Goal: Information Seeking & Learning: Check status

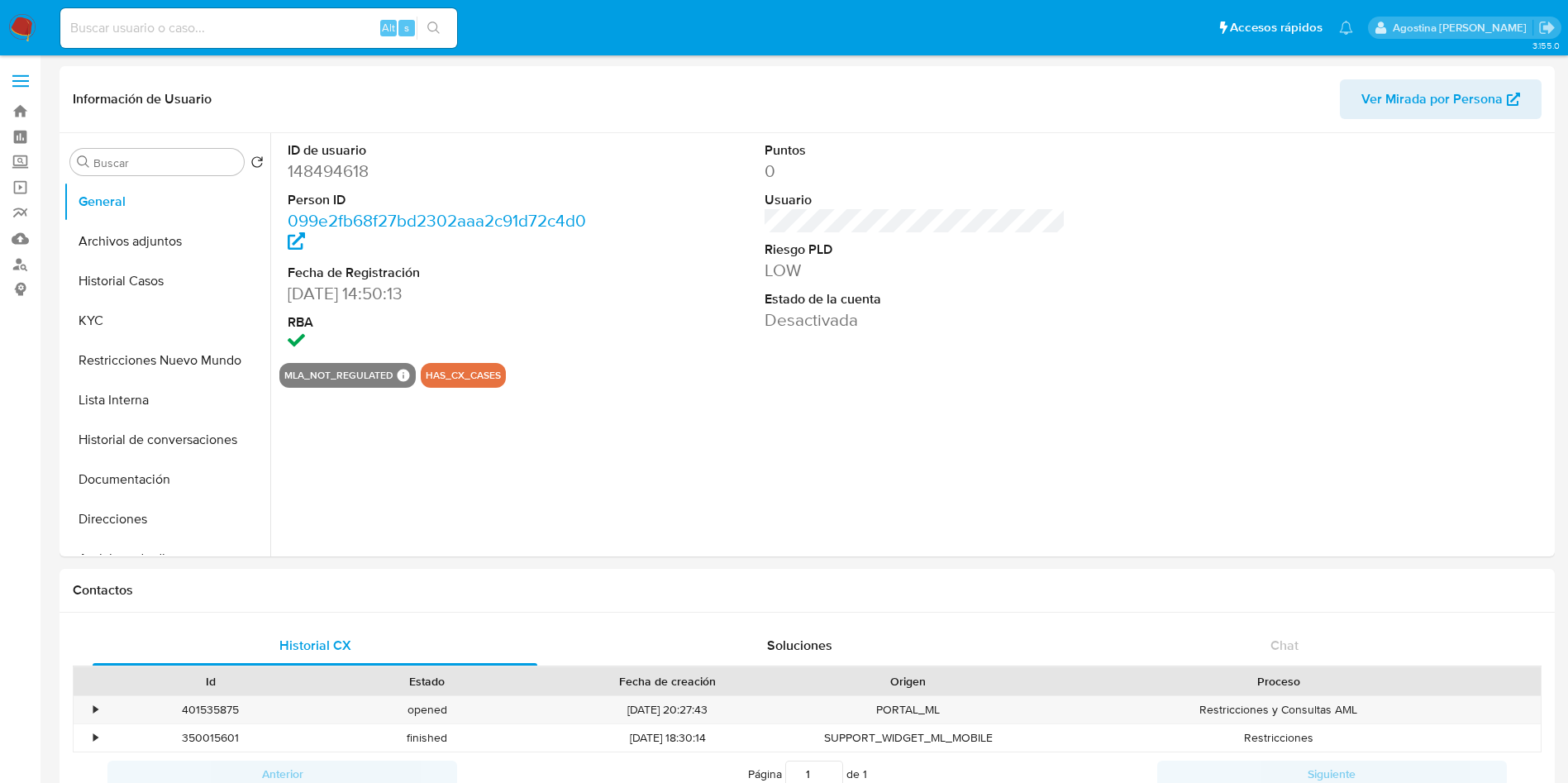
select select "10"
click at [184, 241] on button "Archivos adjuntos" at bounding box center [160, 241] width 194 height 40
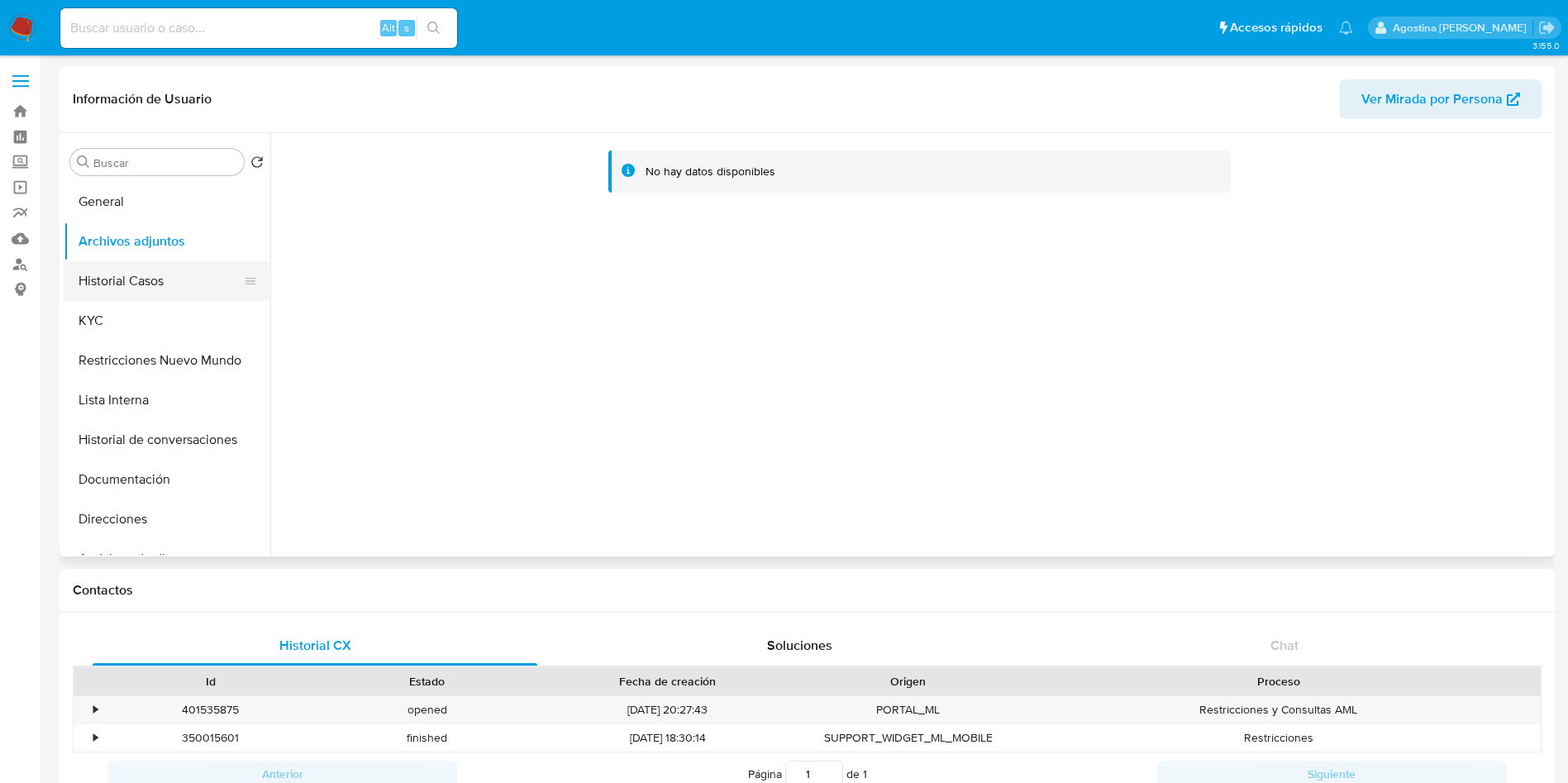
click at [210, 268] on button "Historial Casos" at bounding box center [160, 281] width 194 height 40
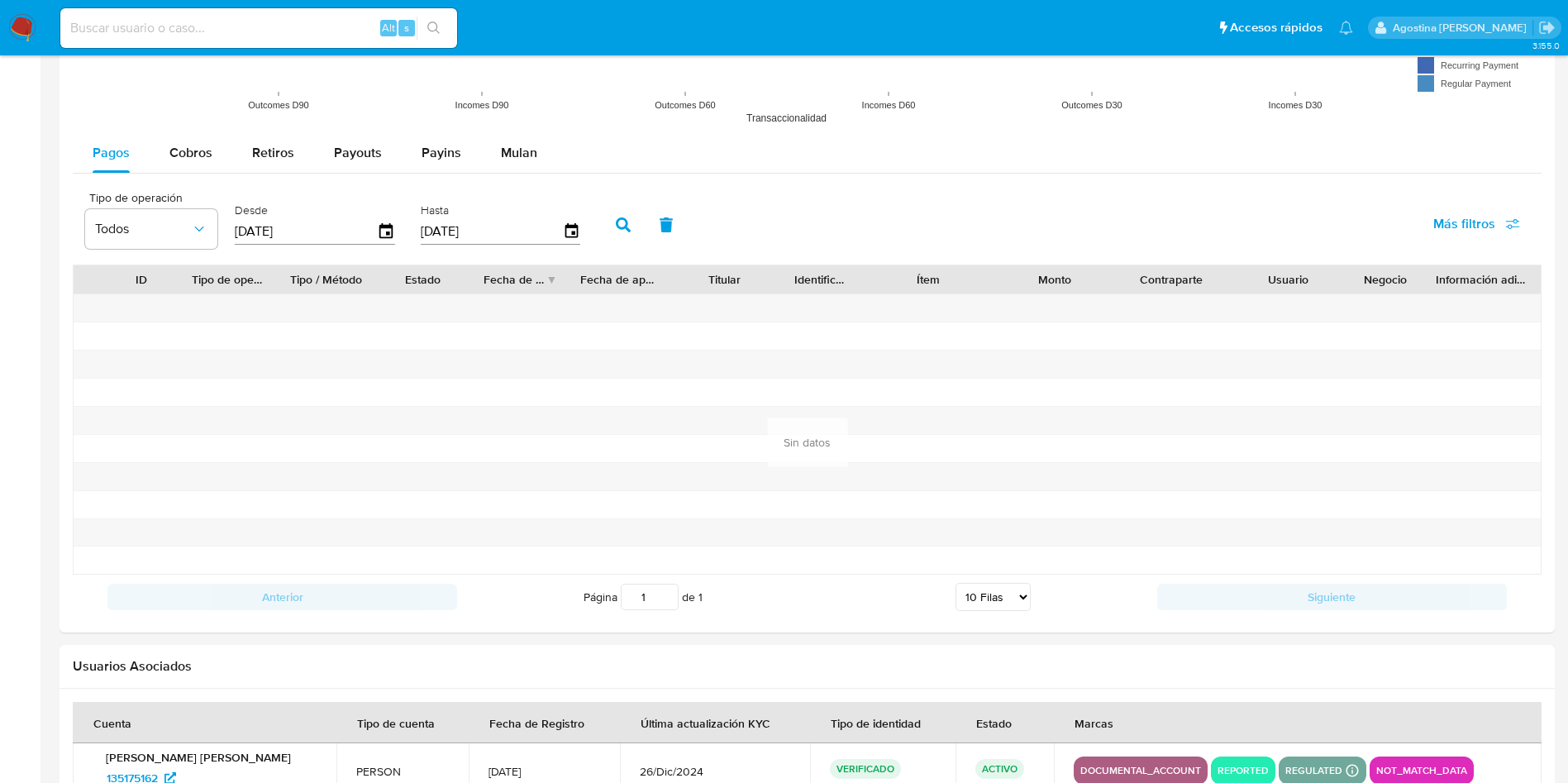
scroll to position [1560, 0]
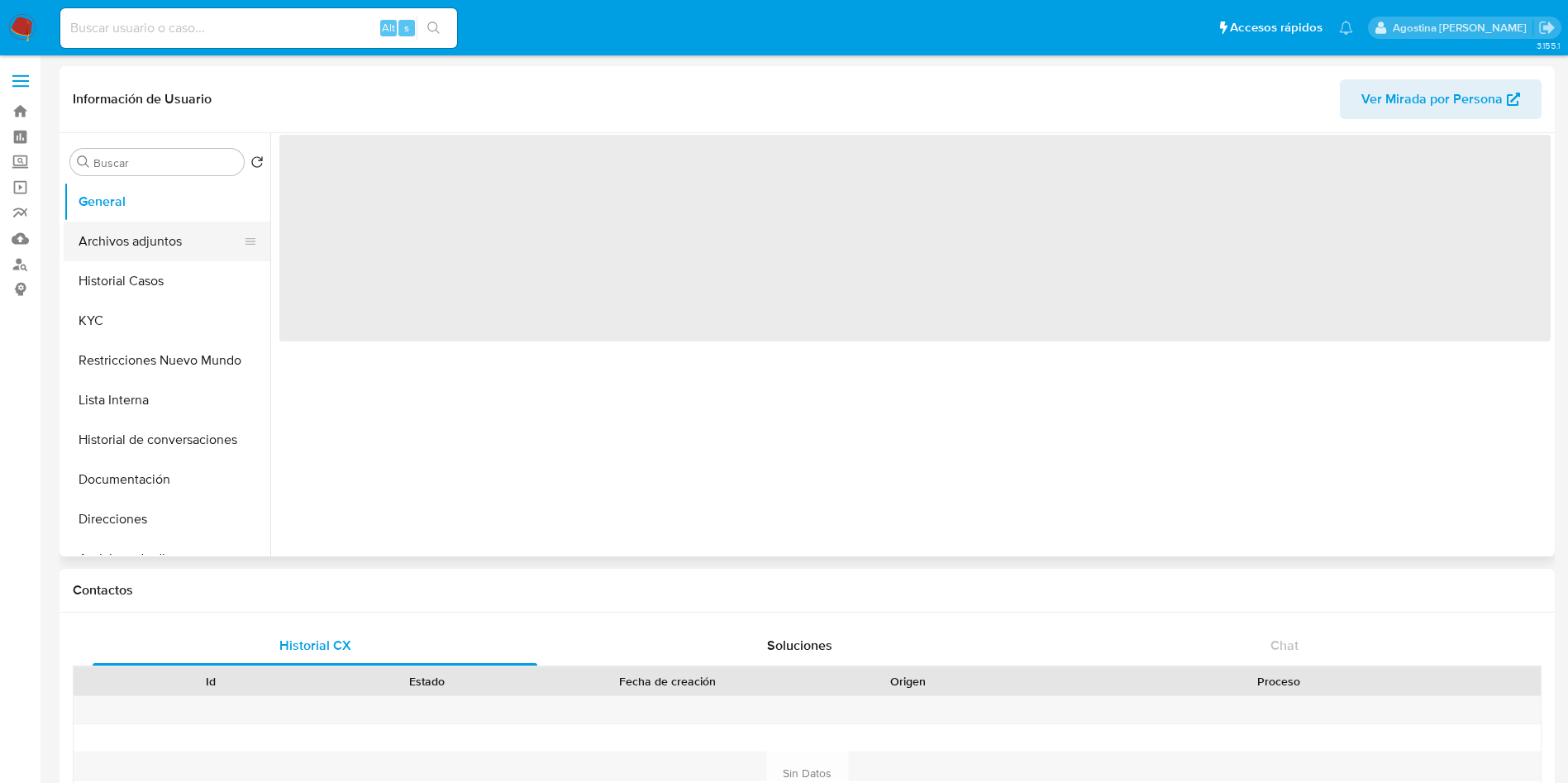
click at [163, 228] on button "Archivos adjuntos" at bounding box center [160, 241] width 194 height 40
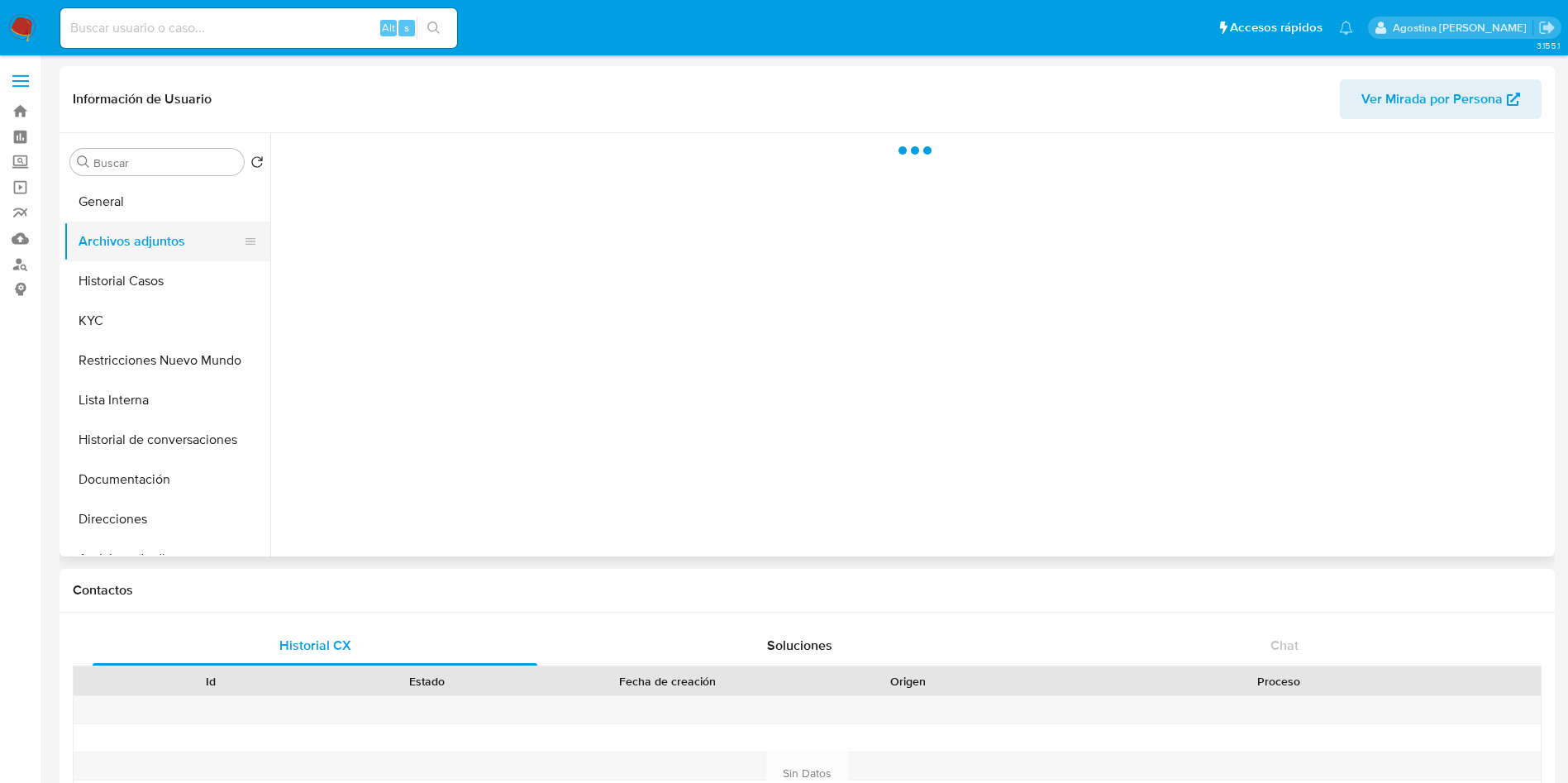
select select "10"
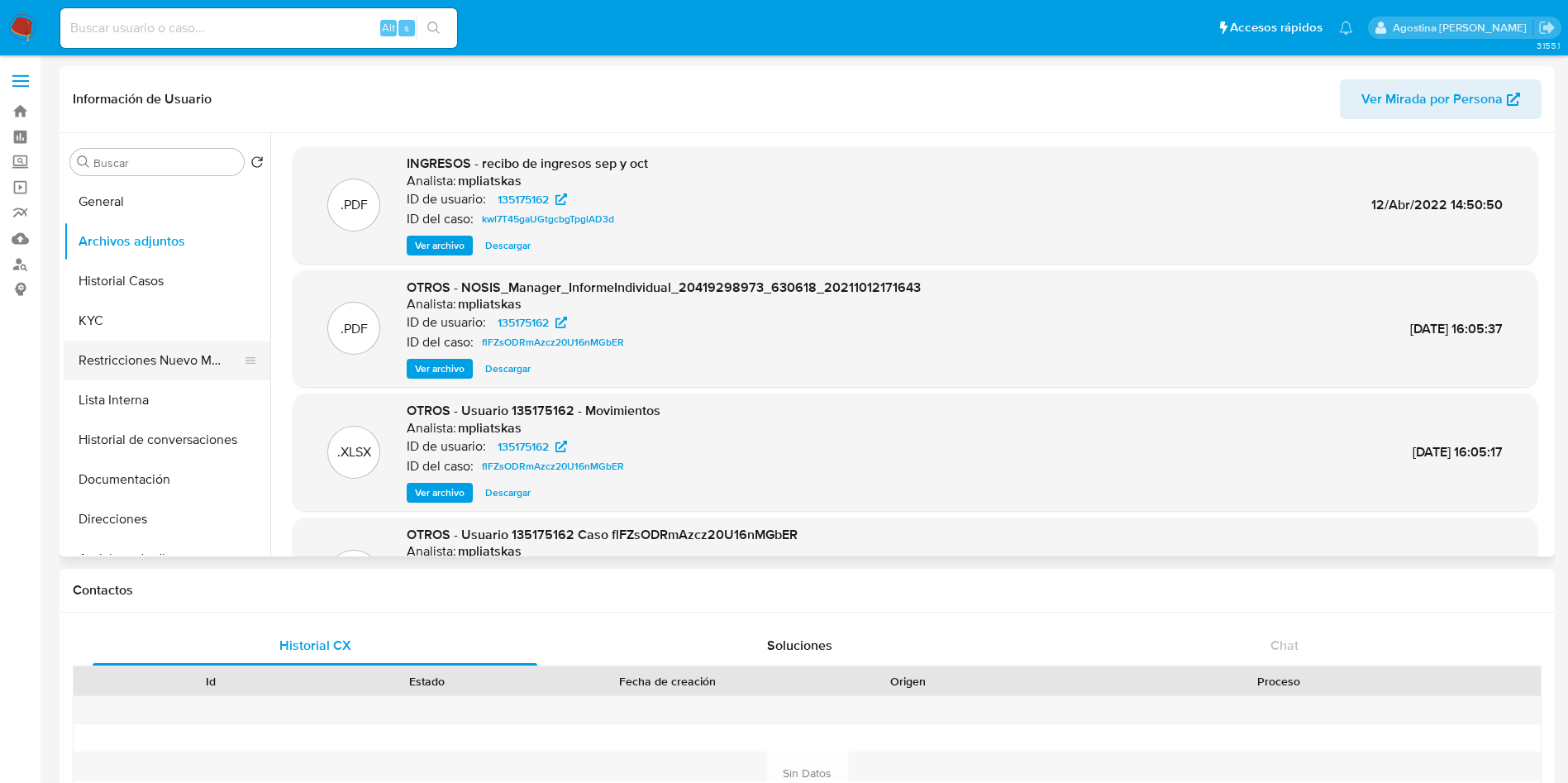
click at [167, 365] on button "Restricciones Nuevo Mundo" at bounding box center [160, 360] width 194 height 40
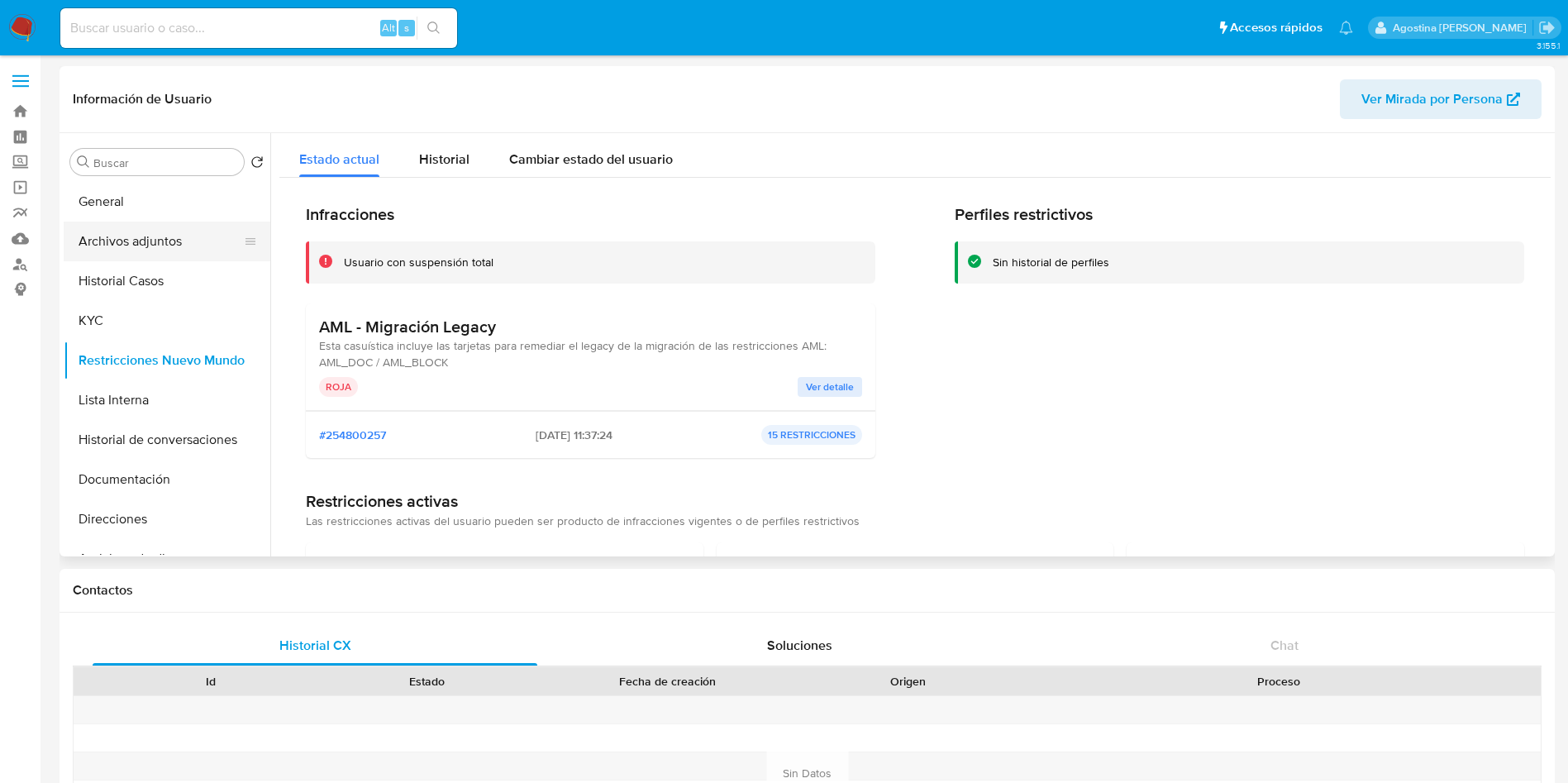
click at [123, 240] on button "Archivos adjuntos" at bounding box center [160, 241] width 194 height 40
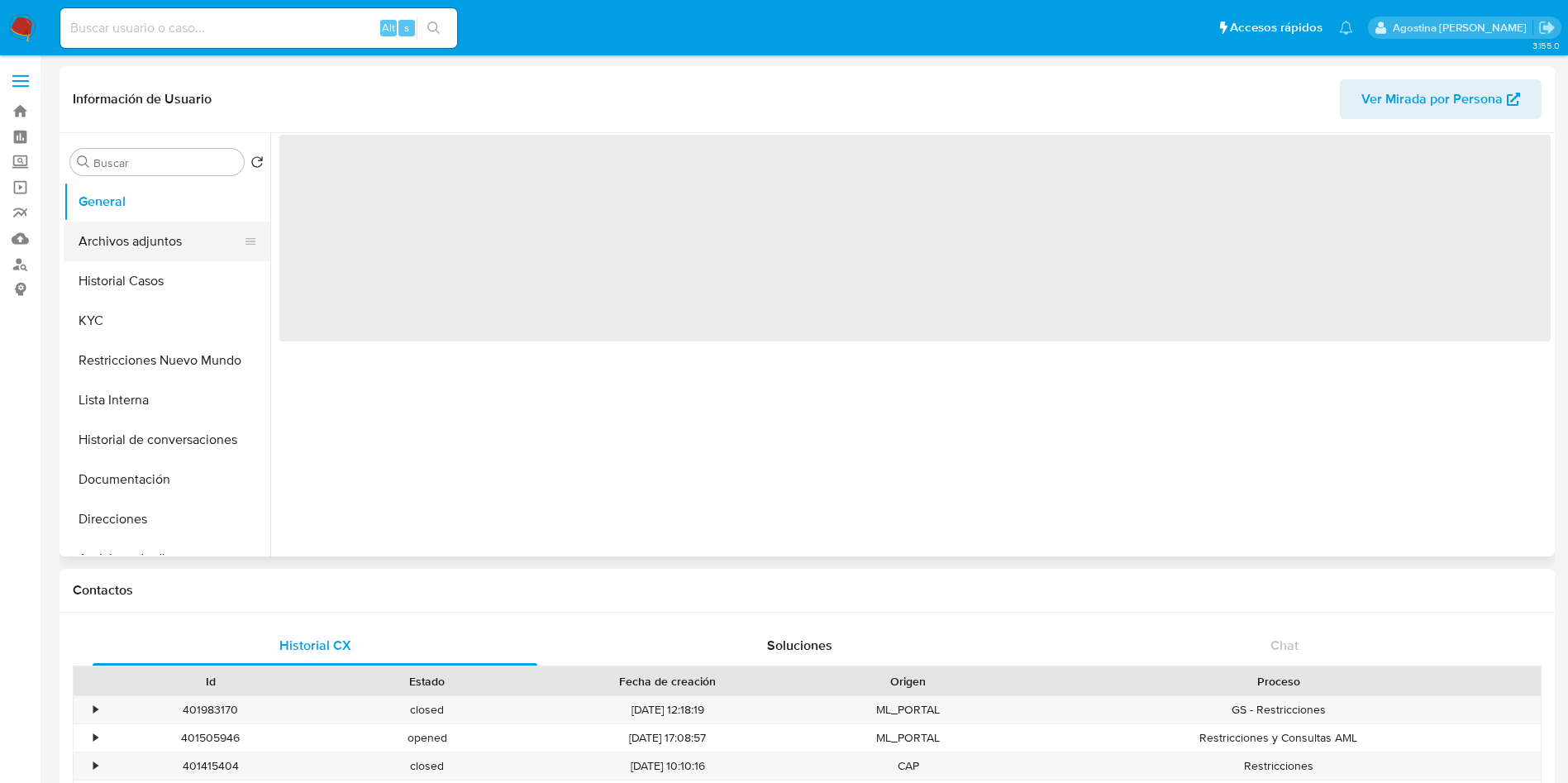
click at [152, 225] on button "Archivos adjuntos" at bounding box center [160, 241] width 194 height 40
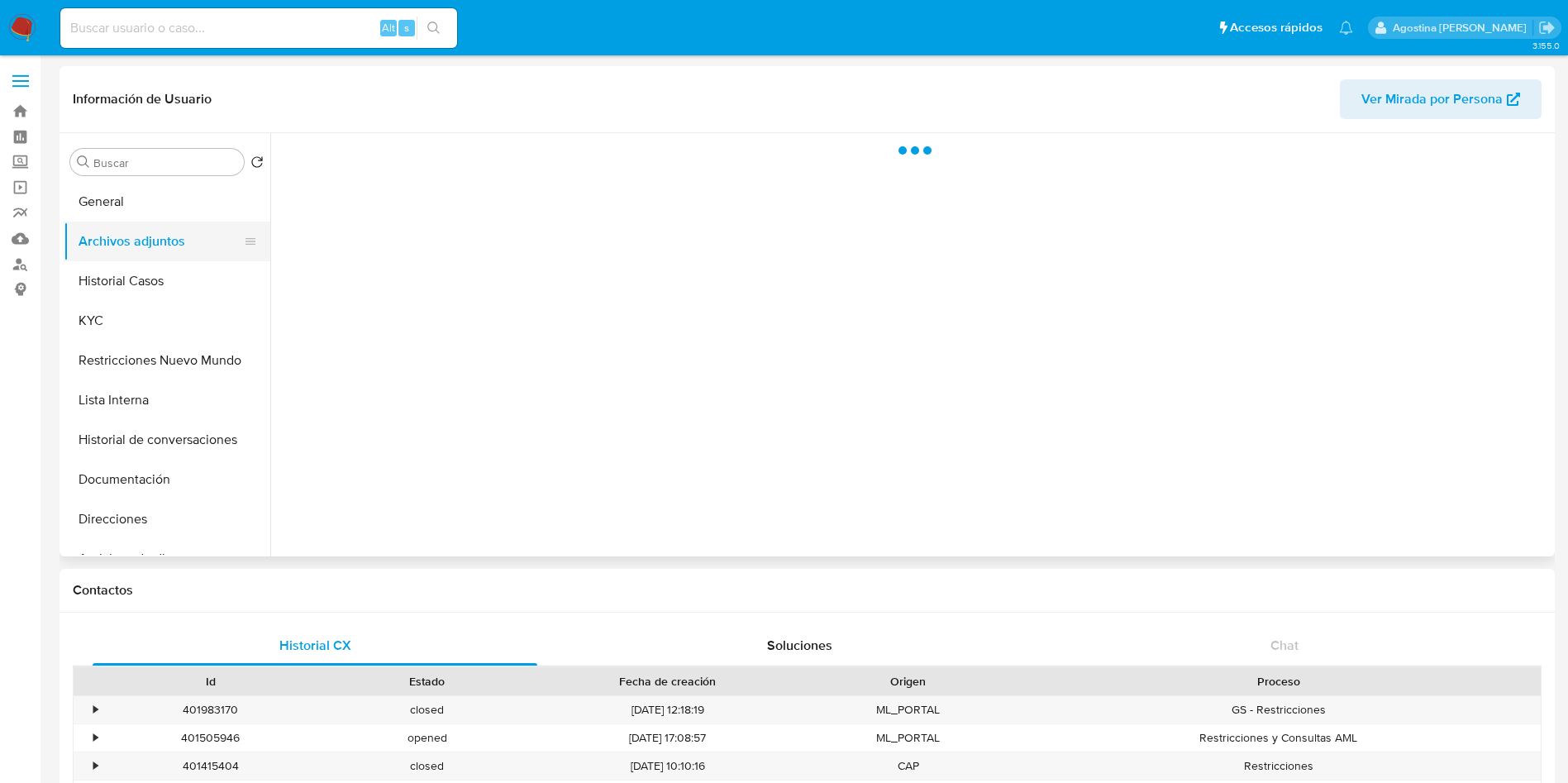
select select "10"
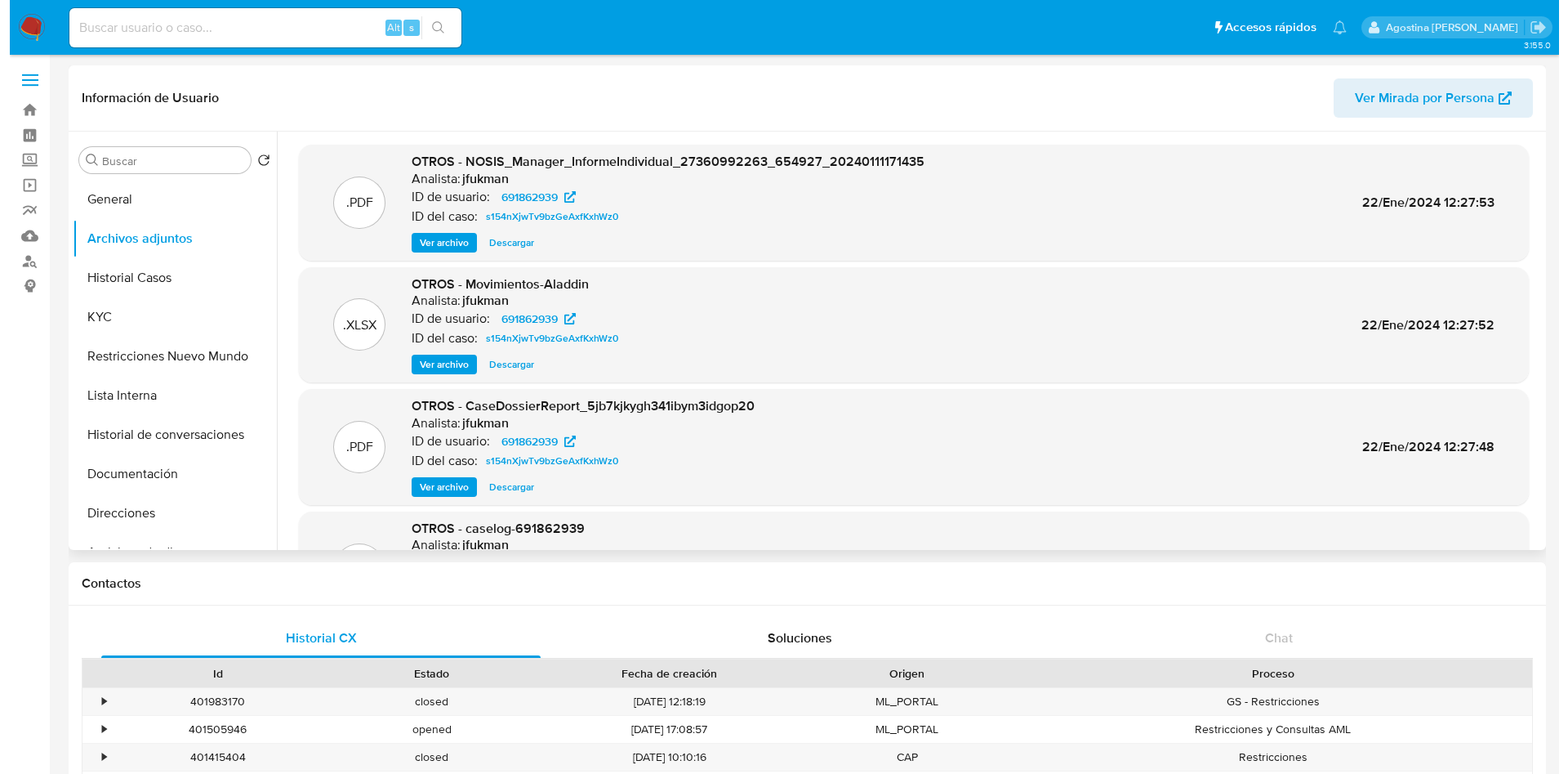
scroll to position [91, 0]
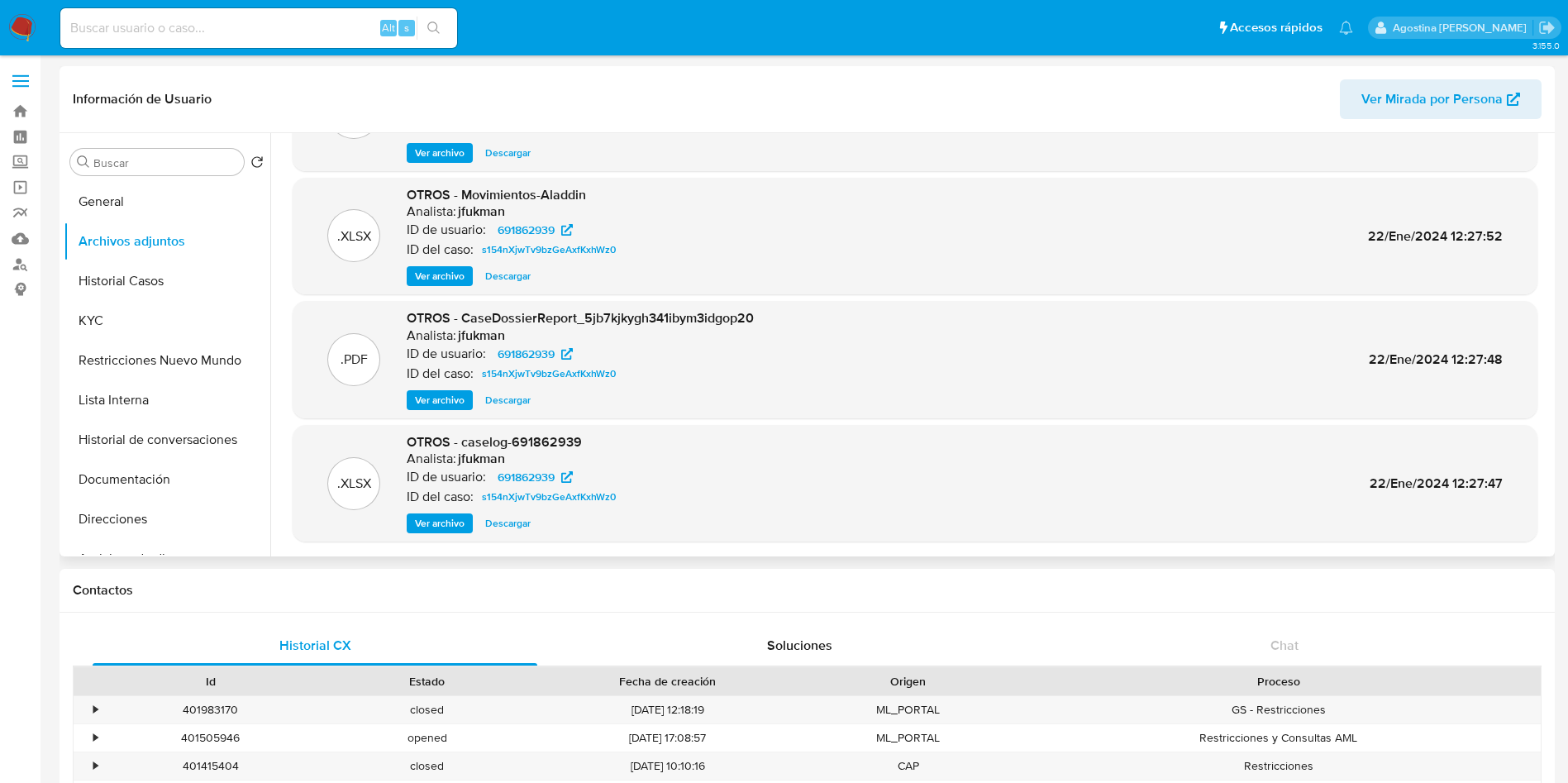
click at [453, 522] on span "Ver archivo" at bounding box center [440, 523] width 50 height 17
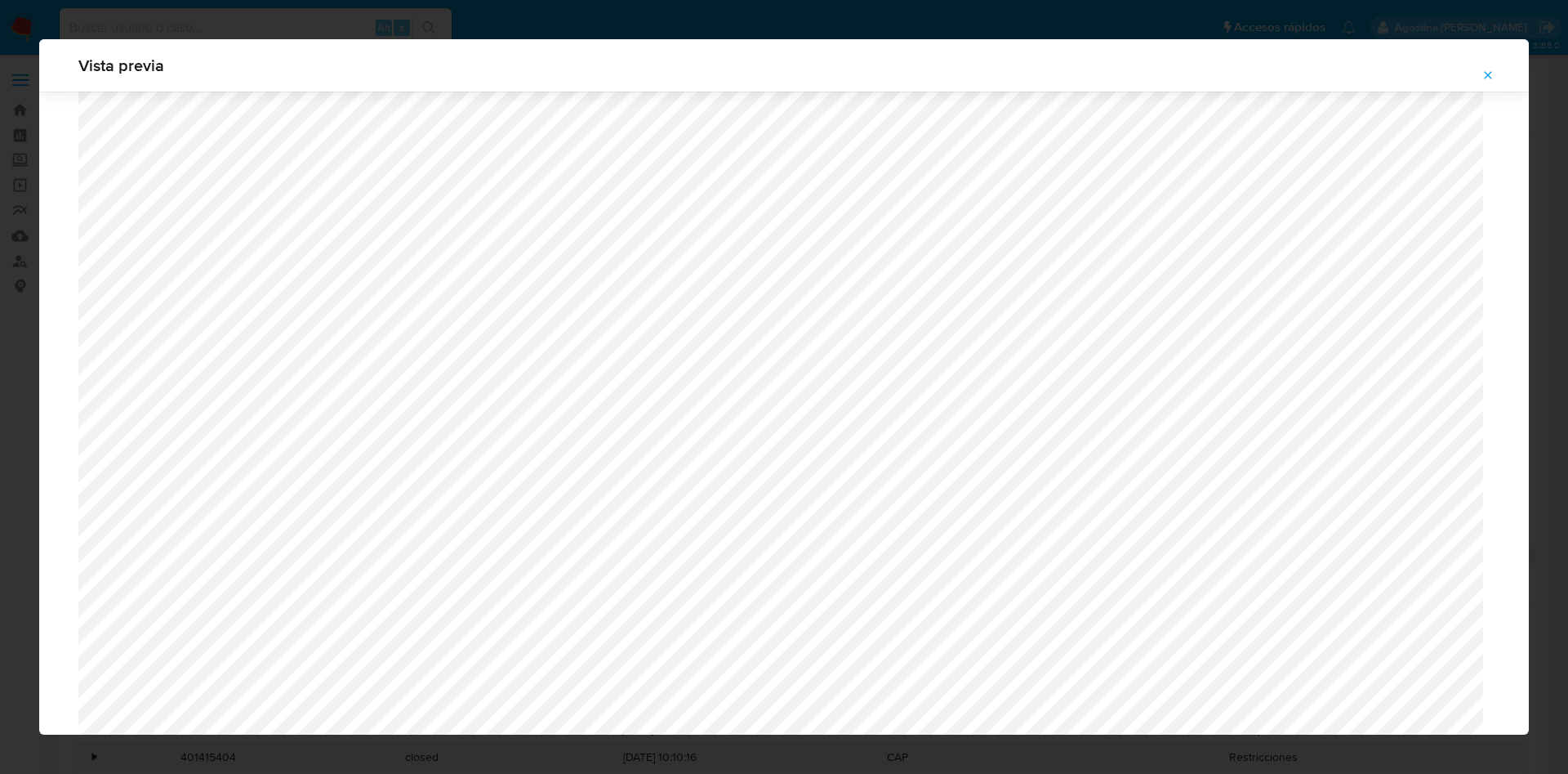
scroll to position [948, 0]
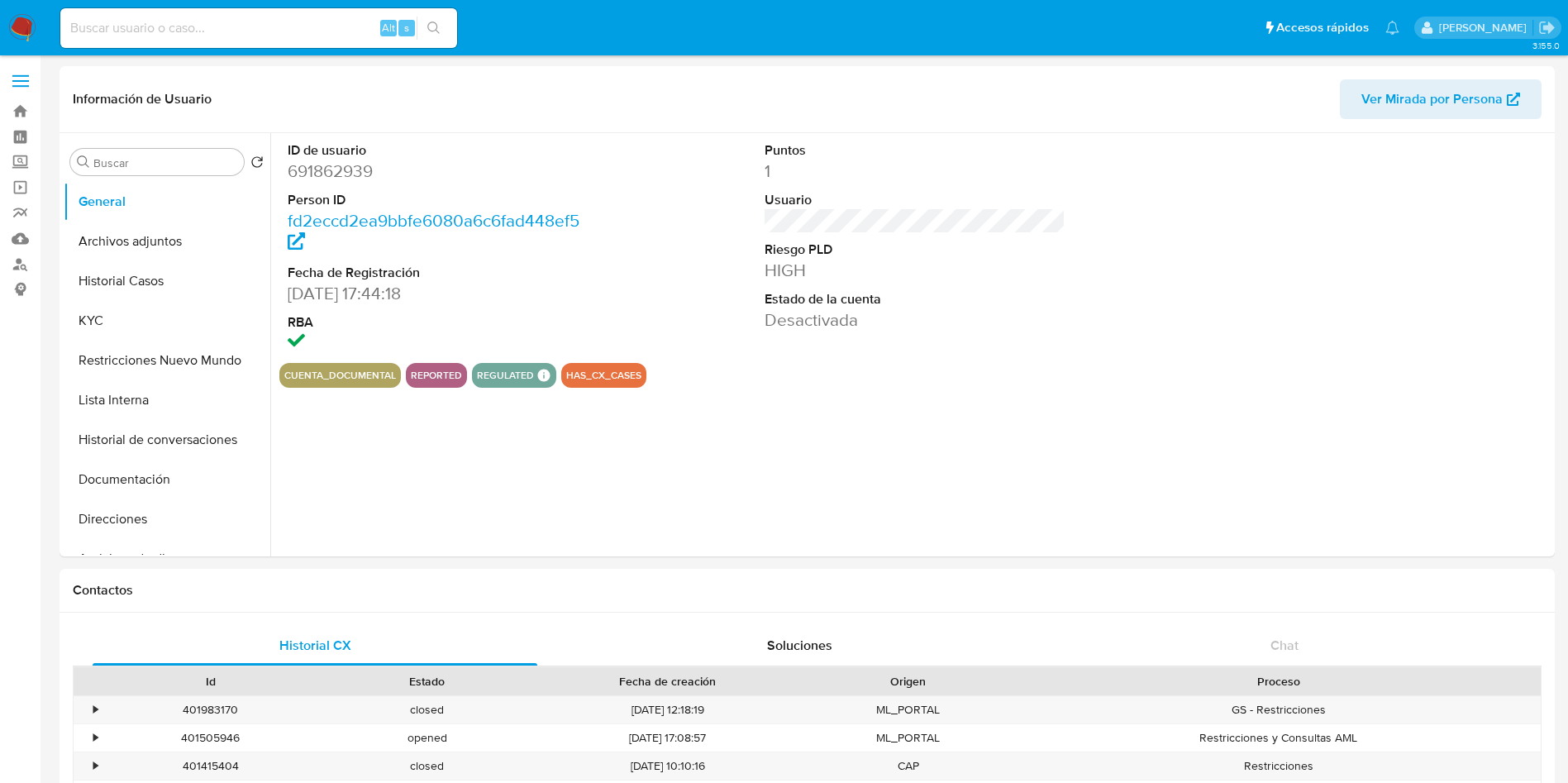
select select "10"
click at [169, 215] on button "General" at bounding box center [160, 201] width 194 height 40
click at [166, 222] on button "Archivos adjuntos" at bounding box center [160, 241] width 194 height 40
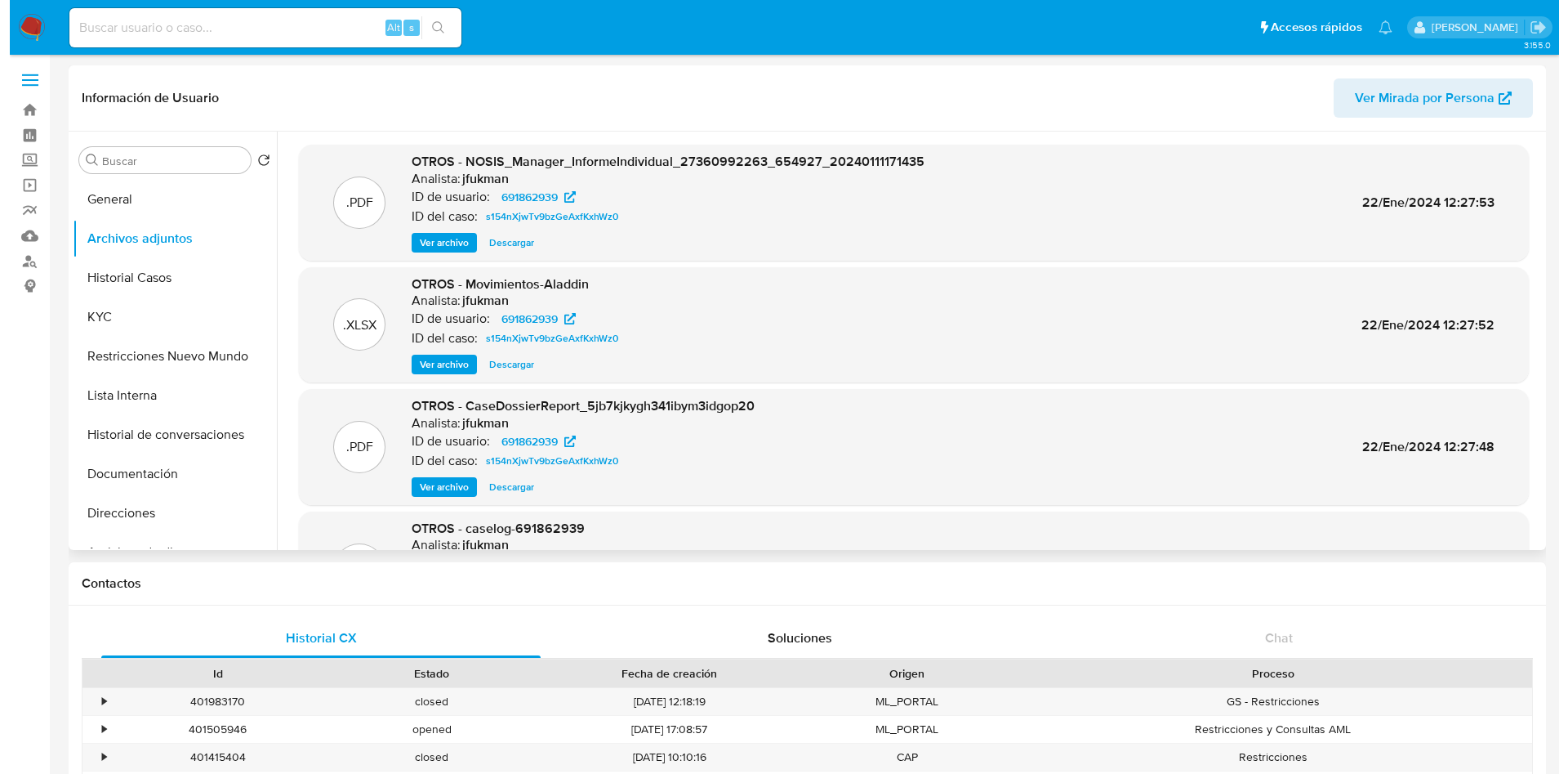
scroll to position [91, 0]
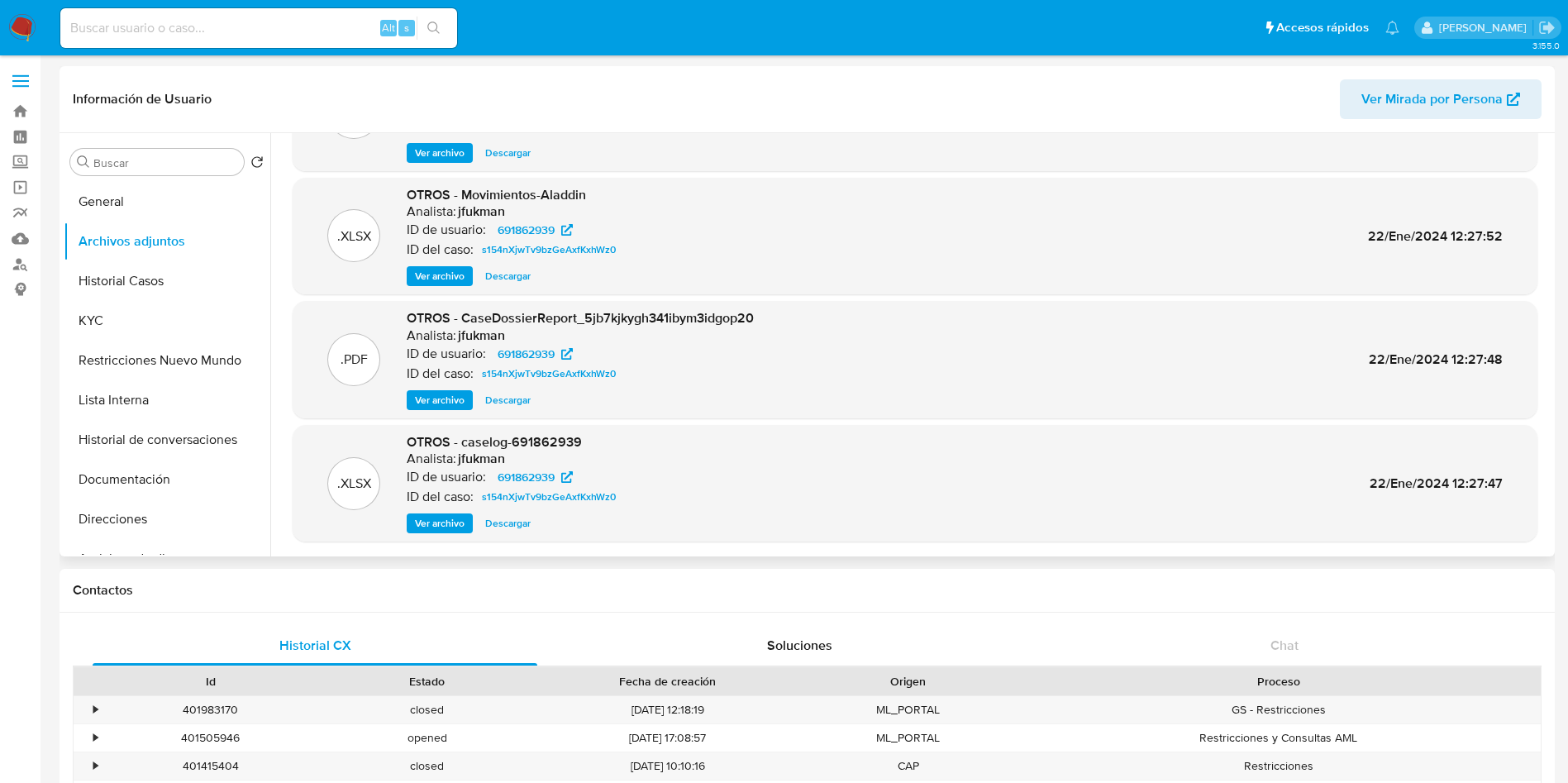
click at [454, 516] on span "Ver archivo" at bounding box center [440, 523] width 50 height 17
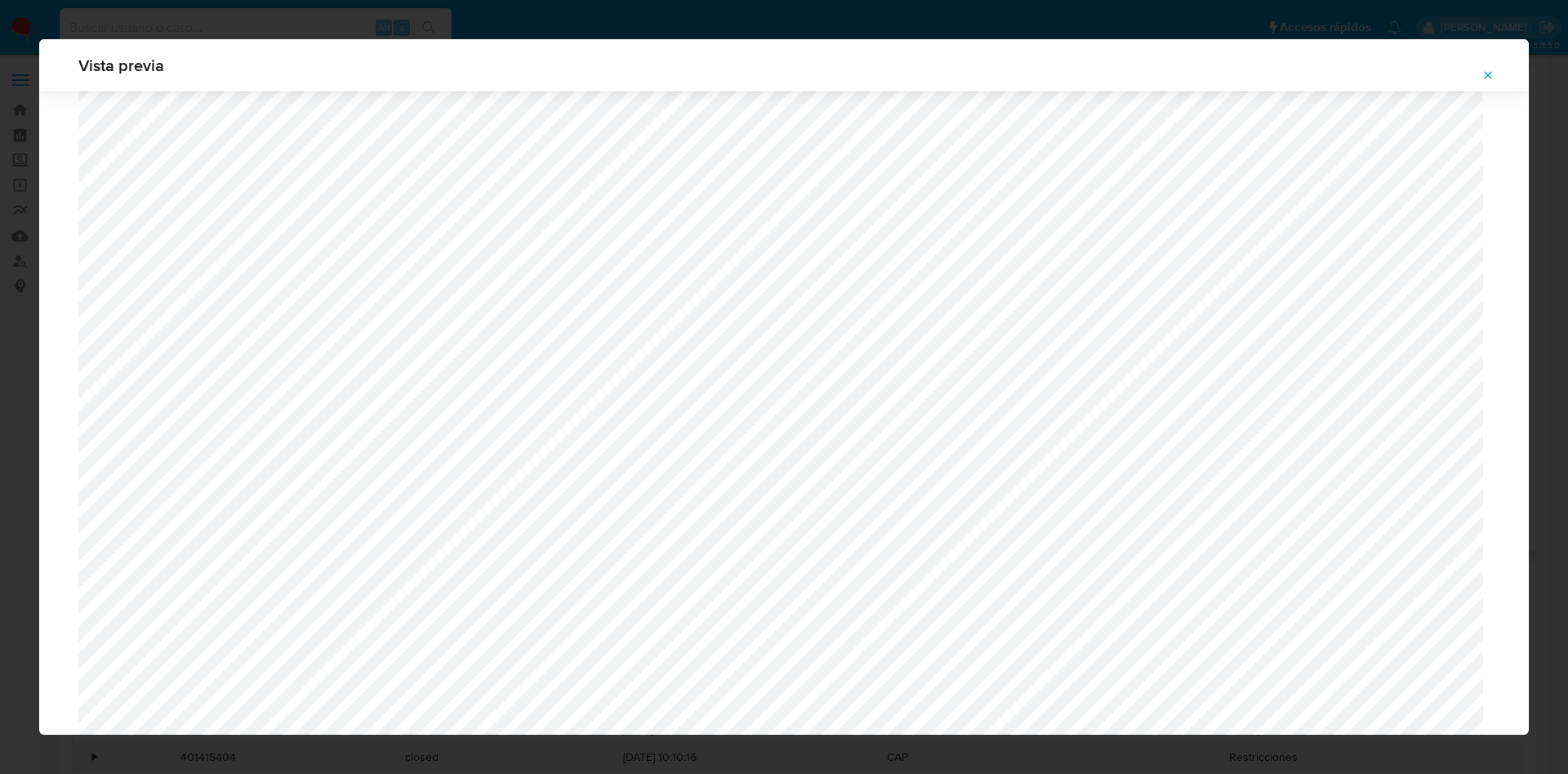
scroll to position [1193, 0]
click at [1492, 71] on icon "Attachment preview" at bounding box center [1487, 75] width 13 height 13
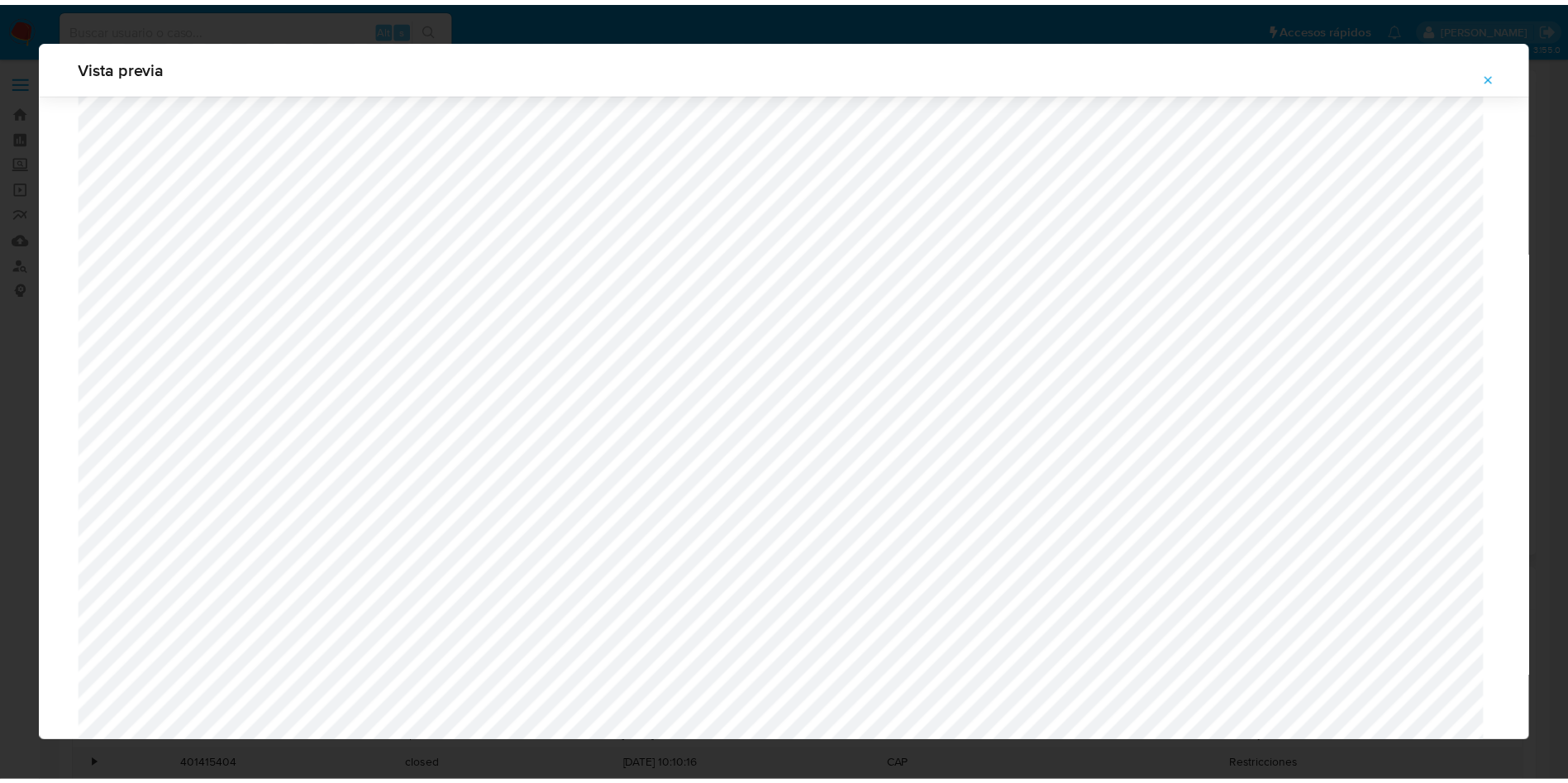
scroll to position [0, 0]
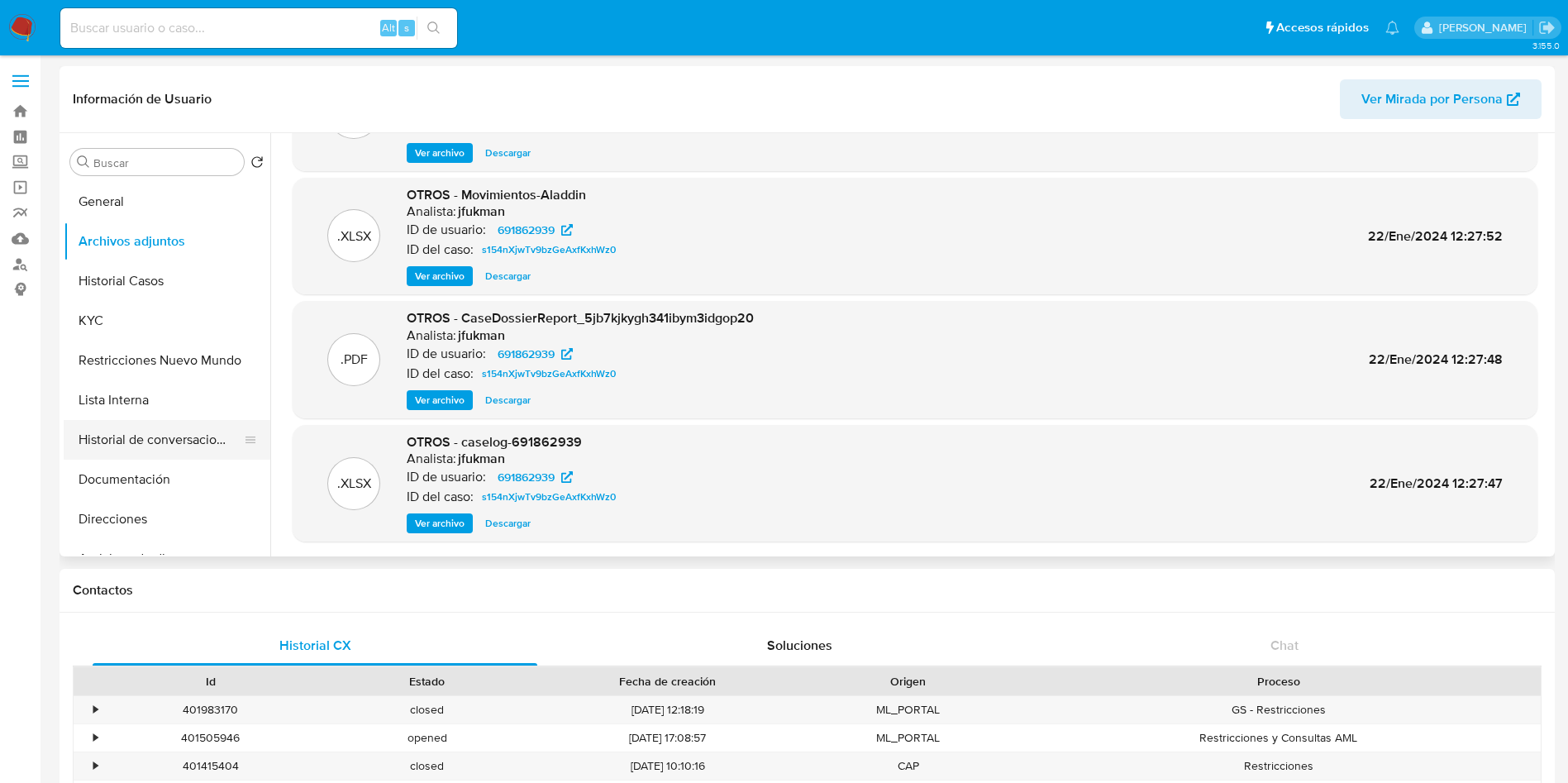
click at [175, 420] on button "Historial de conversaciones" at bounding box center [160, 440] width 194 height 40
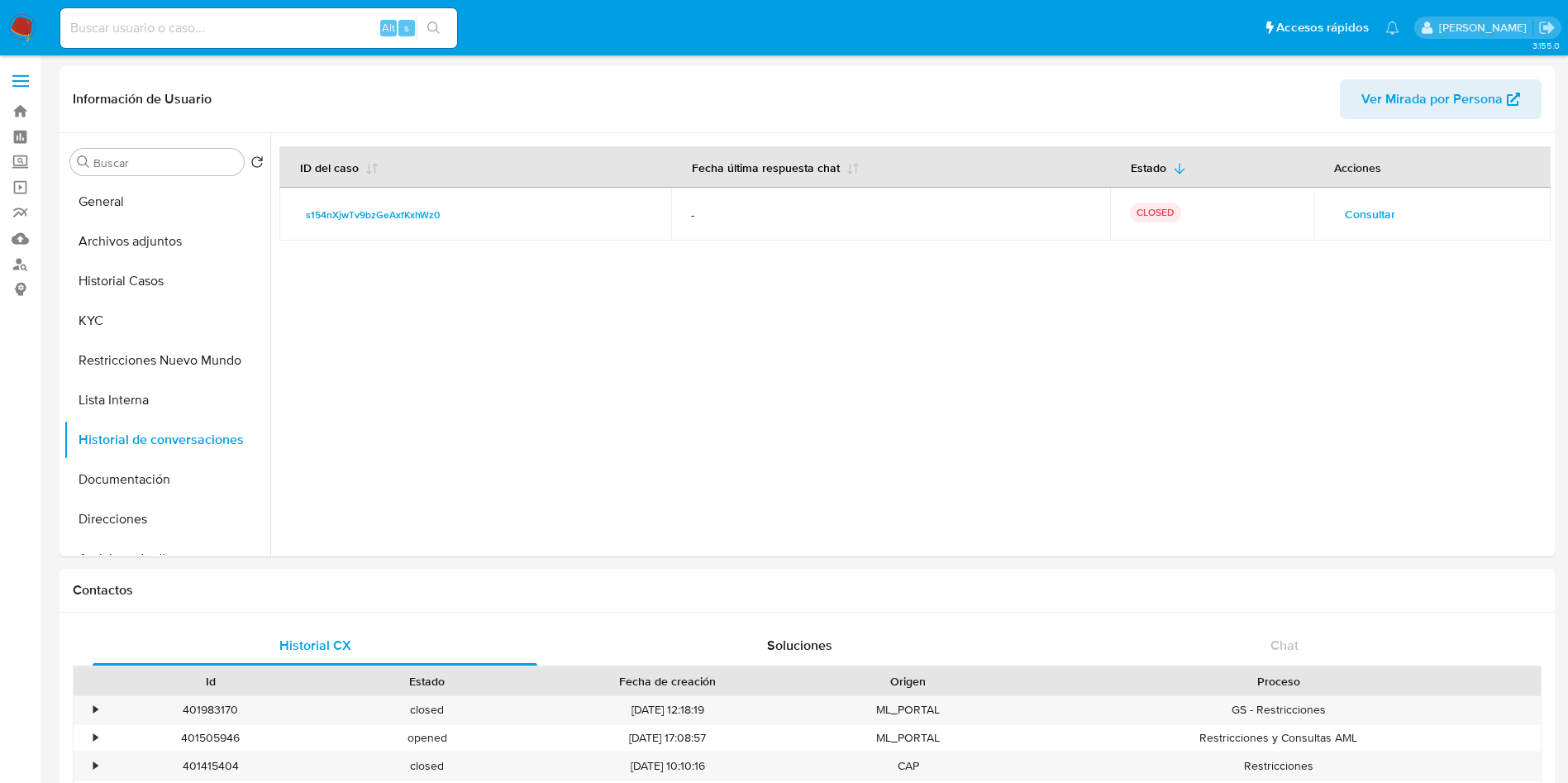
click at [1375, 205] on span "Consultar" at bounding box center [1370, 213] width 51 height 23
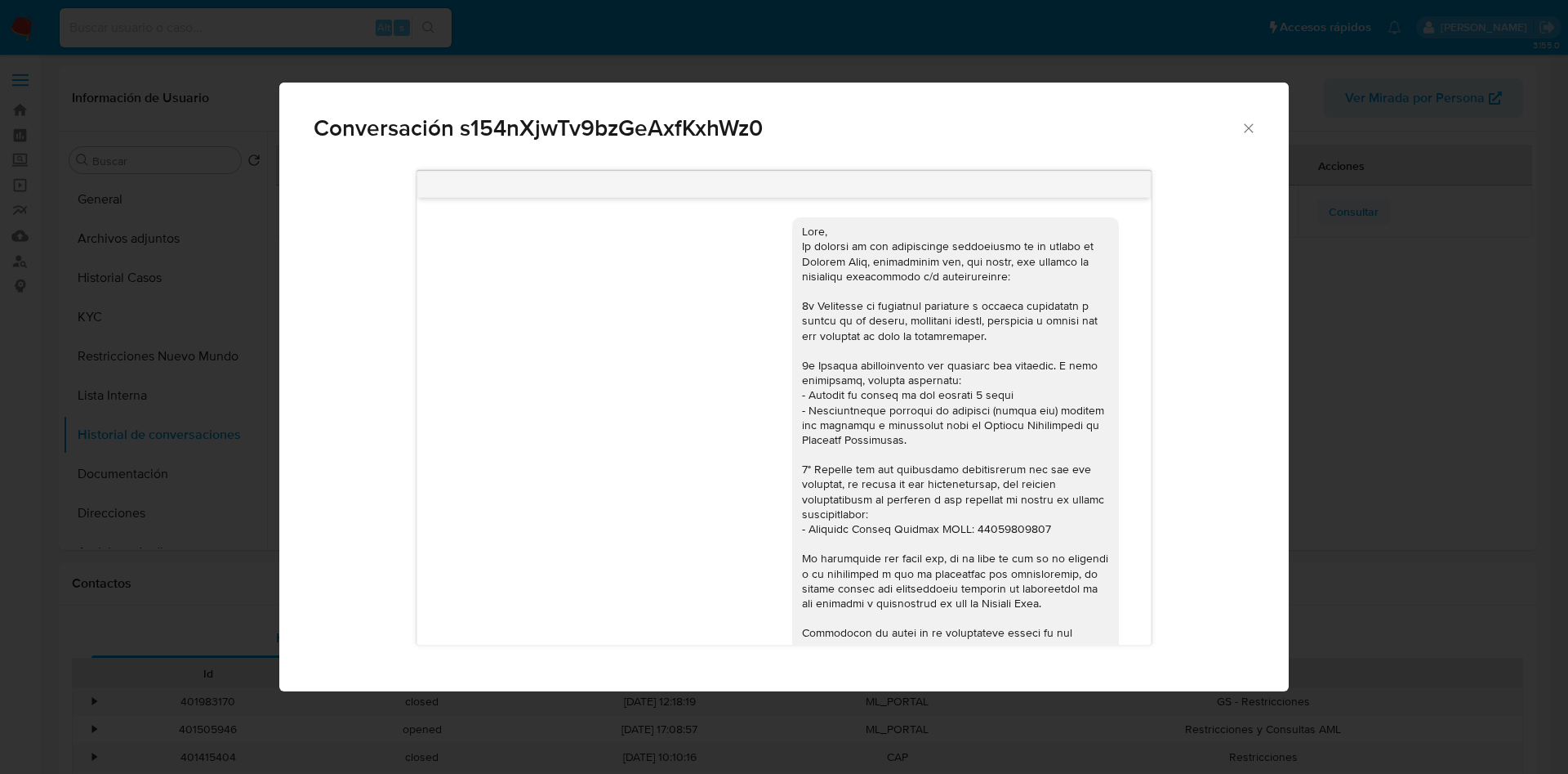
scroll to position [527, 0]
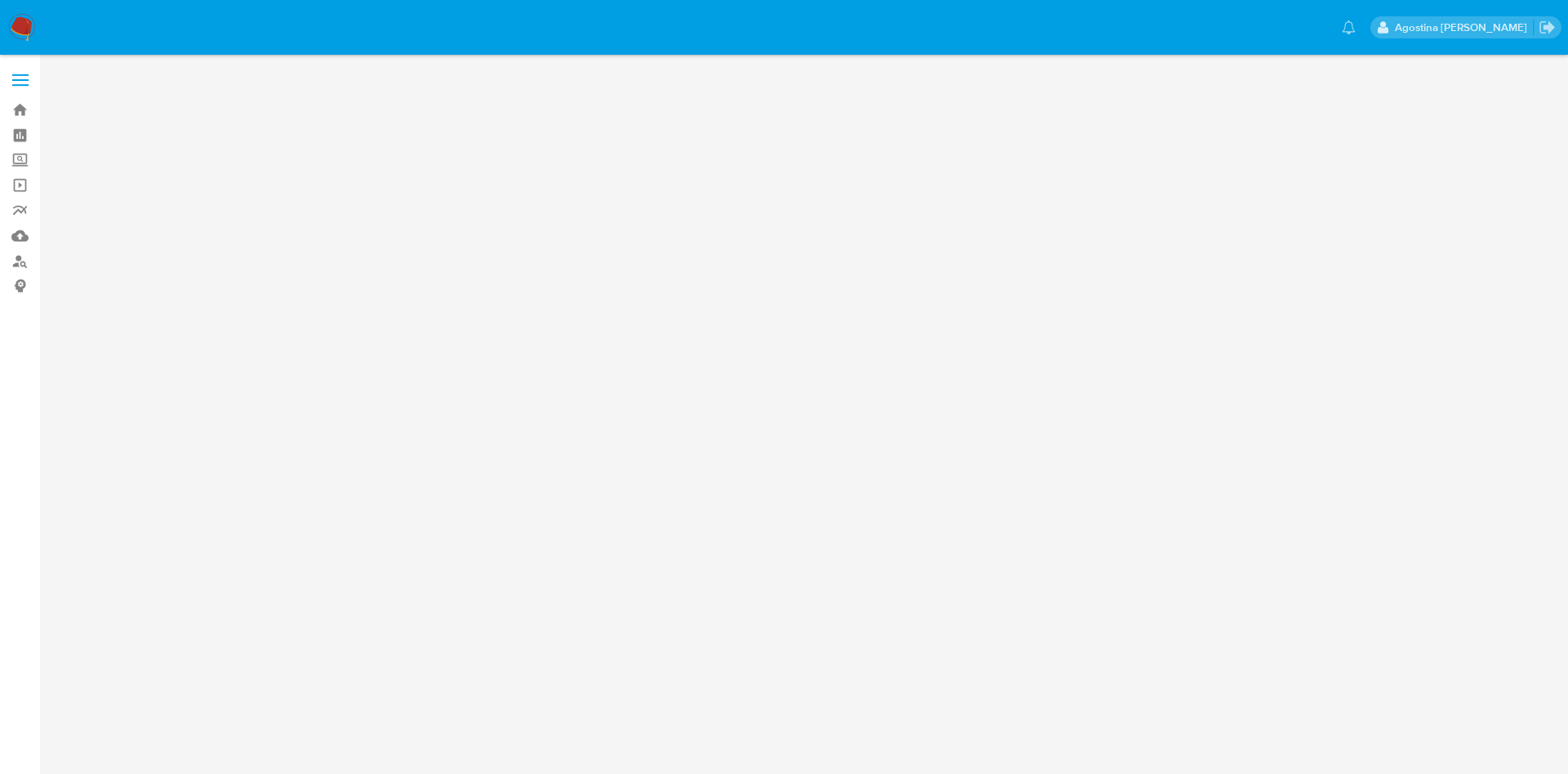
click at [220, 105] on main at bounding box center [784, 387] width 1568 height 774
click at [29, 28] on img at bounding box center [22, 27] width 27 height 27
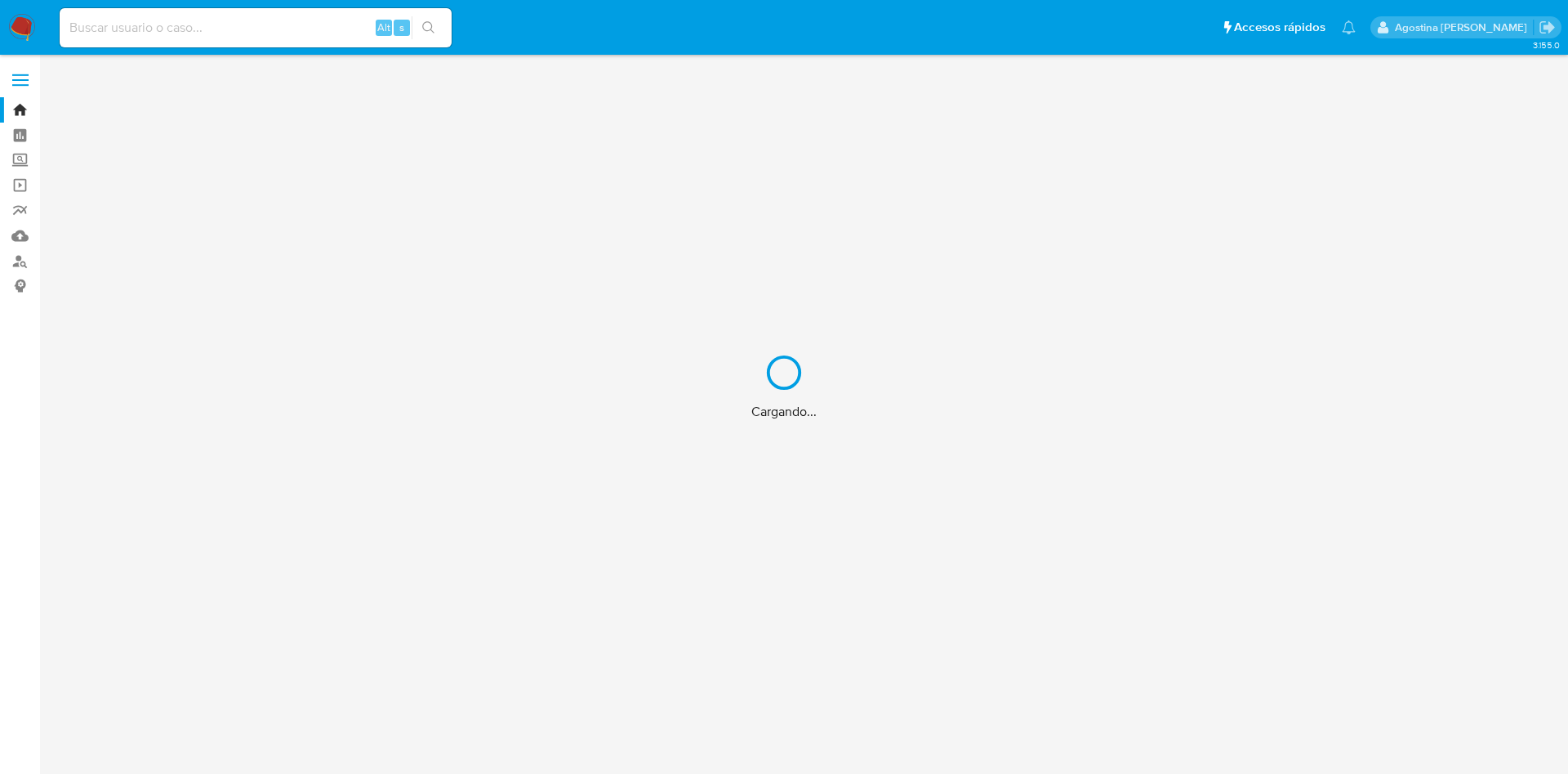
click at [295, 18] on div "Cargando..." at bounding box center [784, 387] width 1568 height 774
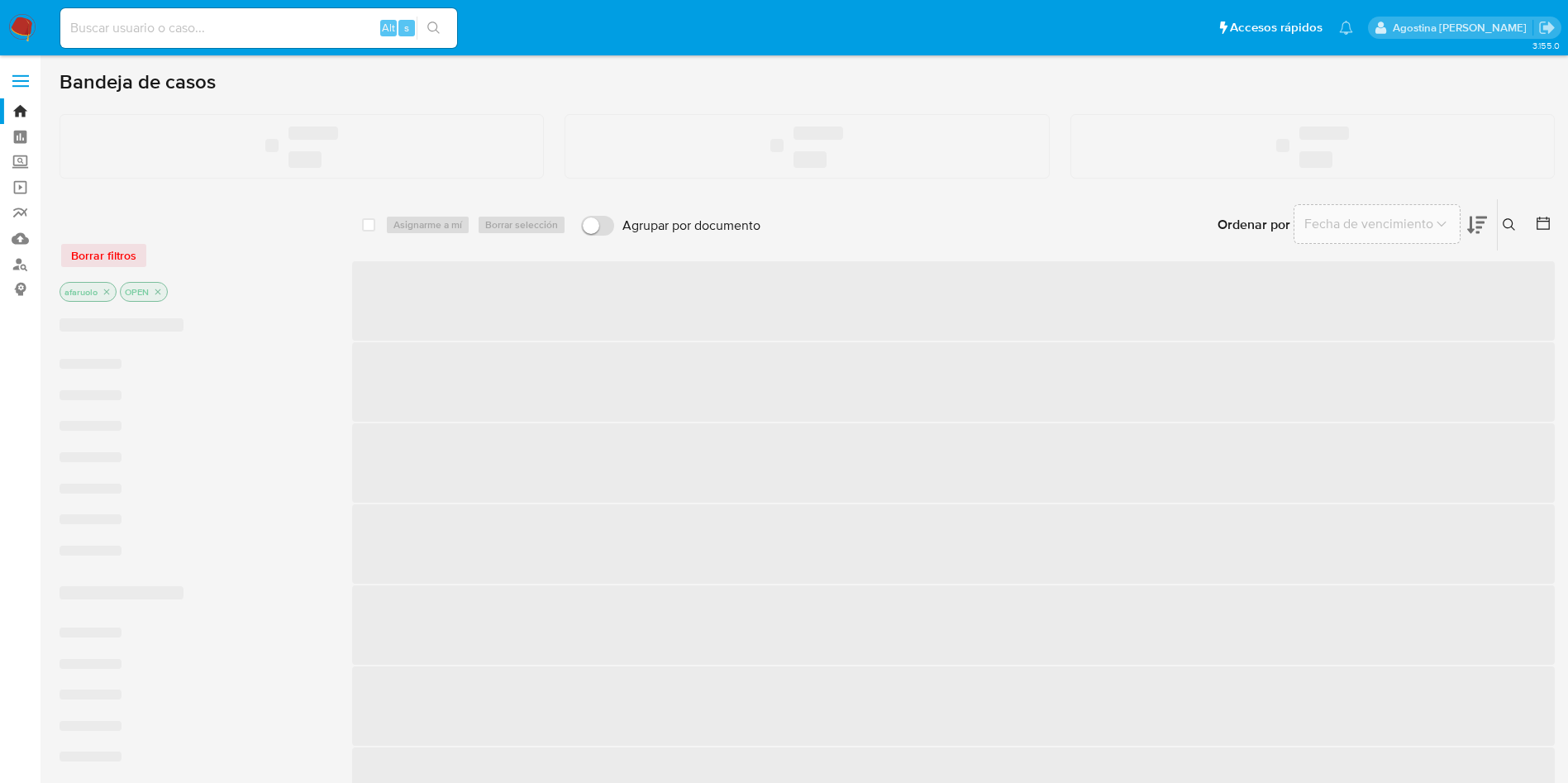
click at [266, 25] on input at bounding box center [259, 28] width 397 height 22
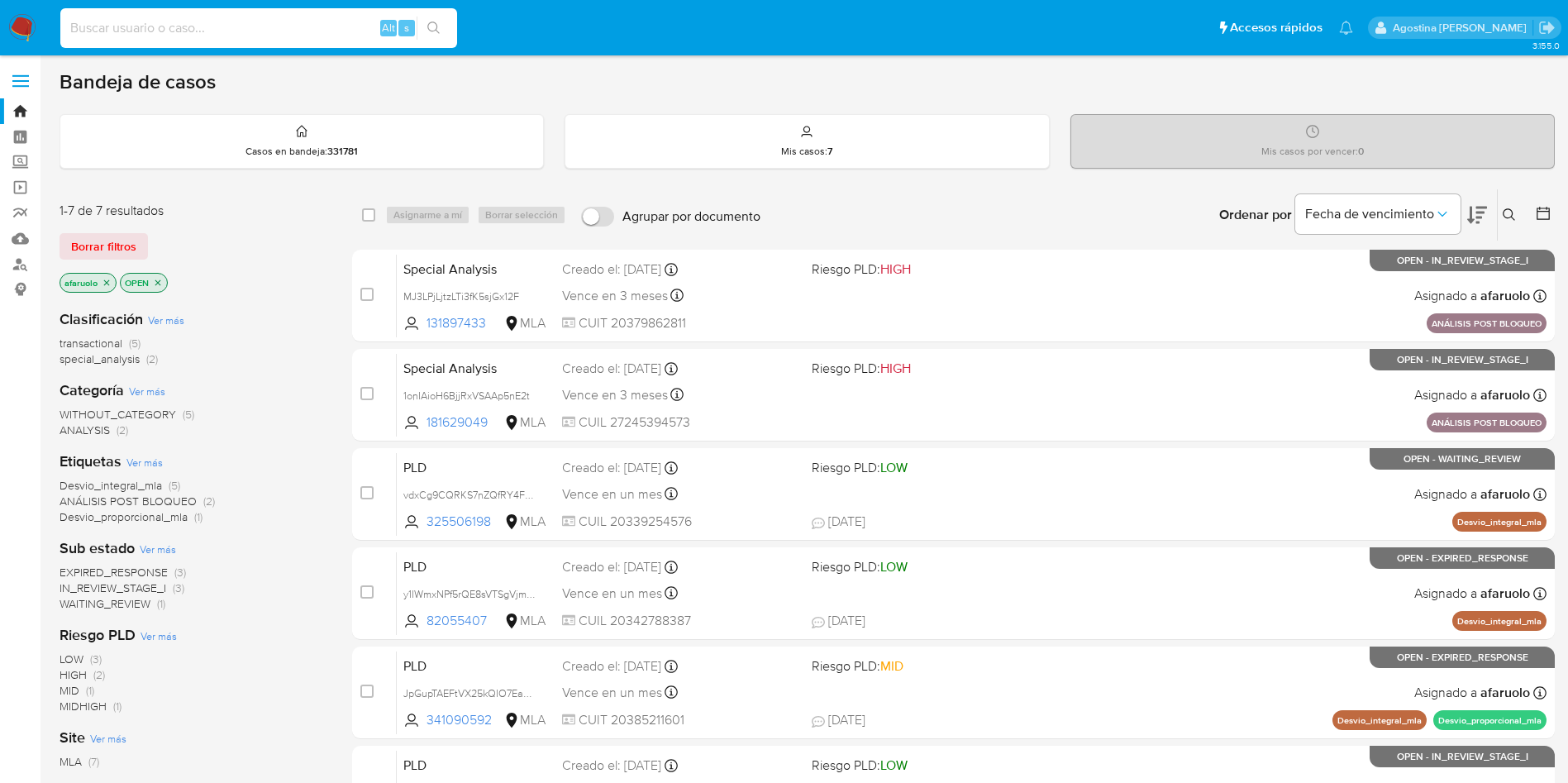
paste input "265670377"
type input "265670377"
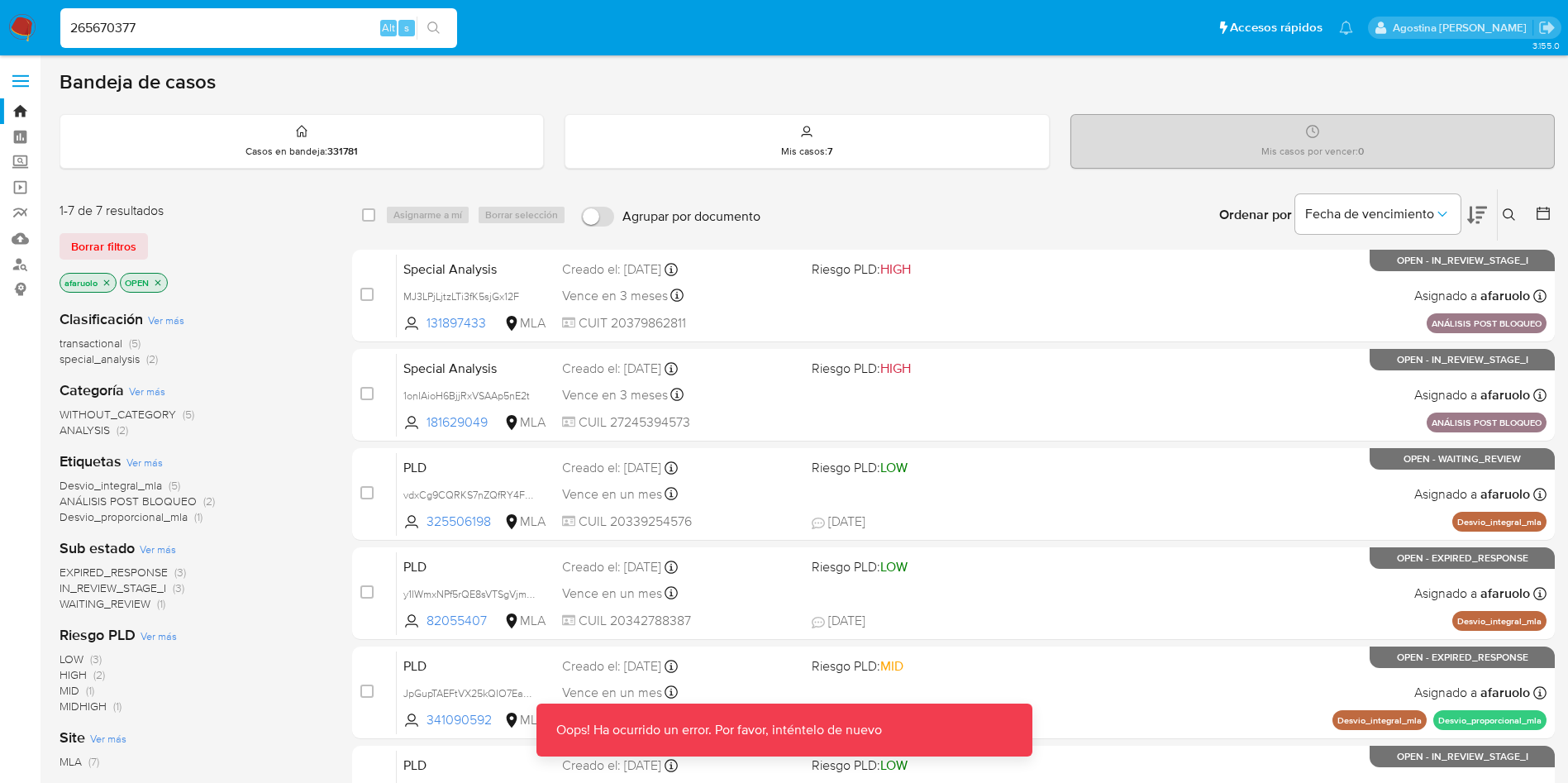
click at [428, 22] on icon "search-icon" at bounding box center [433, 28] width 13 height 13
click at [428, 23] on icon "search-icon" at bounding box center [433, 28] width 13 height 13
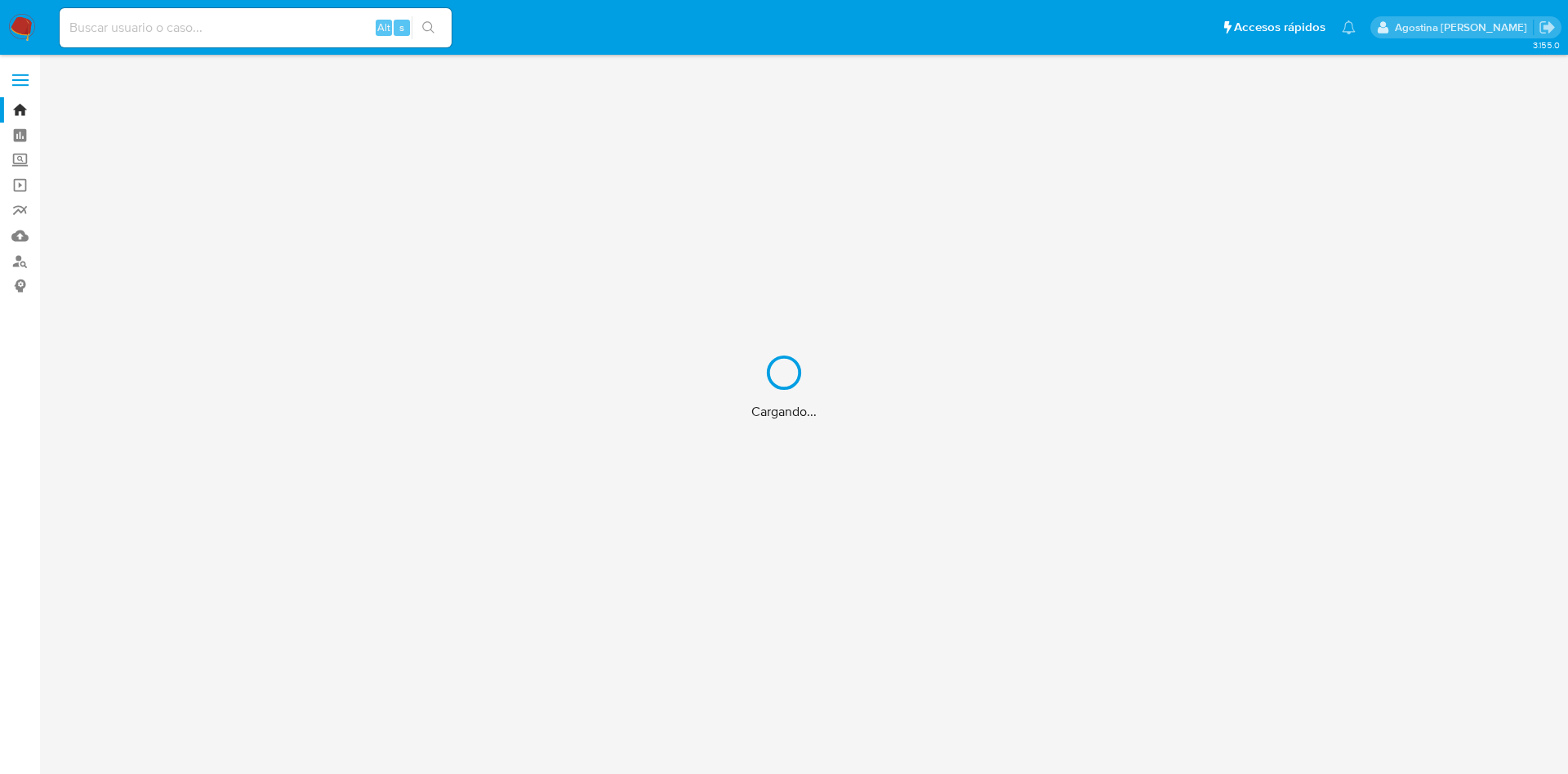
click at [301, 10] on div "Cargando..." at bounding box center [784, 387] width 1568 height 774
click at [317, 29] on div "Cargando..." at bounding box center [784, 387] width 1568 height 774
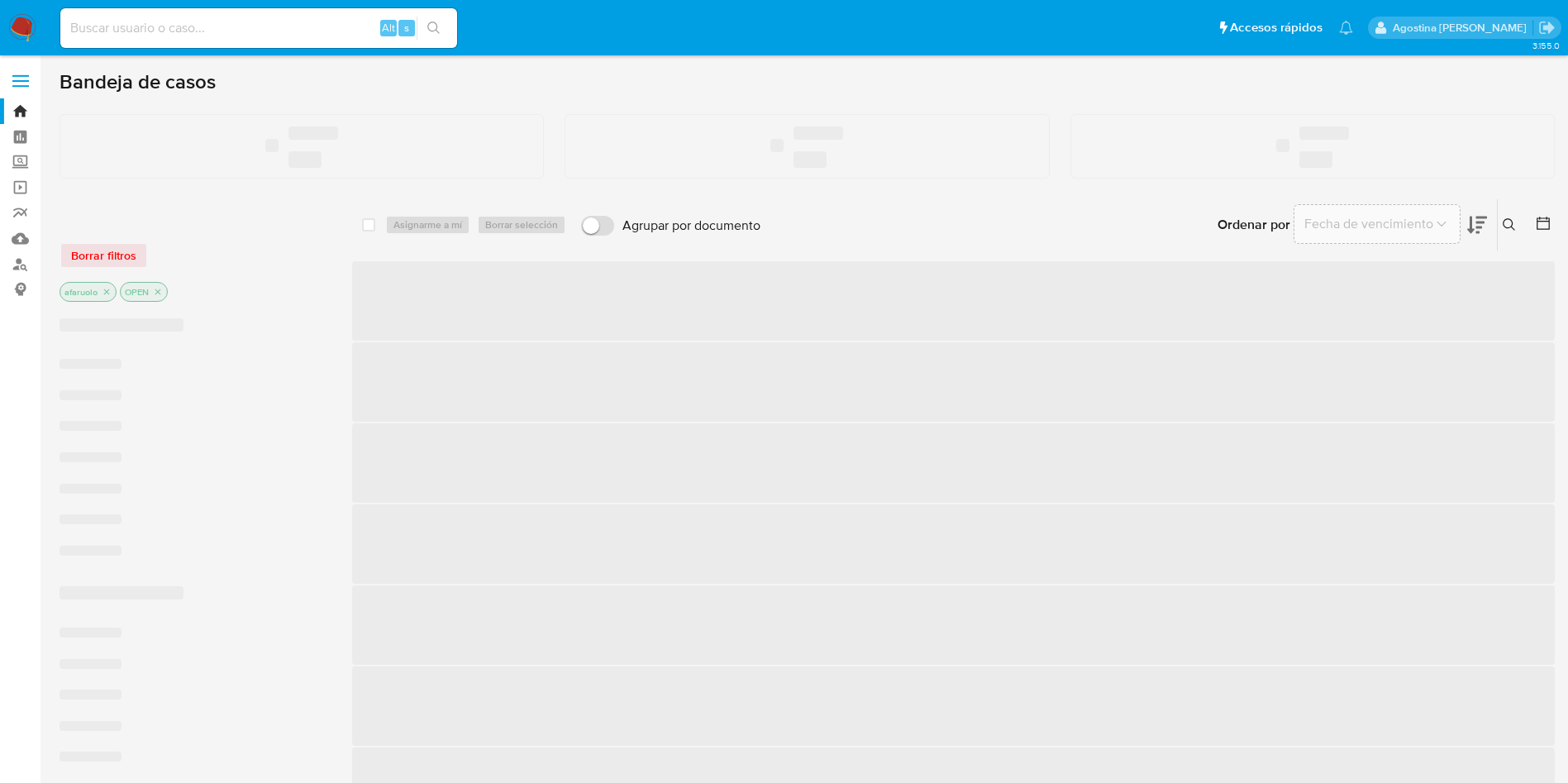
click at [315, 29] on input at bounding box center [259, 28] width 397 height 22
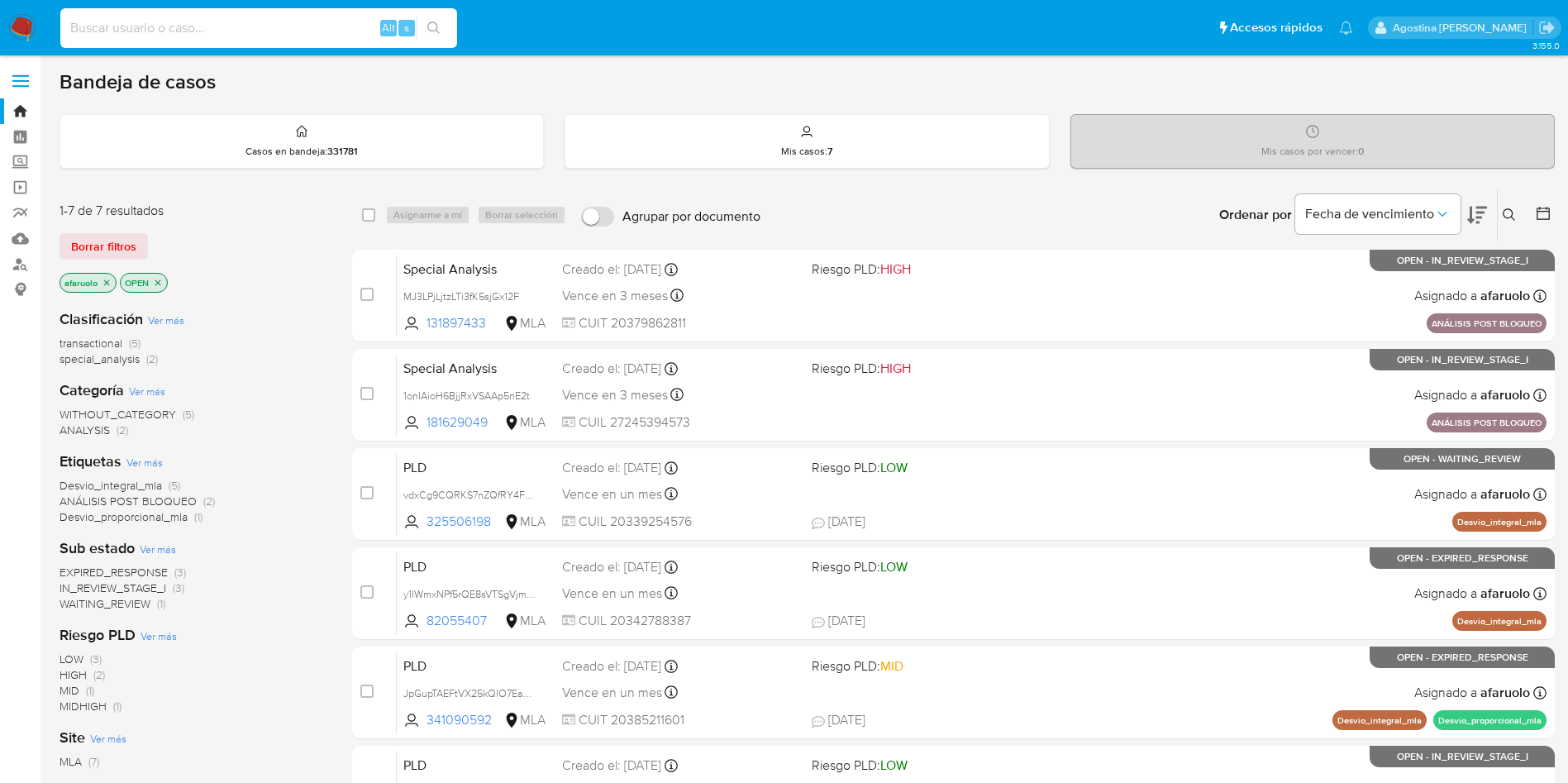
paste input "265670377"
type input "265670377"
click at [188, 28] on input "265670377" at bounding box center [259, 28] width 397 height 22
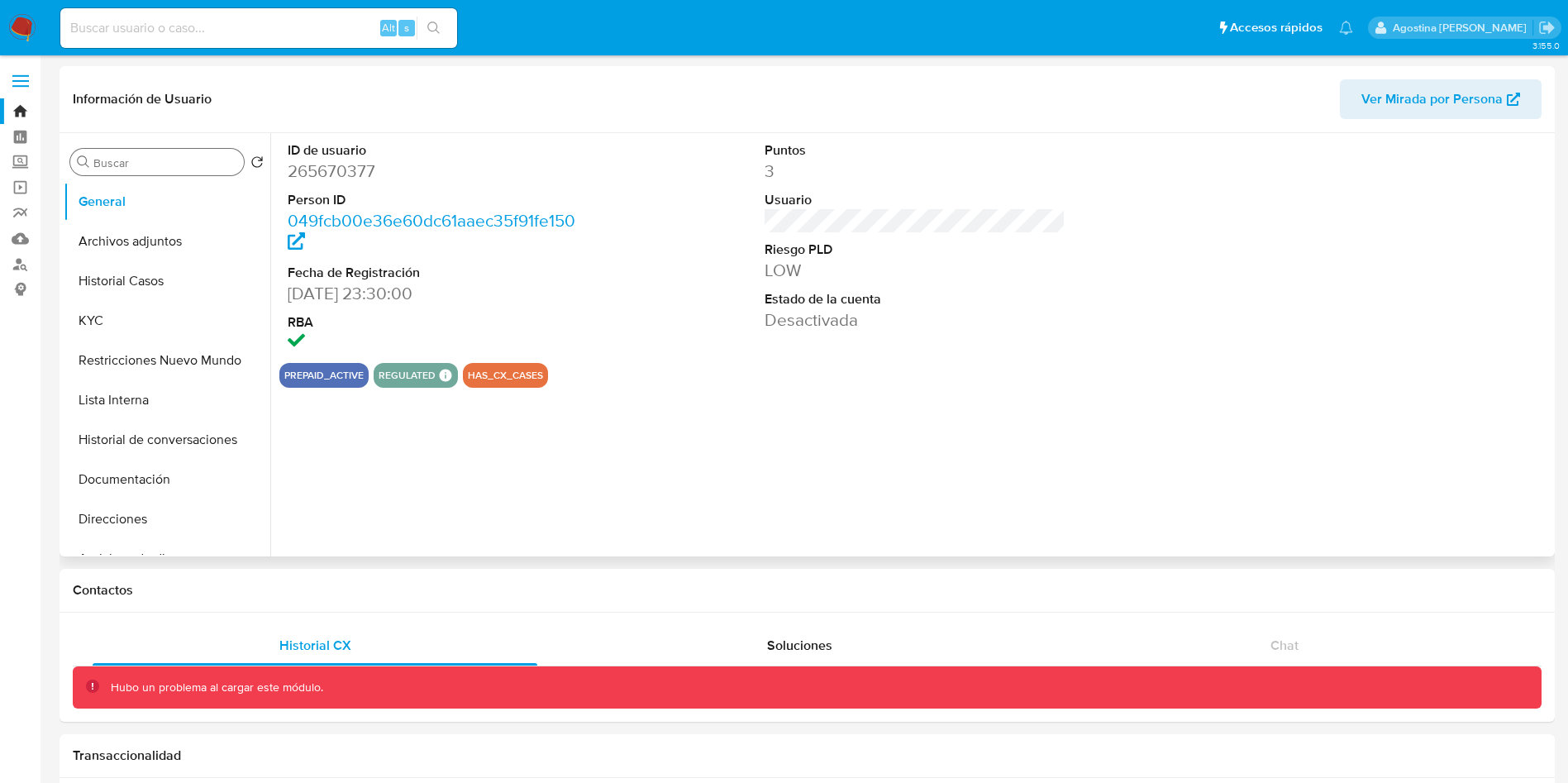
select select "10"
drag, startPoint x: 111, startPoint y: 279, endPoint x: 115, endPoint y: 246, distance: 33.2
click at [112, 279] on button "Historial Casos" at bounding box center [167, 281] width 206 height 40
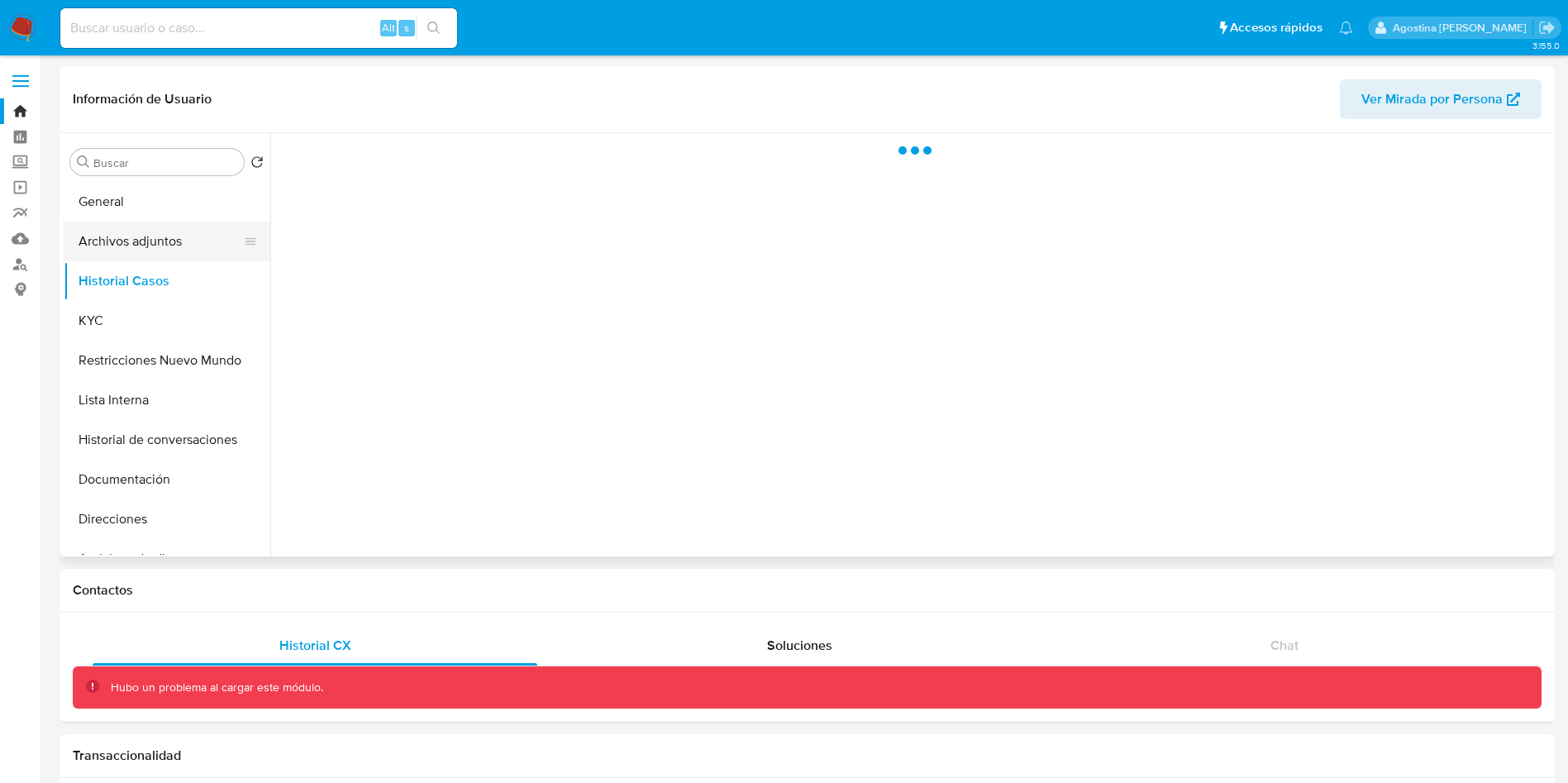
click at [115, 244] on button "Archivos adjuntos" at bounding box center [160, 241] width 194 height 40
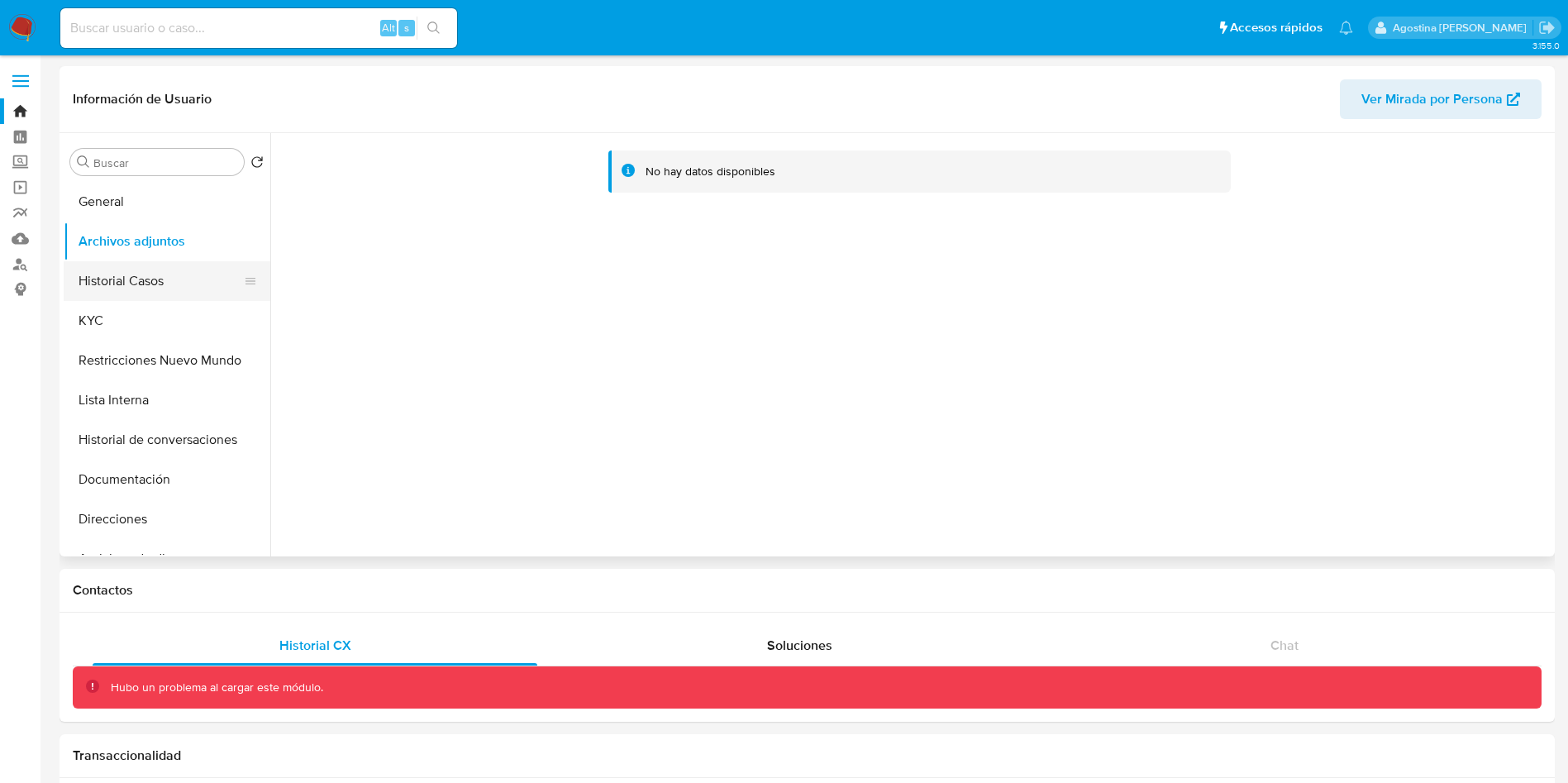
click at [128, 295] on button "Historial Casos" at bounding box center [160, 281] width 194 height 40
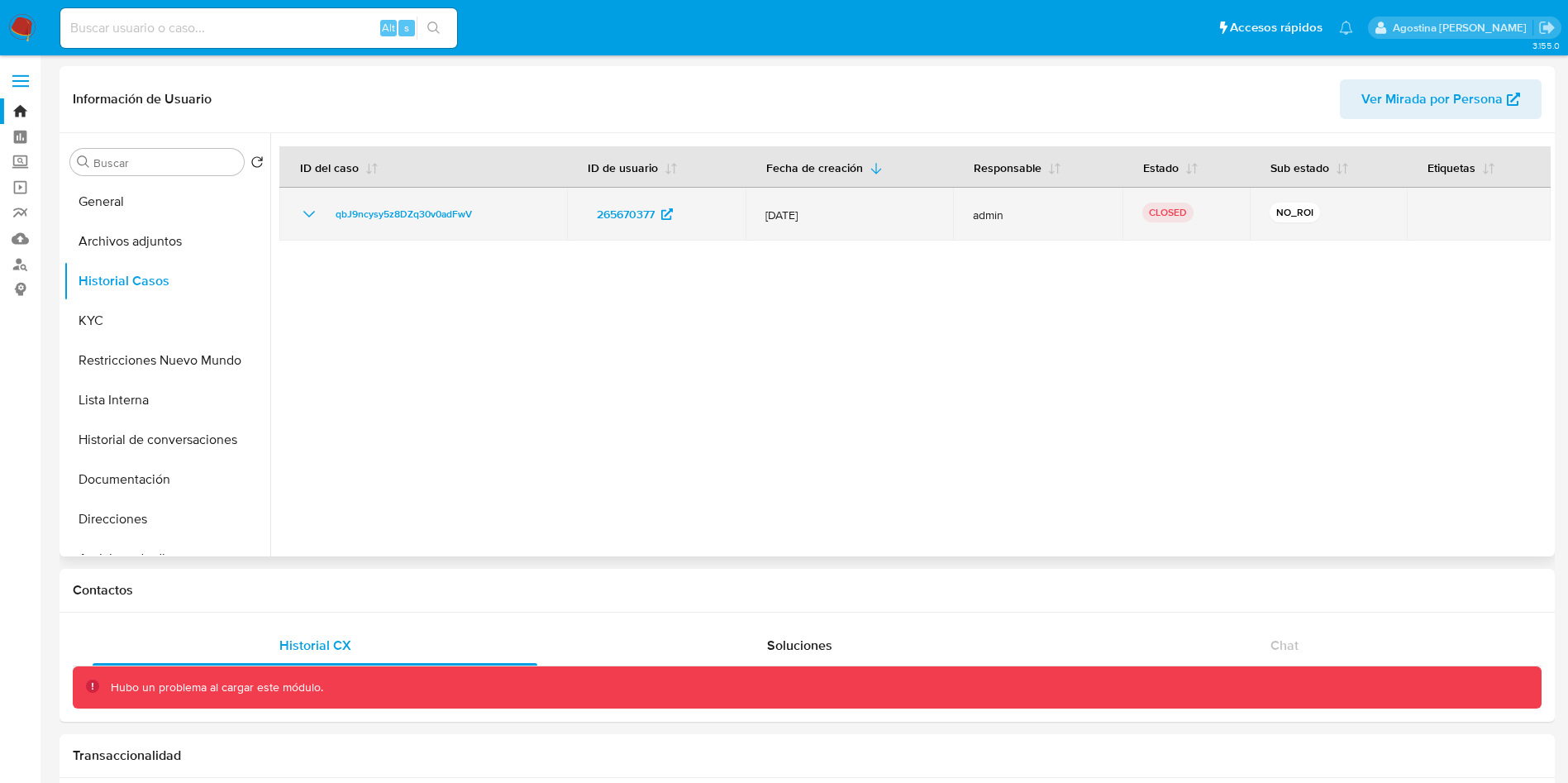
click at [307, 200] on td "qbJ9ncysy5z8DZq30v0adFwV" at bounding box center [423, 213] width 288 height 53
click at [307, 206] on icon "Mostrar/Ocultar" at bounding box center [309, 214] width 20 height 20
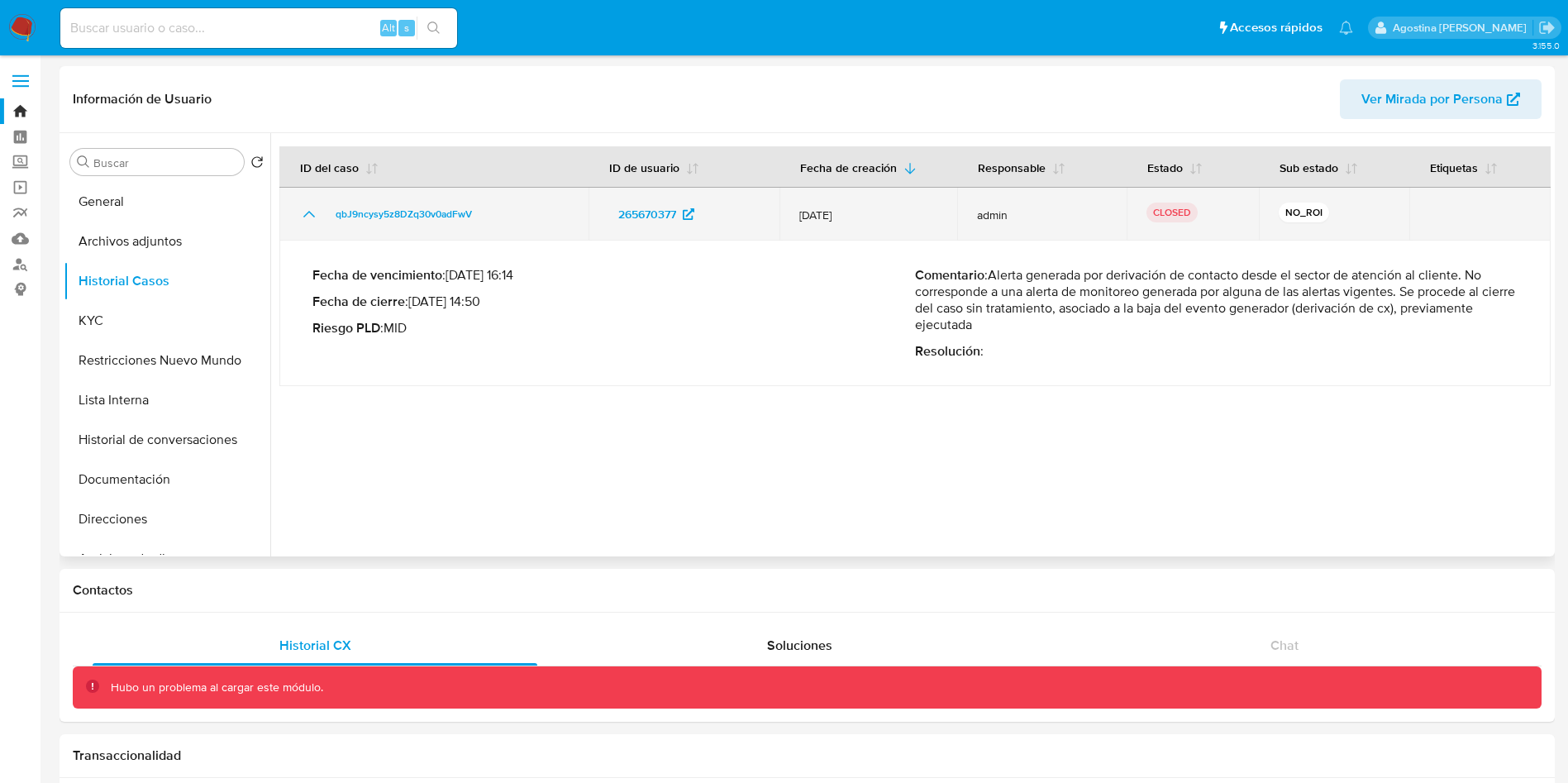
click at [307, 206] on icon "Mostrar/Ocultar" at bounding box center [309, 214] width 20 height 20
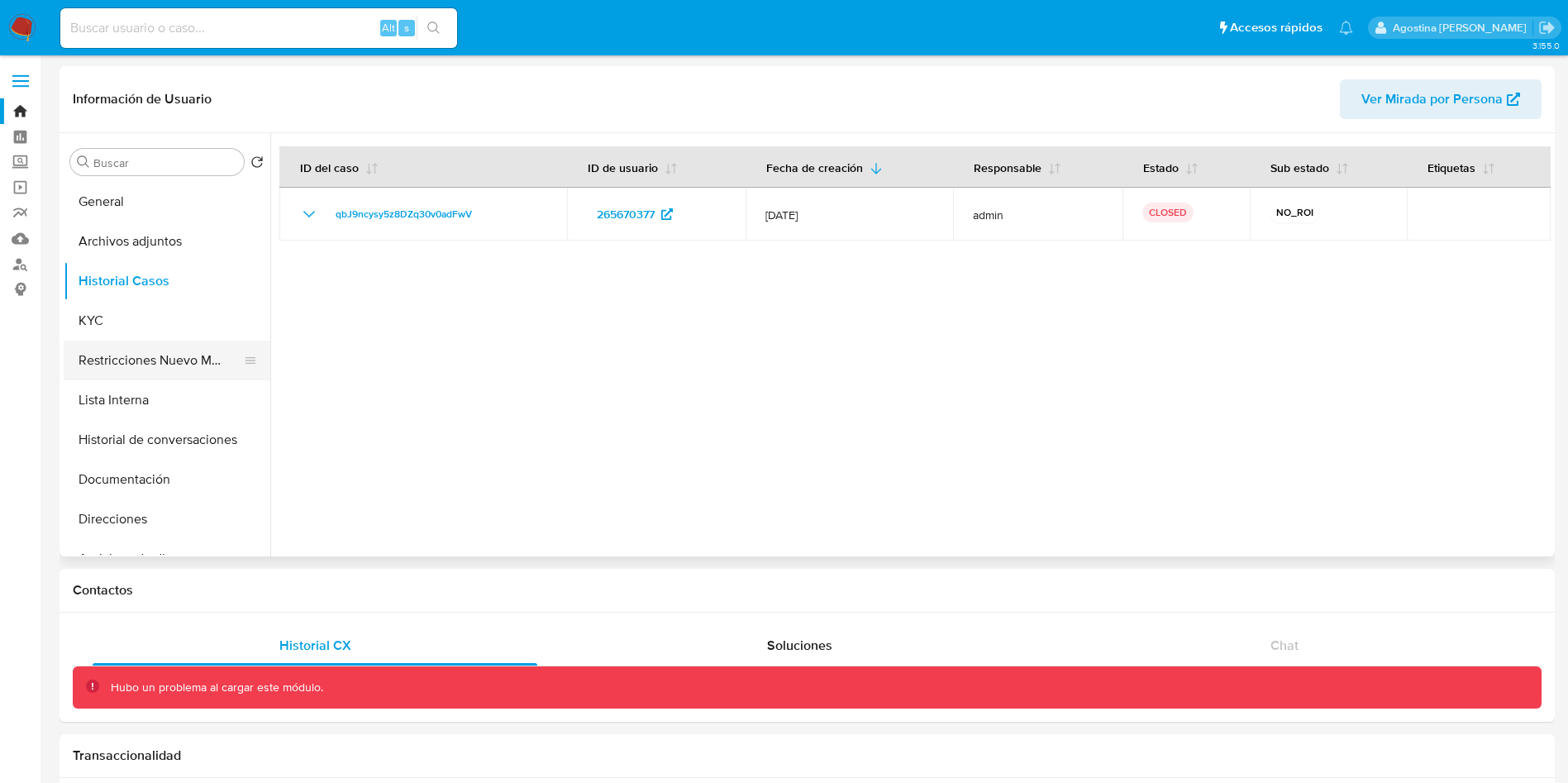
click at [144, 362] on button "Restricciones Nuevo Mundo" at bounding box center [160, 360] width 194 height 40
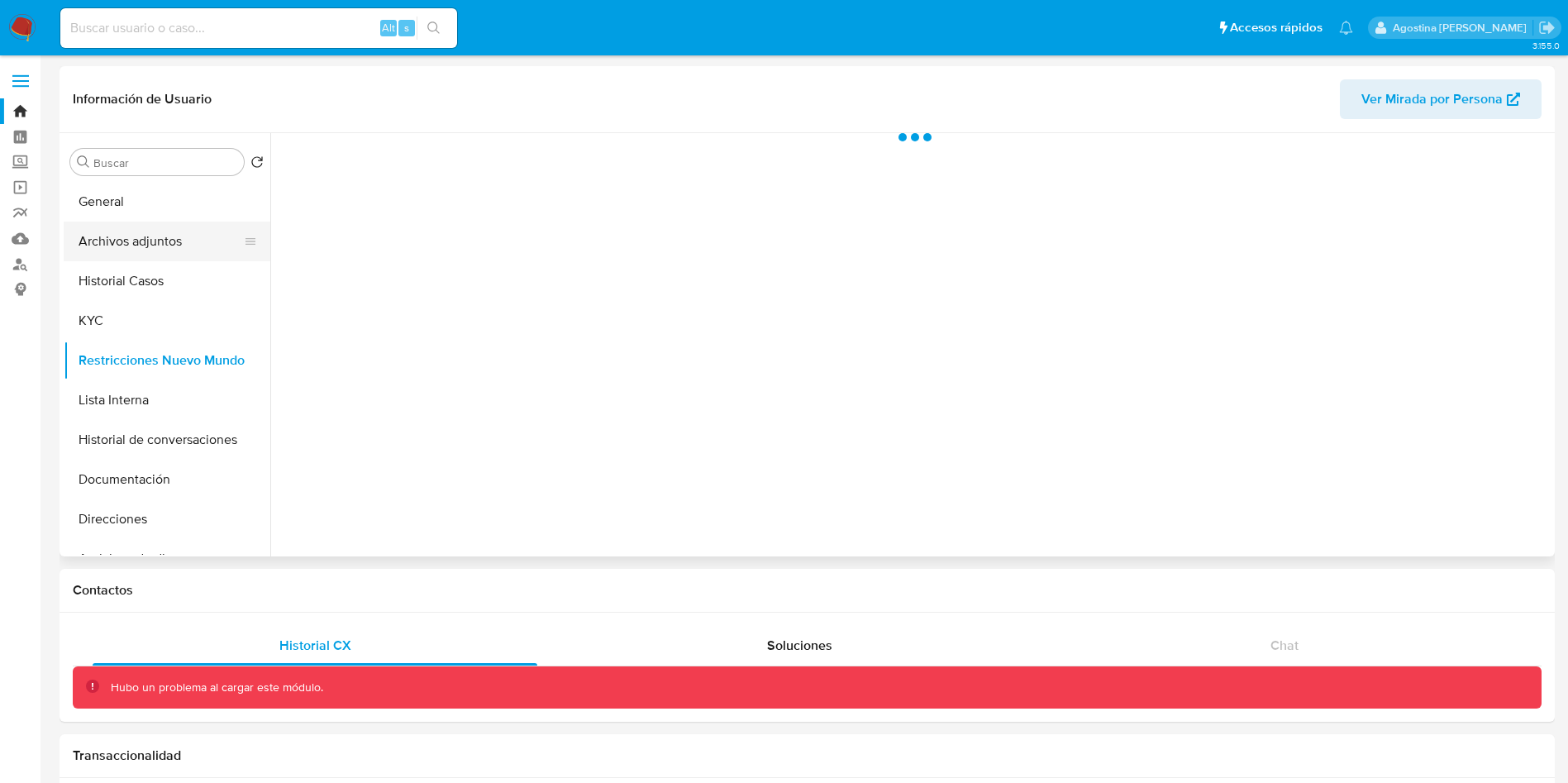
click at [136, 249] on button "Archivos adjuntos" at bounding box center [160, 241] width 194 height 40
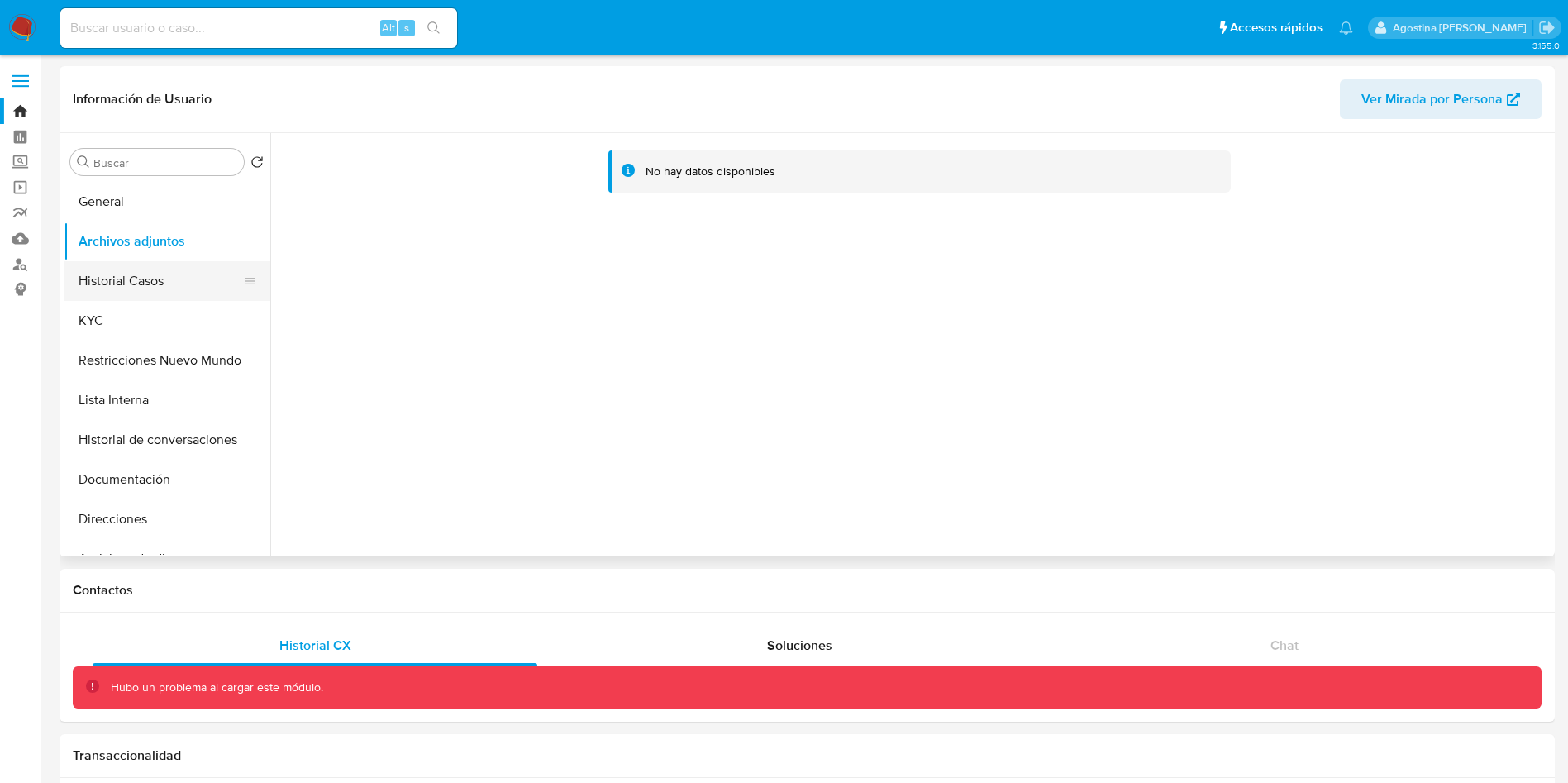
click at [146, 274] on button "Historial Casos" at bounding box center [160, 281] width 194 height 40
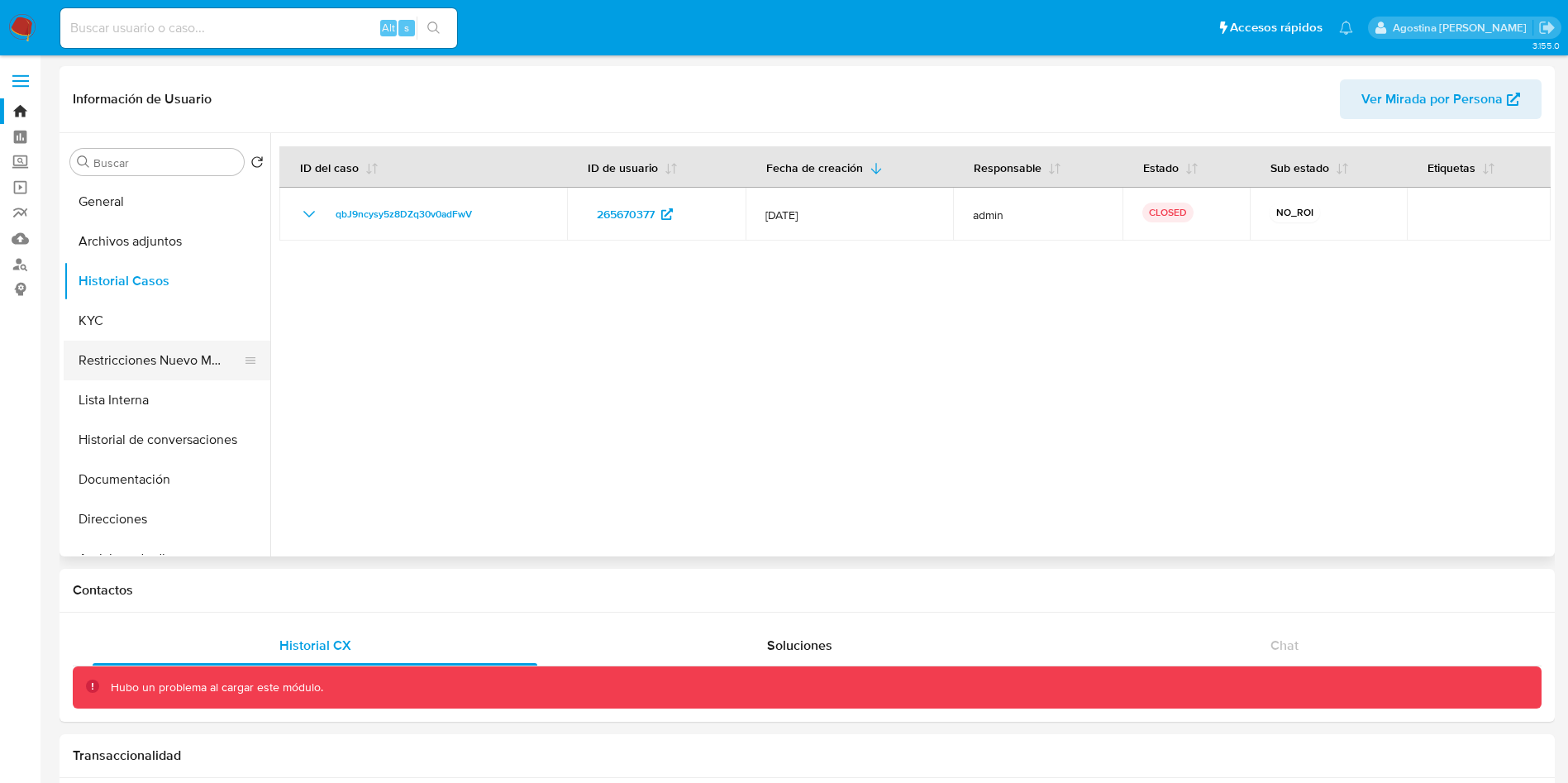
click at [200, 363] on button "Restricciones Nuevo Mundo" at bounding box center [160, 360] width 194 height 40
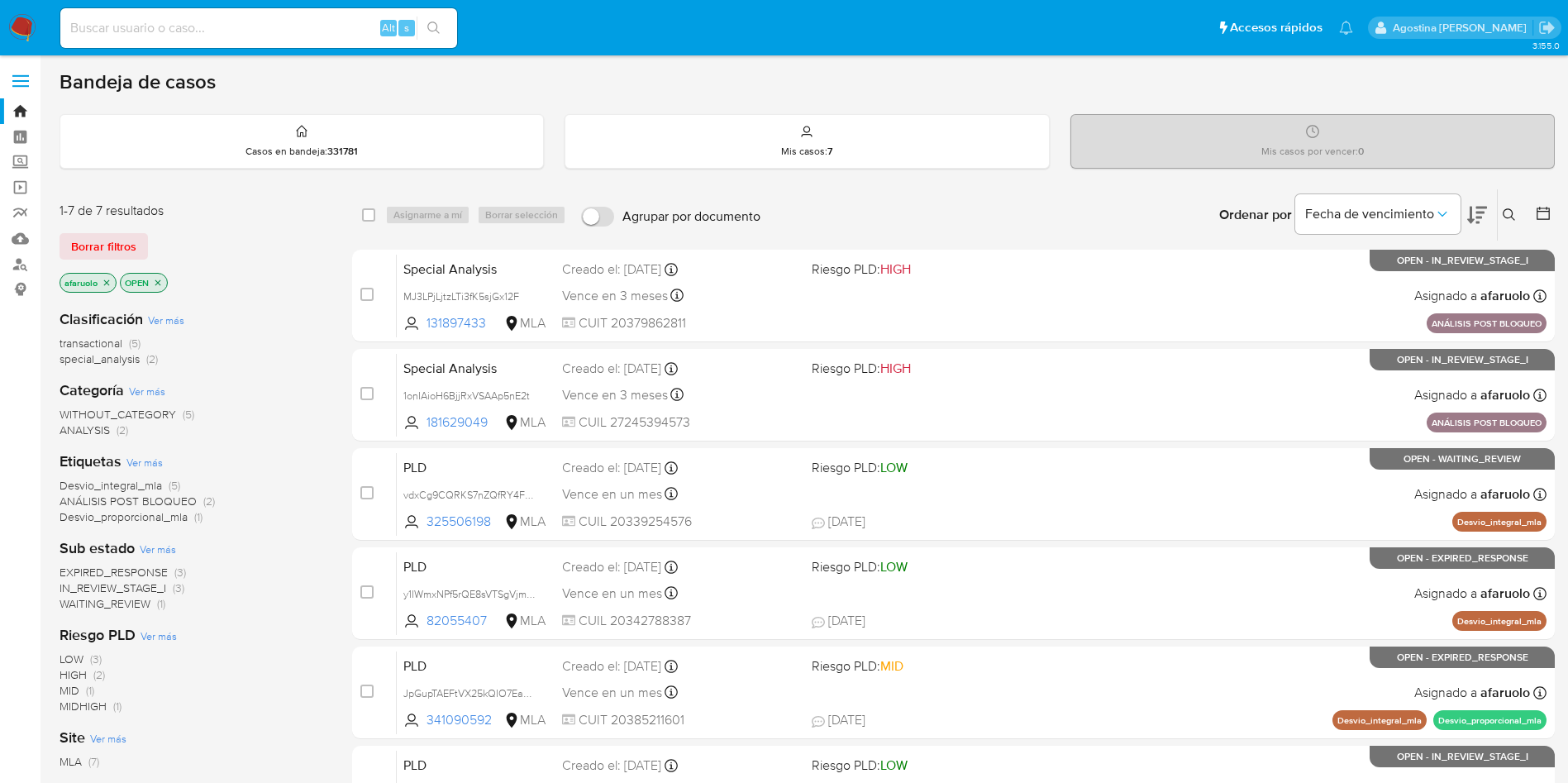
click at [176, 34] on input at bounding box center [259, 28] width 397 height 22
paste input "265670377"
type input "265670377"
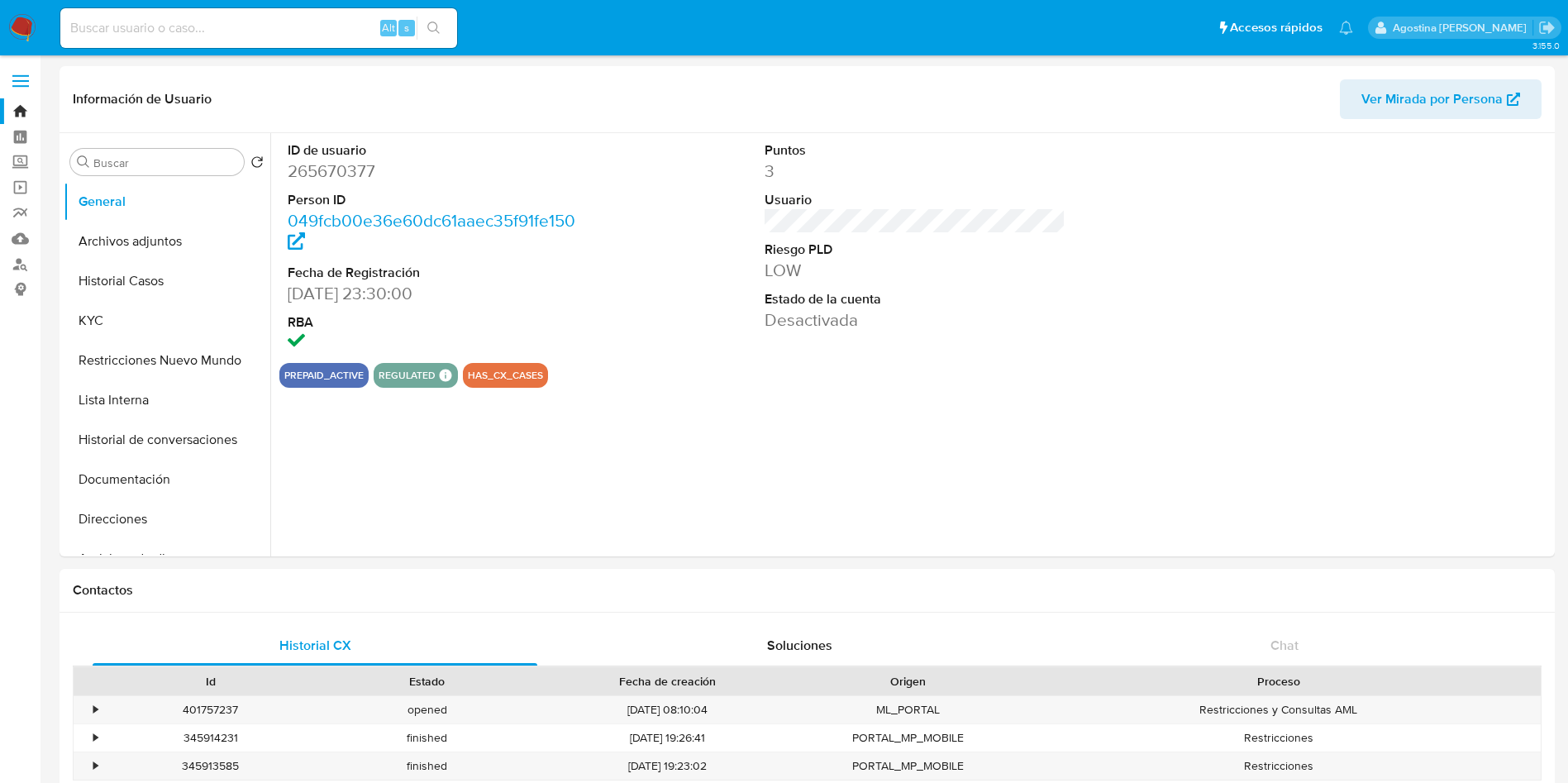
select select "10"
click at [98, 223] on button "Archivos adjuntos" at bounding box center [160, 241] width 194 height 40
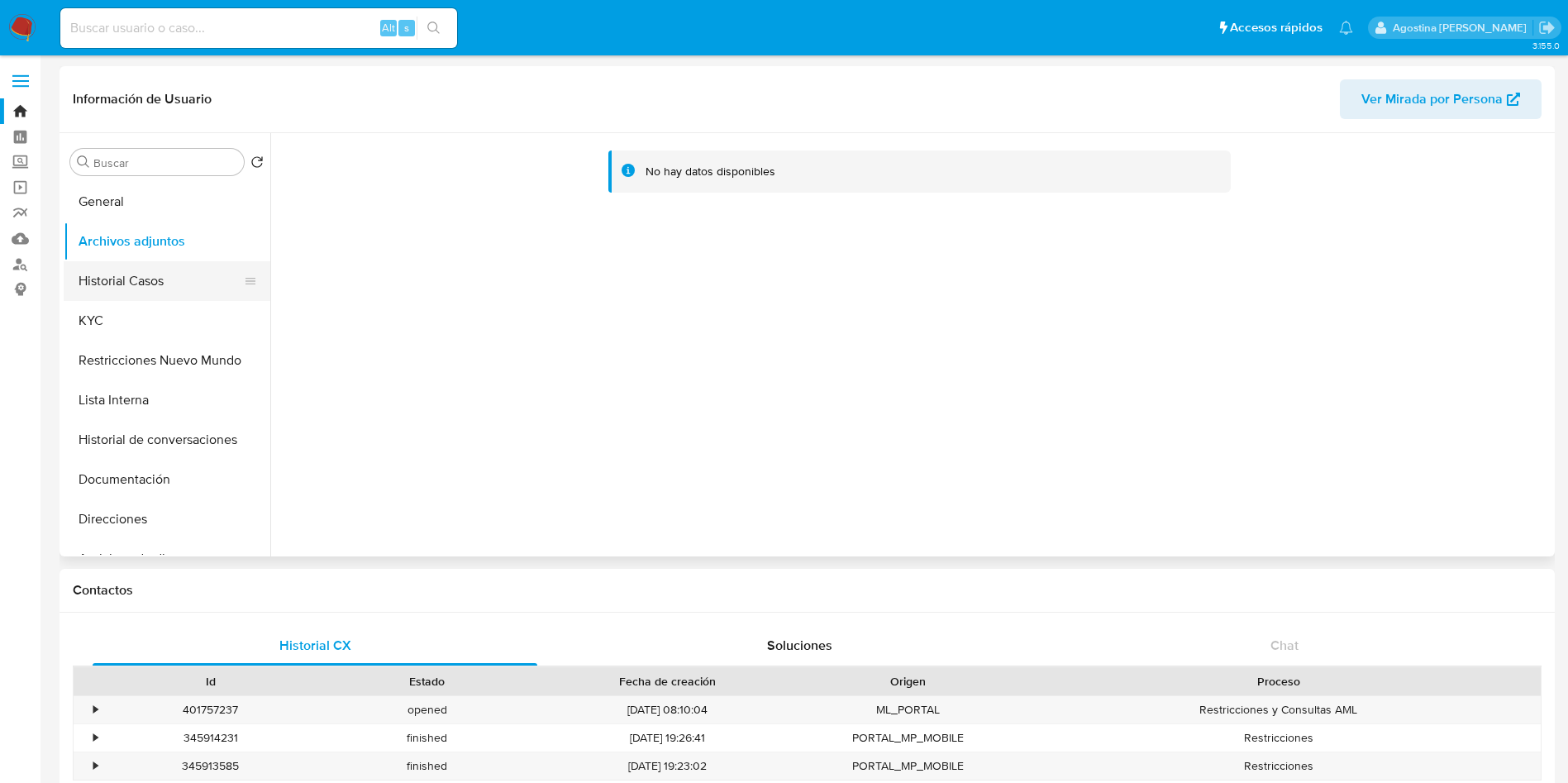
click at [131, 268] on button "Historial Casos" at bounding box center [160, 281] width 194 height 40
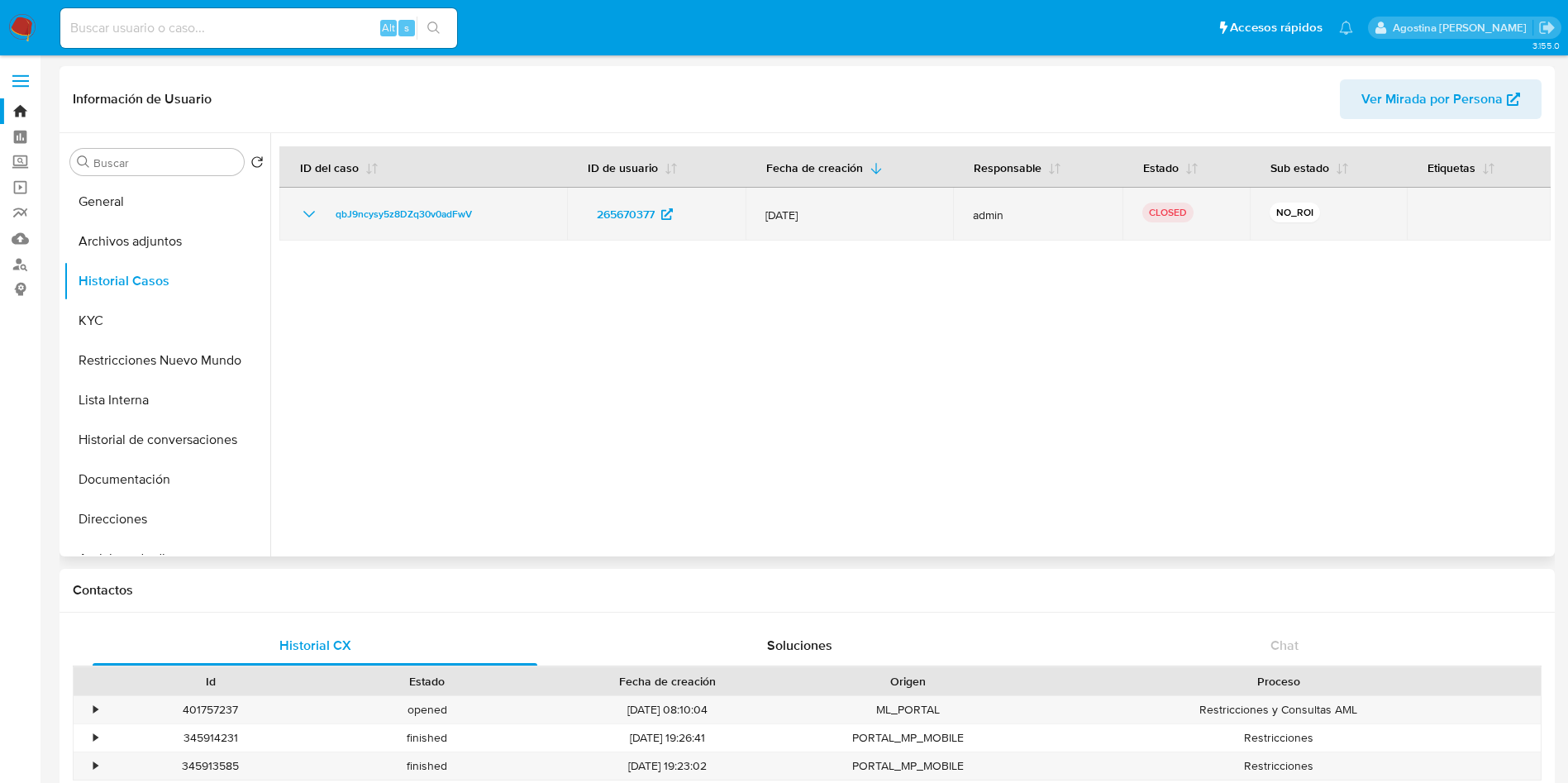
click at [308, 214] on icon "Mostrar/Ocultar" at bounding box center [310, 213] width 12 height 7
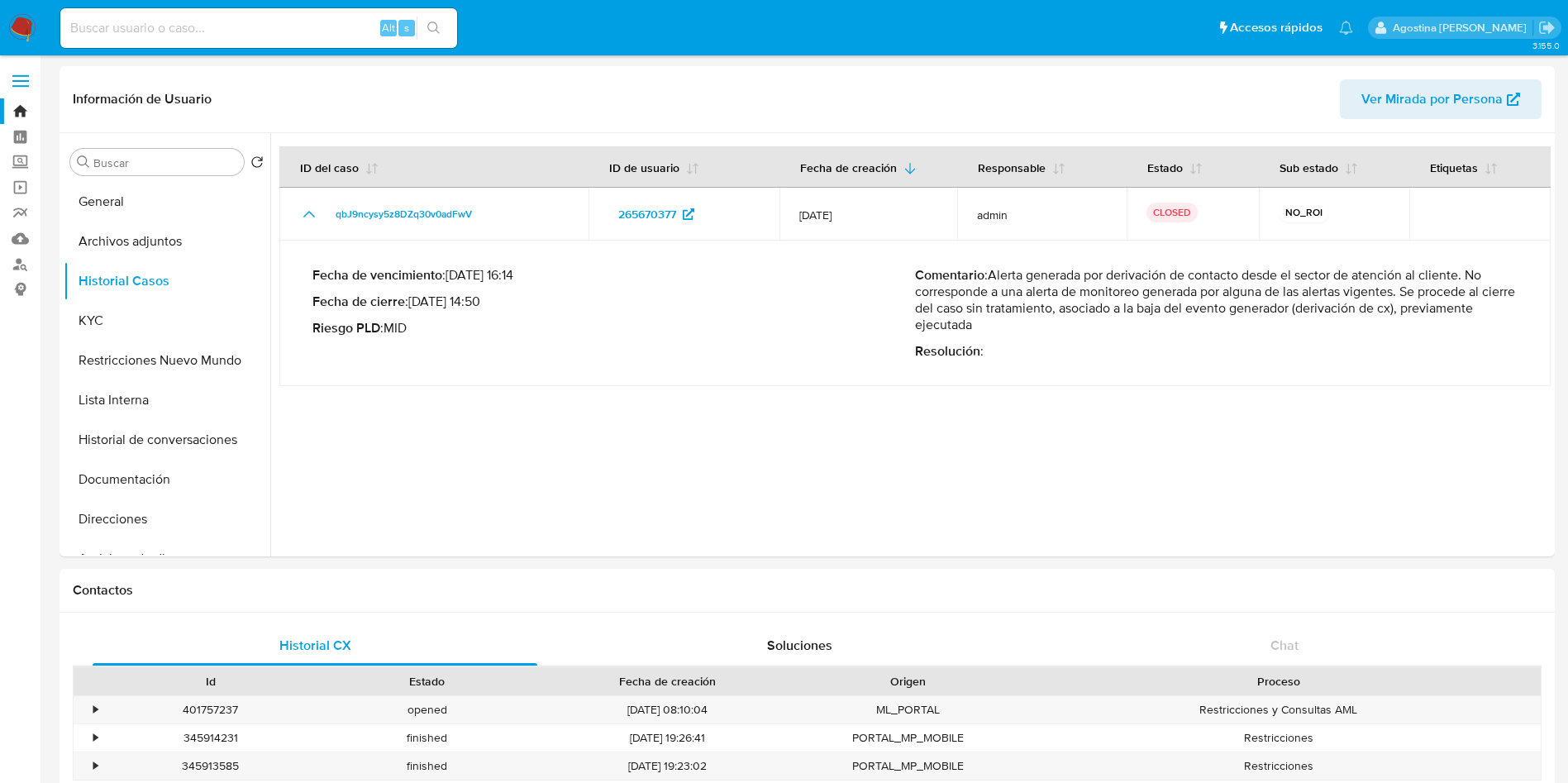
click at [321, 32] on input at bounding box center [259, 28] width 397 height 22
paste input "340662701"
type input "340662701"
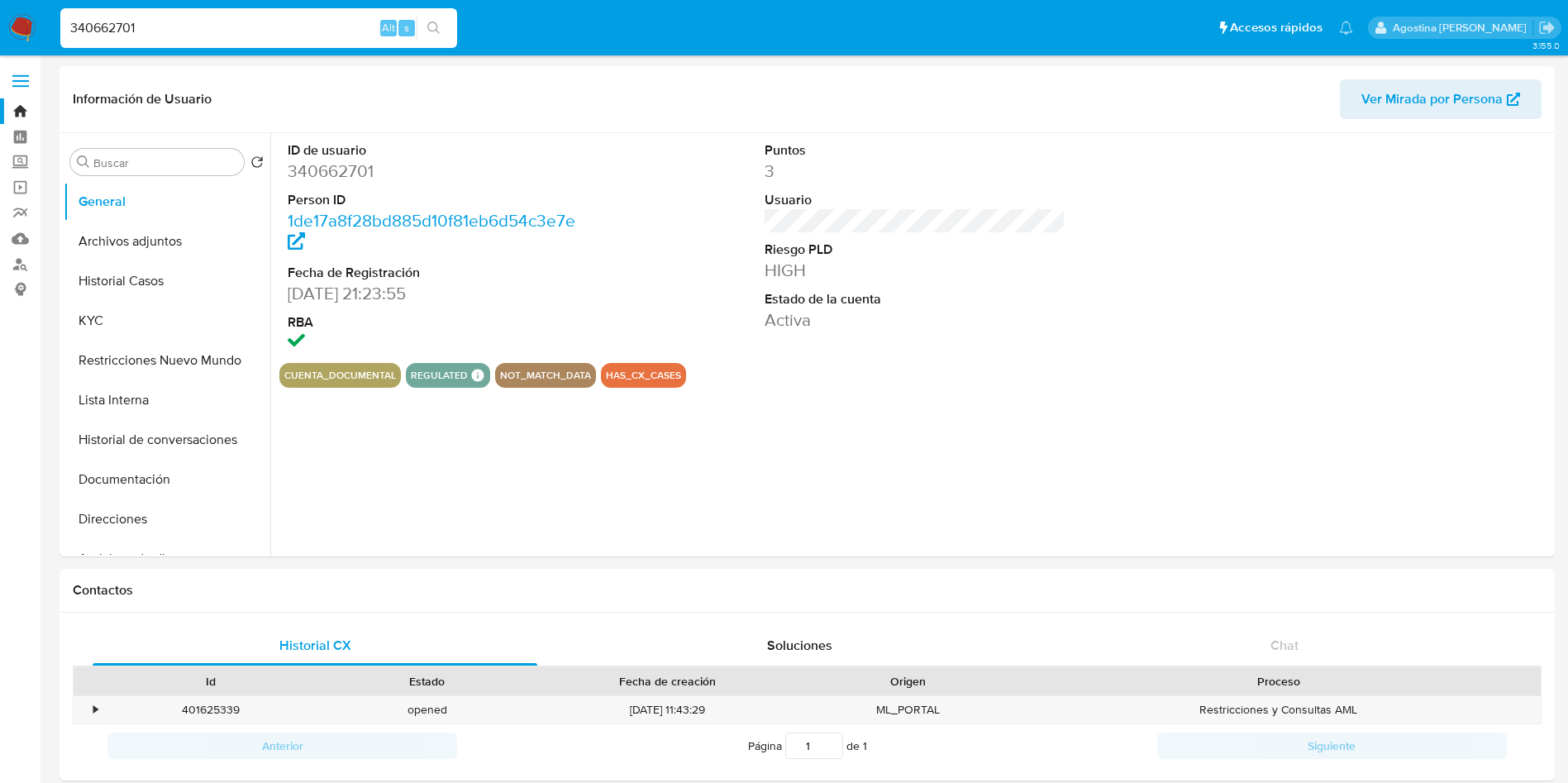
select select "10"
click at [174, 348] on button "Restricciones Nuevo Mundo" at bounding box center [160, 360] width 194 height 40
select select "10"
click at [156, 224] on button "Archivos adjuntos" at bounding box center [160, 241] width 194 height 40
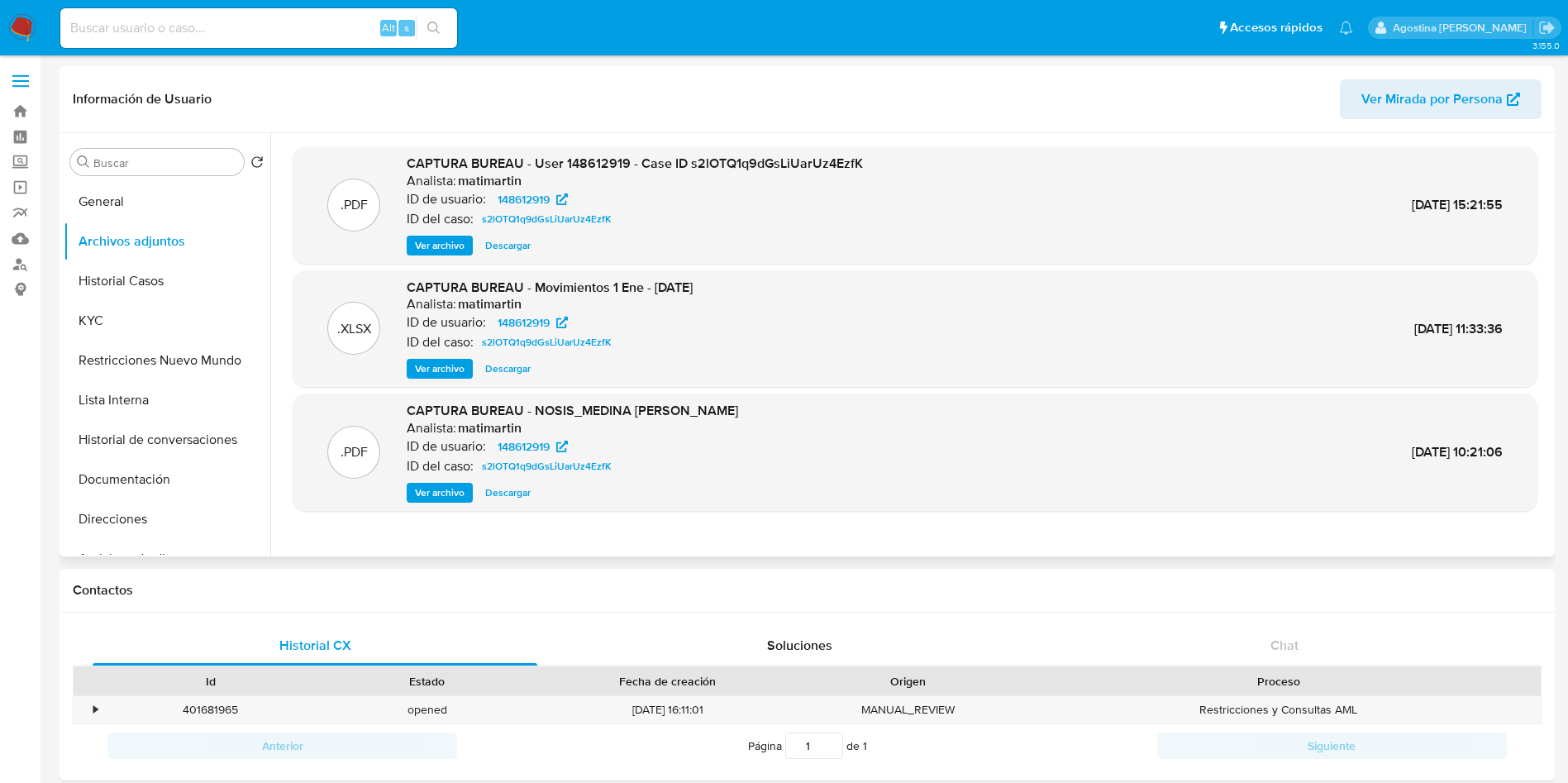
click at [452, 245] on span "Ver archivo" at bounding box center [440, 245] width 50 height 17
click at [558, 220] on span "s2lOTQ1q9dGsLiUarUz4EzfK" at bounding box center [546, 219] width 129 height 20
click at [174, 350] on button "Restricciones Nuevo Mundo" at bounding box center [160, 360] width 194 height 40
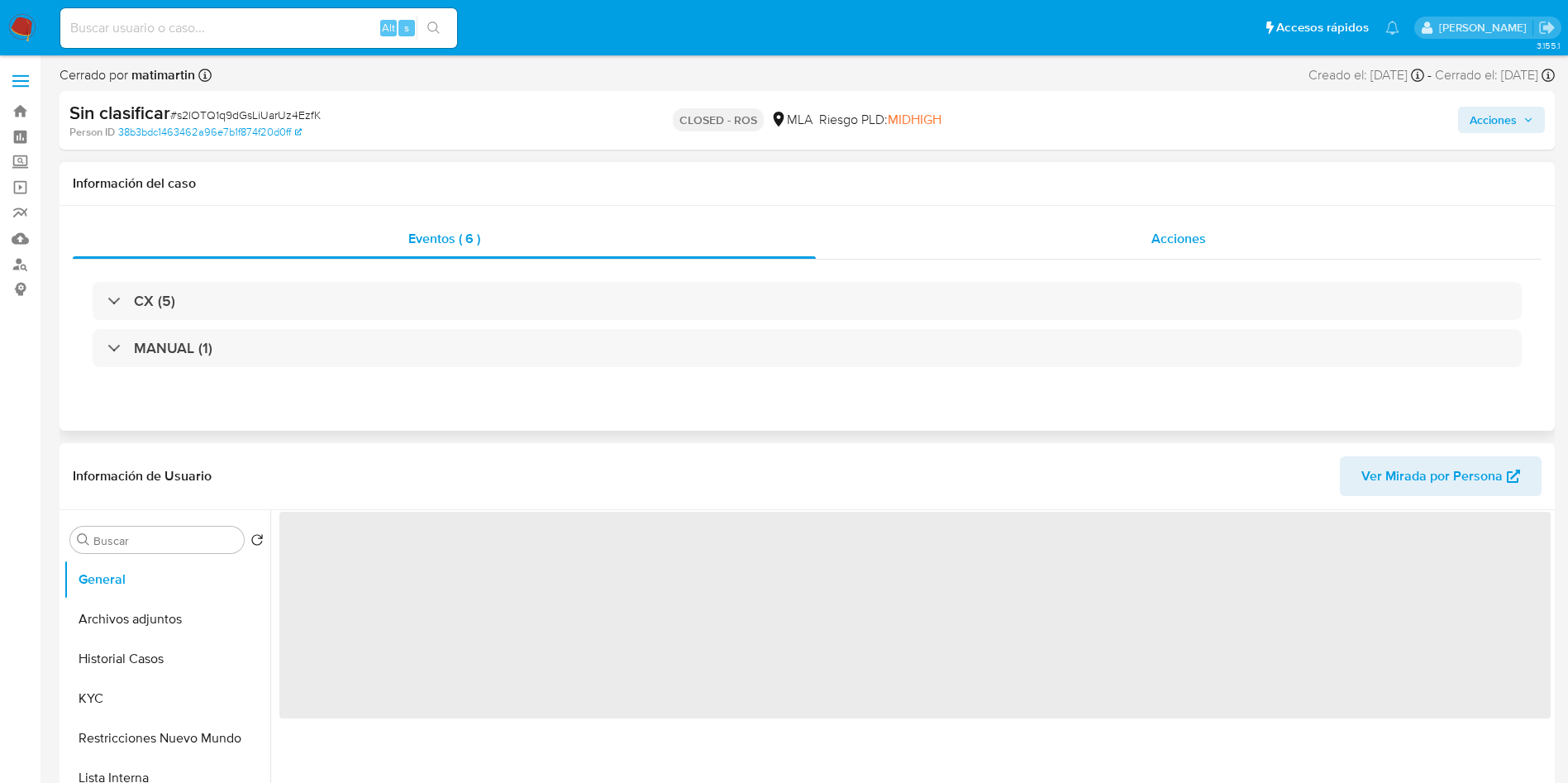
click at [1055, 223] on div "Acciones" at bounding box center [1178, 239] width 725 height 40
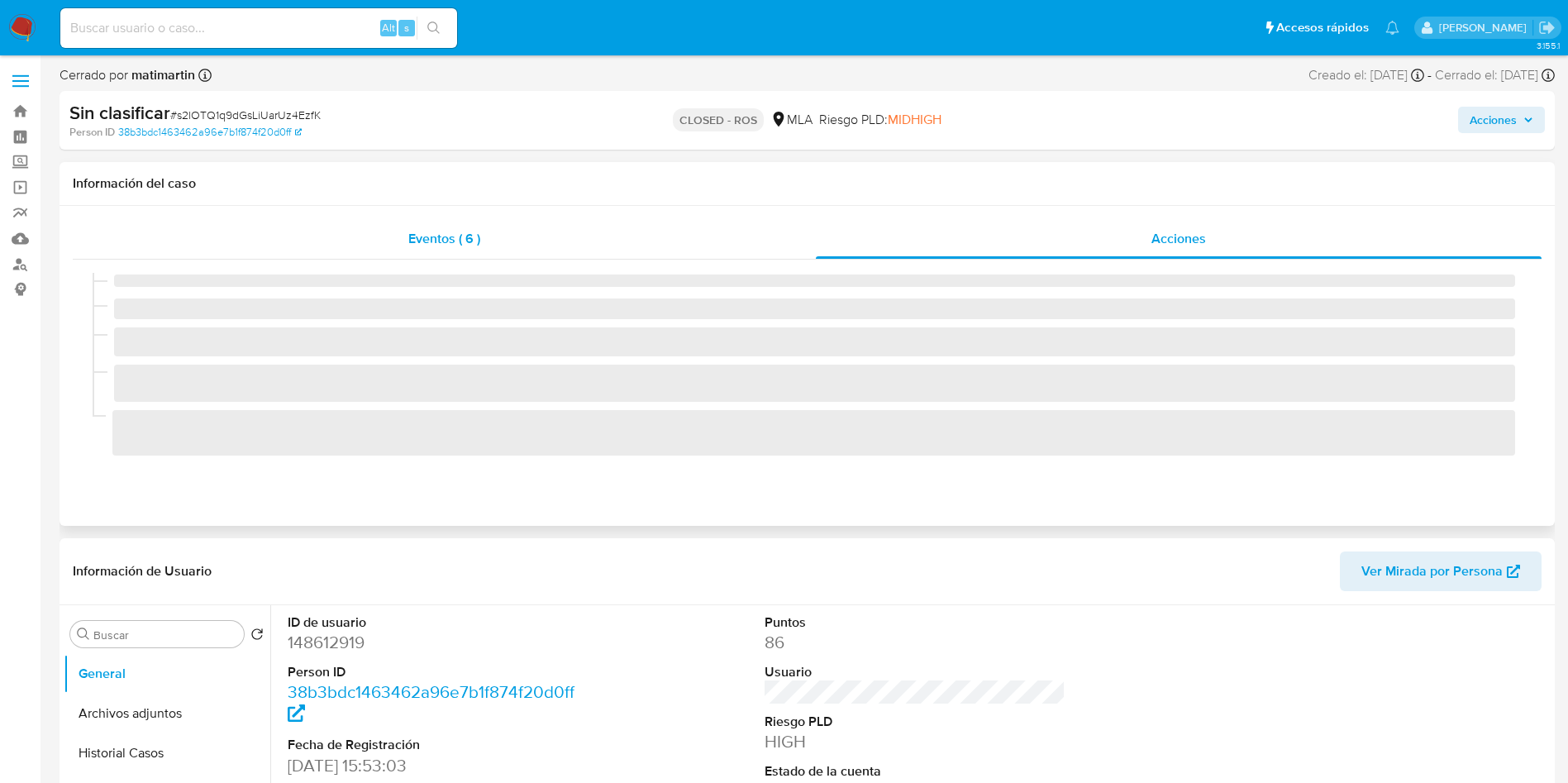
select select "10"
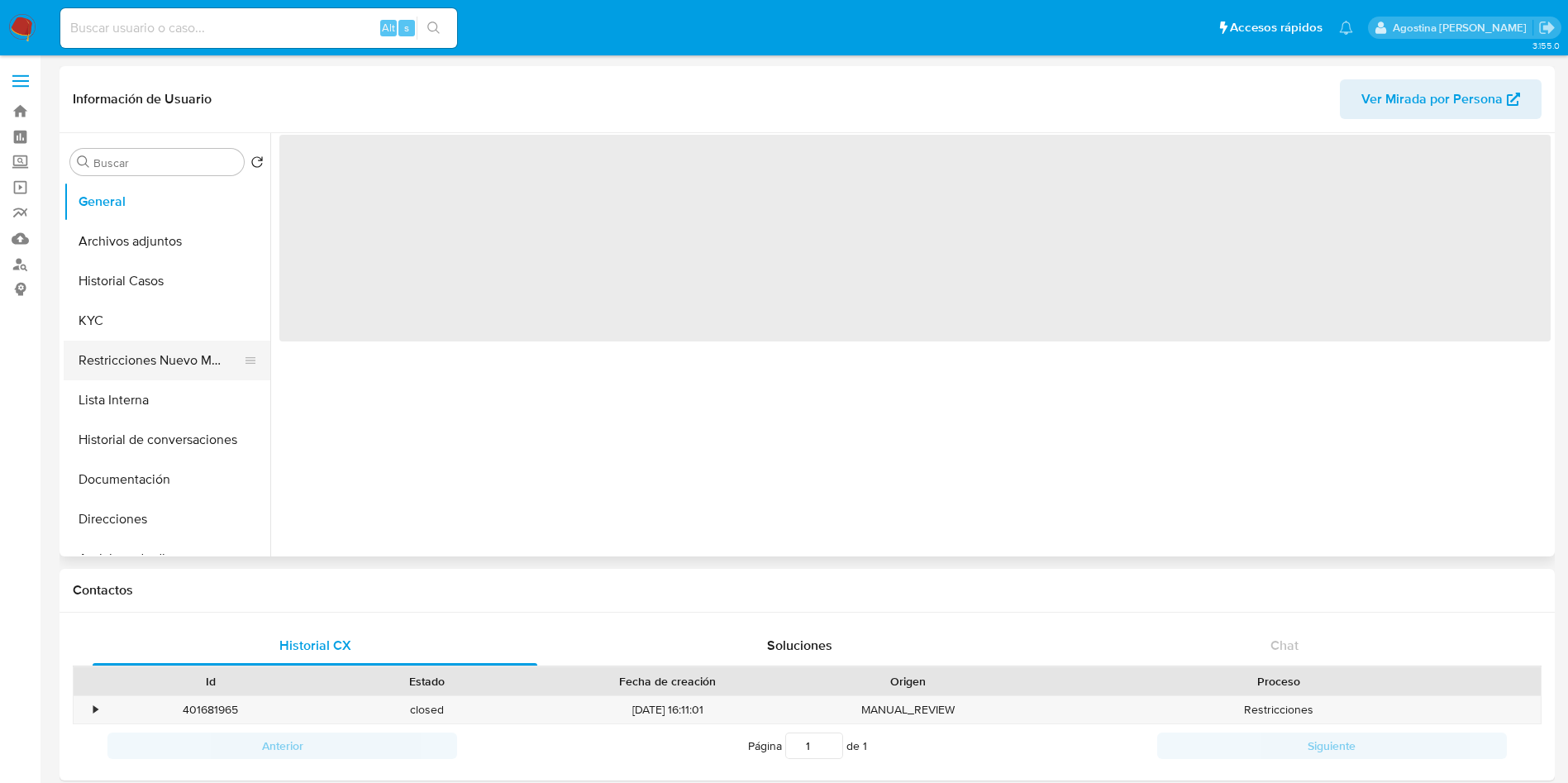
click at [171, 353] on button "Restricciones Nuevo Mundo" at bounding box center [160, 360] width 194 height 40
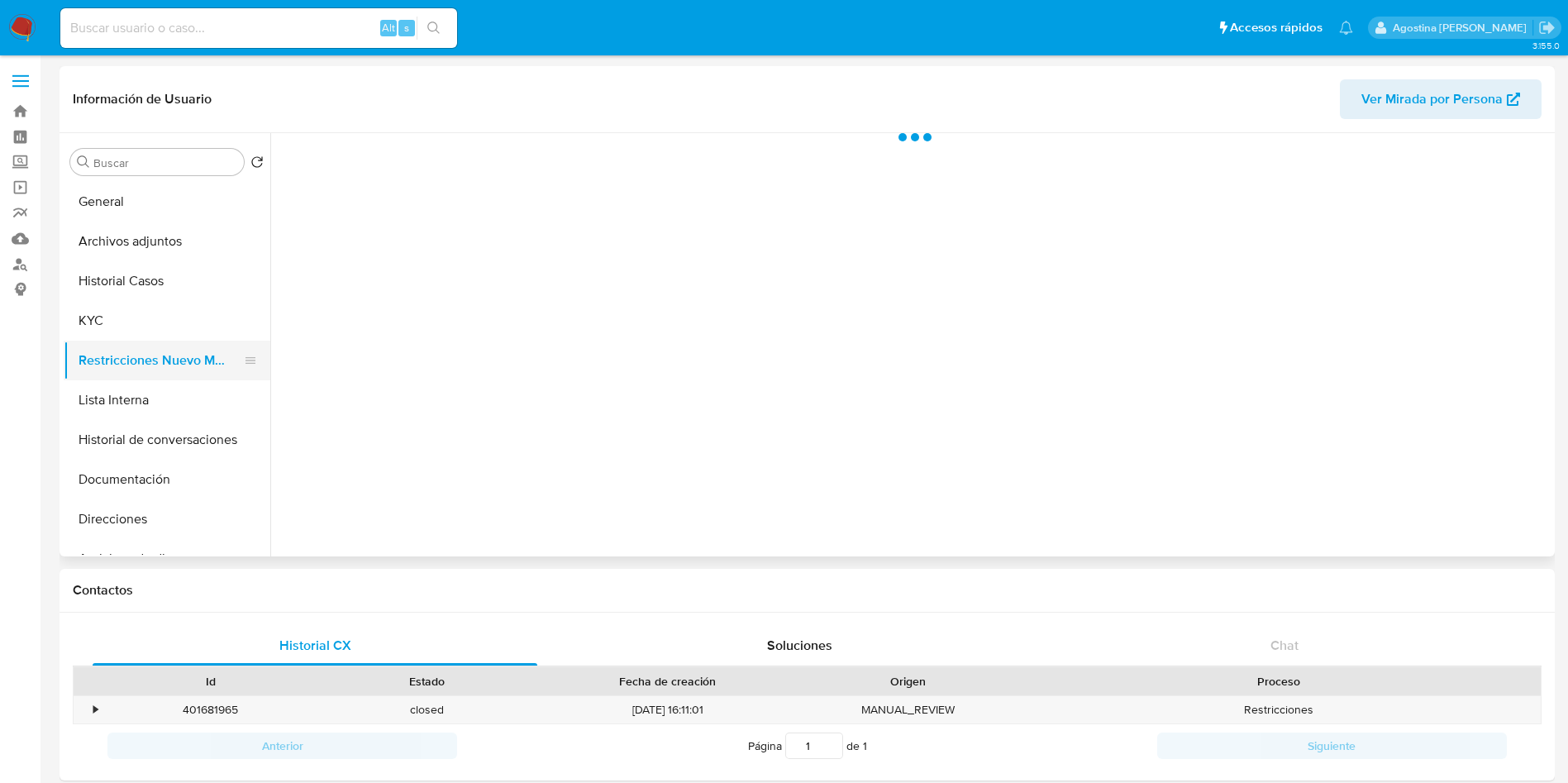
select select "10"
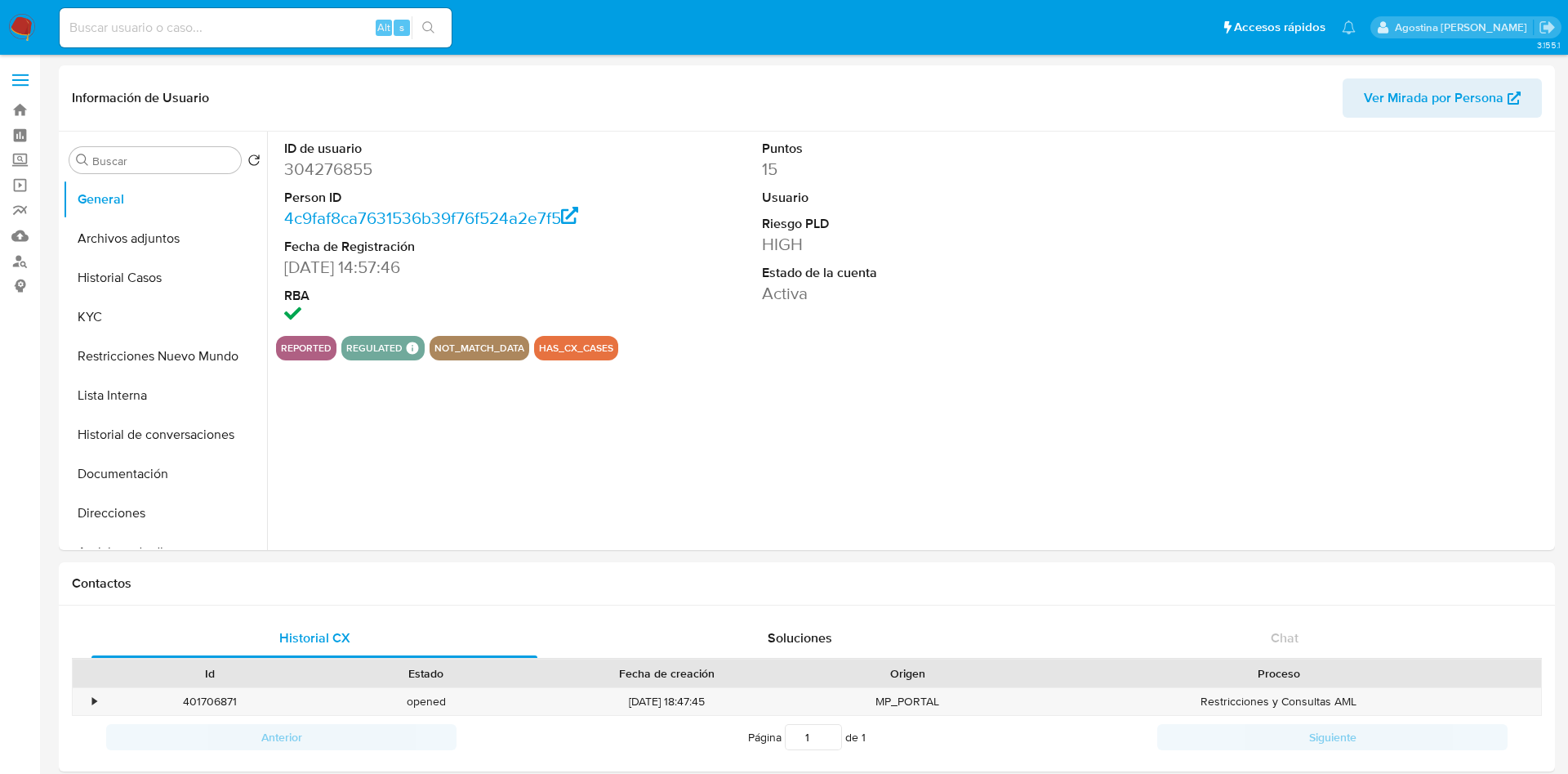
select select "10"
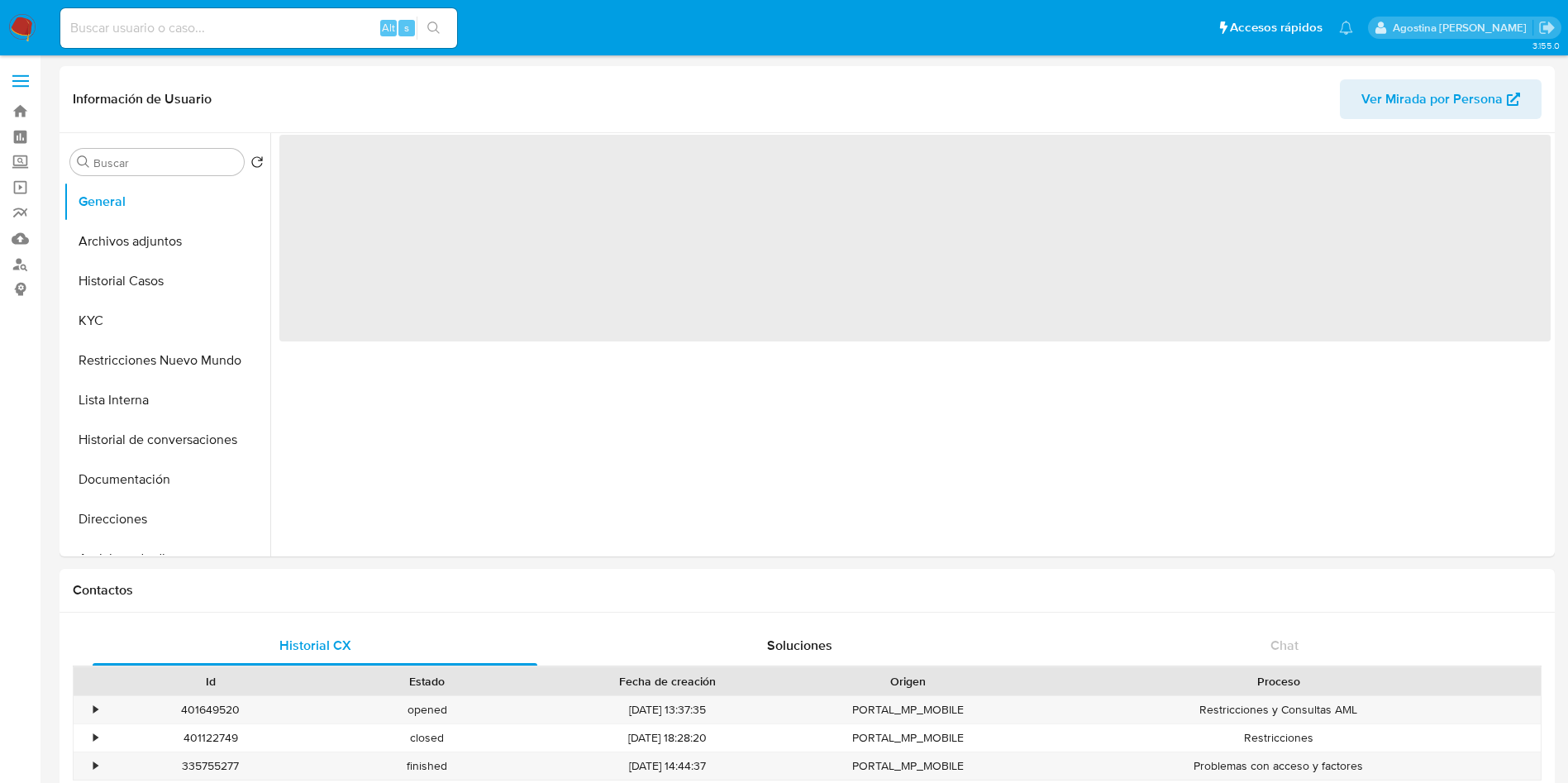
select select "10"
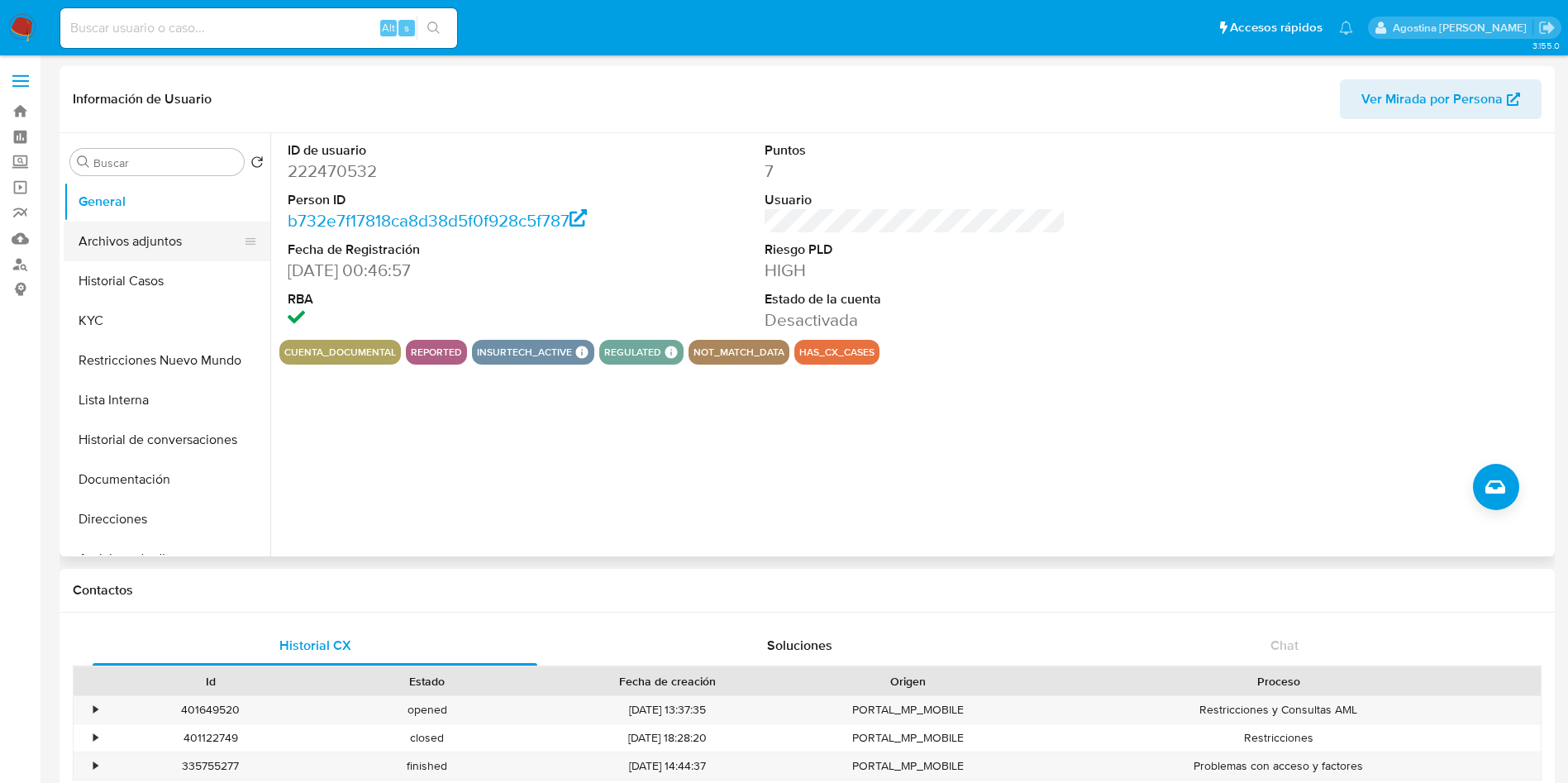
click at [197, 239] on button "Archivos adjuntos" at bounding box center [160, 241] width 194 height 40
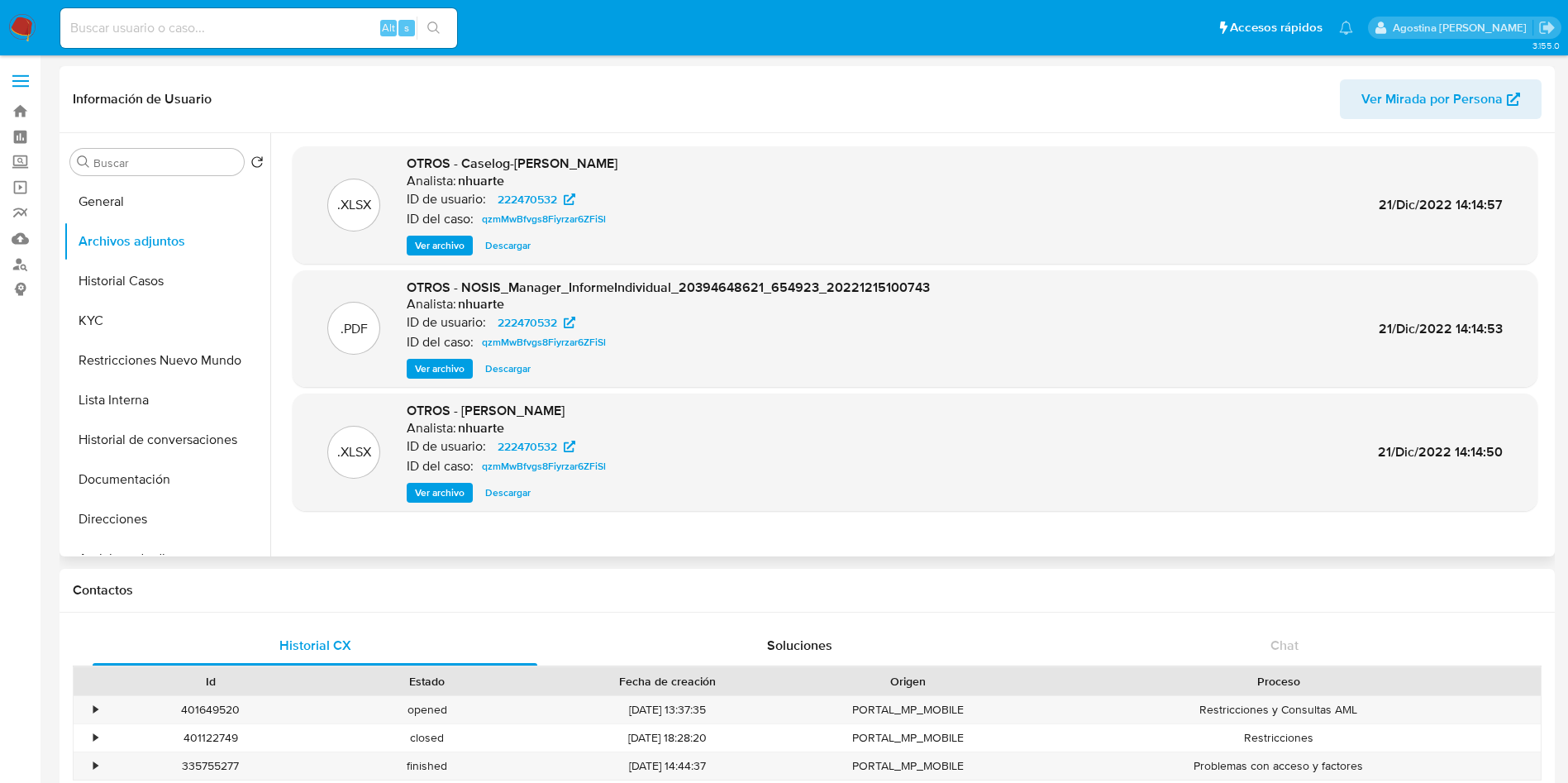
click at [452, 237] on span "Ver archivo" at bounding box center [440, 245] width 50 height 17
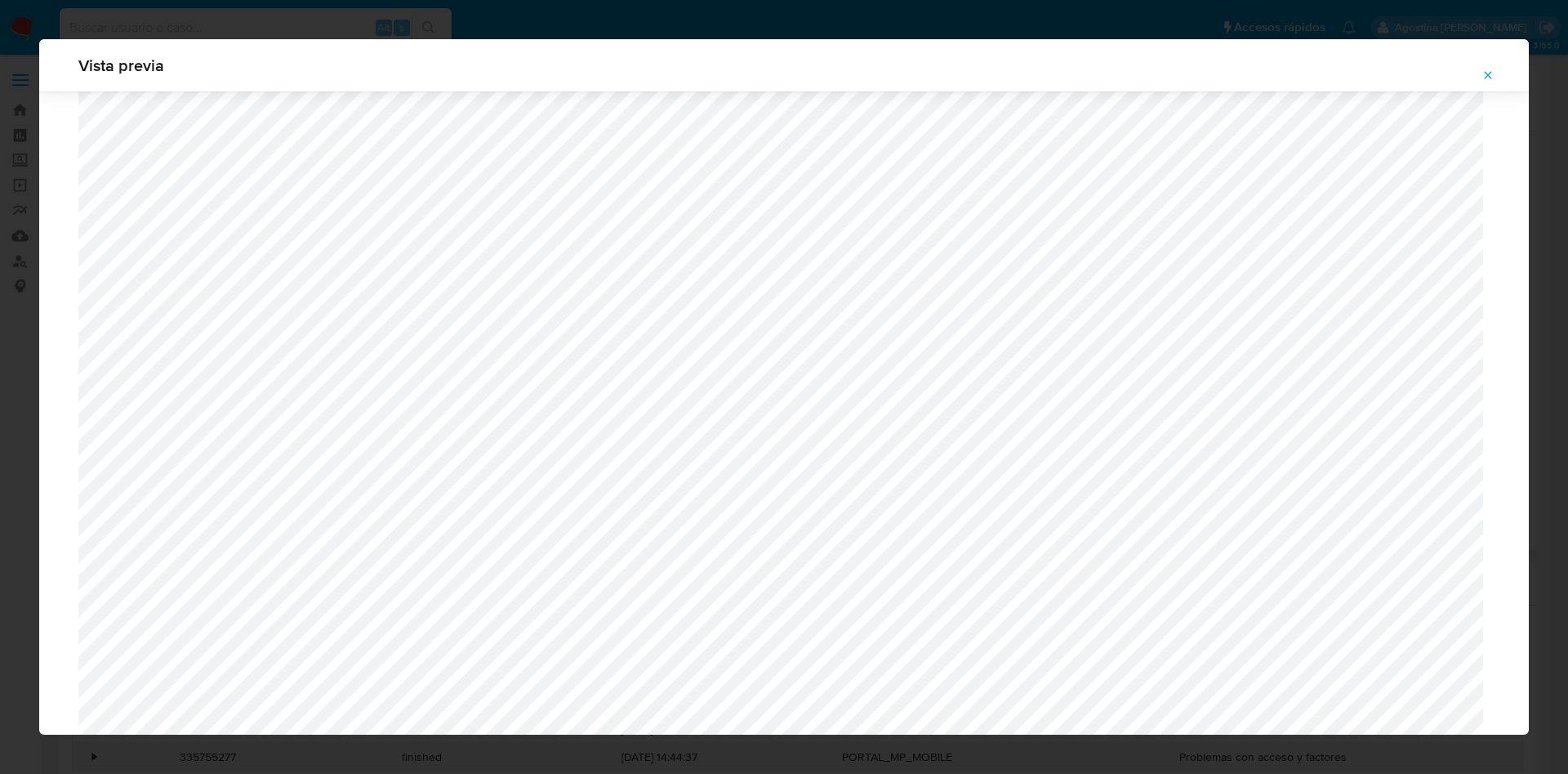
scroll to position [770, 0]
click at [1495, 71] on button "Attachment preview" at bounding box center [1488, 75] width 36 height 26
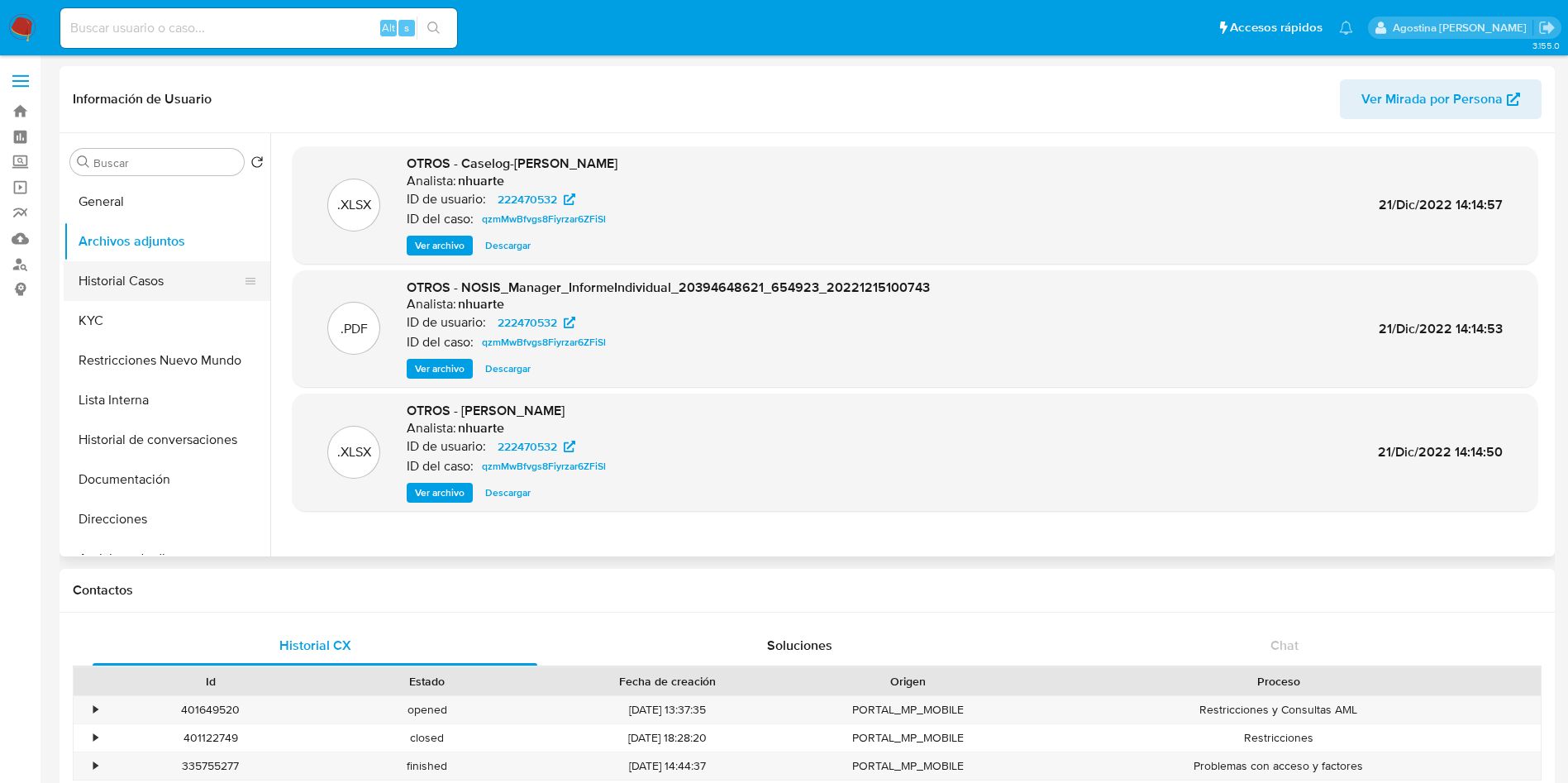
click at [159, 276] on button "Historial Casos" at bounding box center [160, 281] width 194 height 40
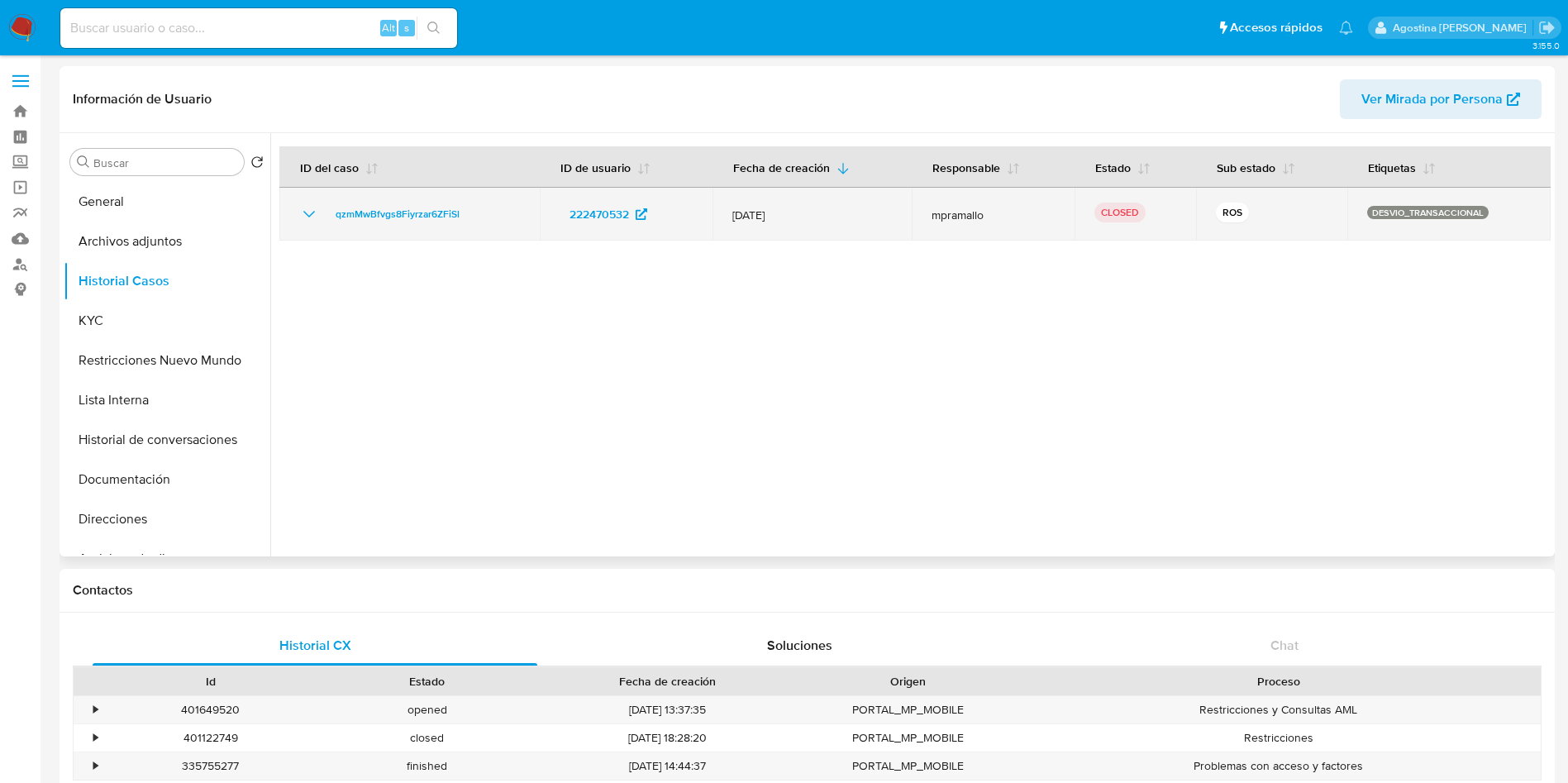
click at [305, 216] on icon "Mostrar/Ocultar" at bounding box center [309, 214] width 20 height 20
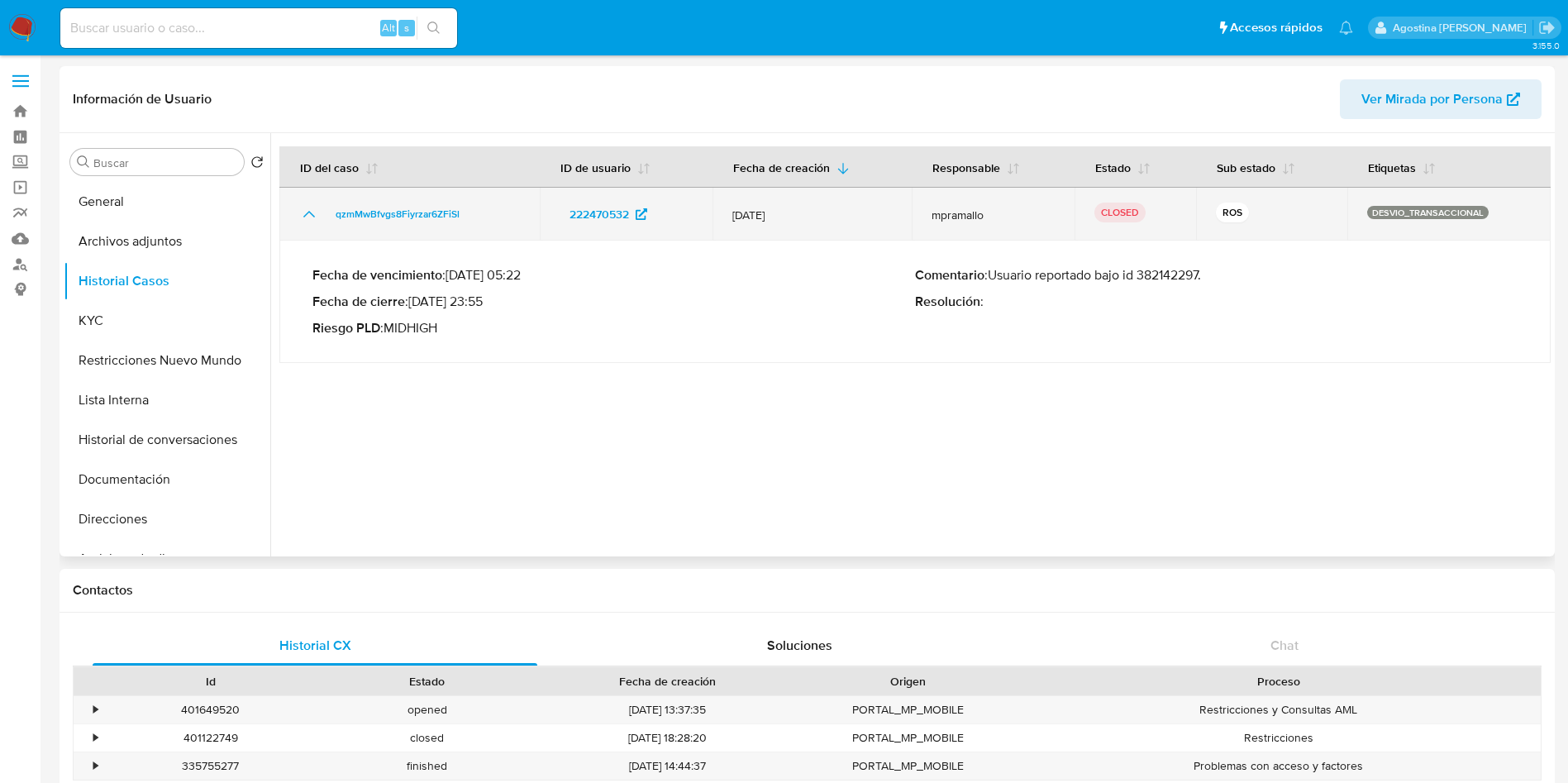
click at [305, 216] on icon "Mostrar/Ocultar" at bounding box center [309, 214] width 20 height 20
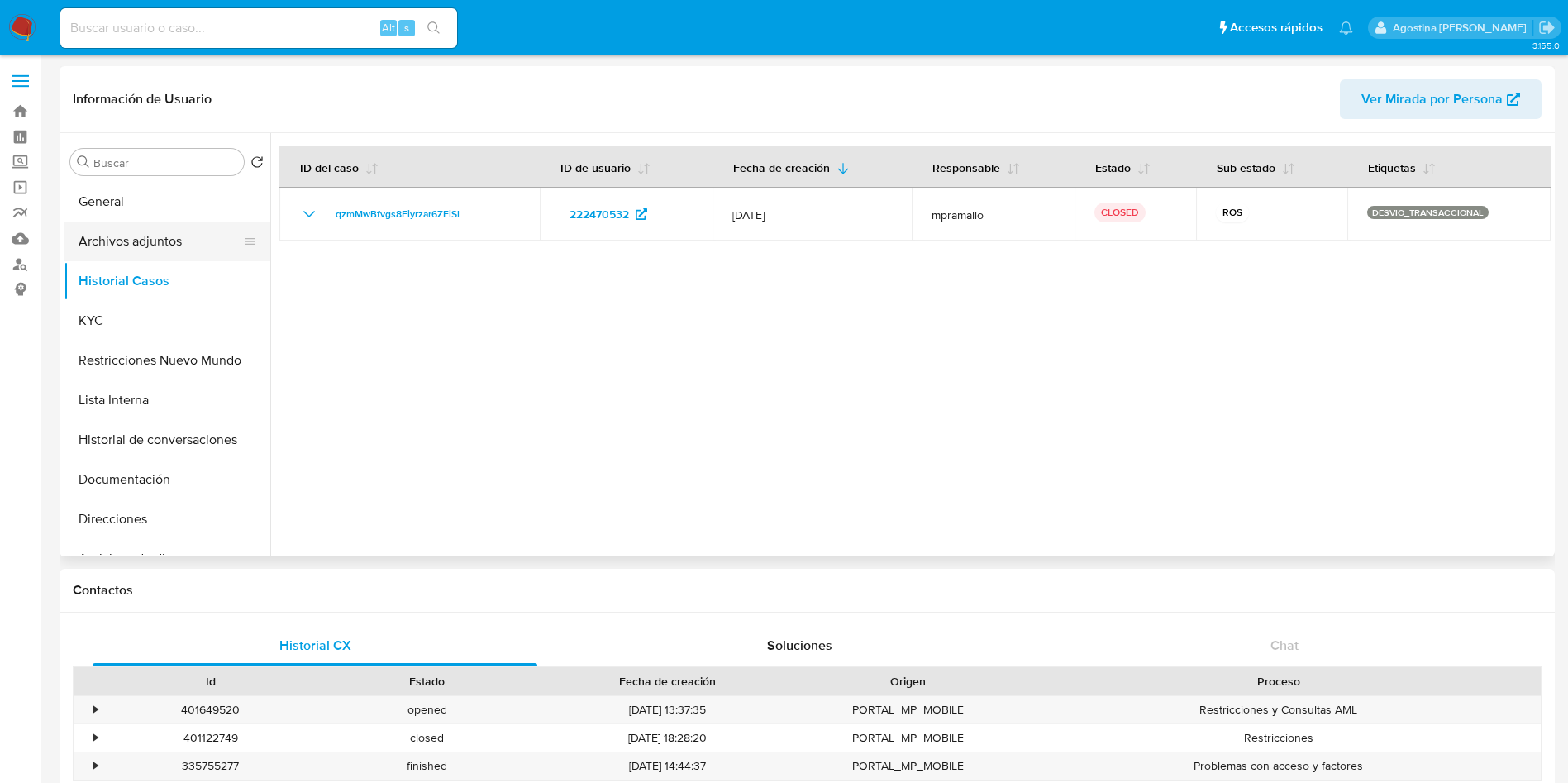
click at [175, 237] on button "Archivos adjuntos" at bounding box center [160, 241] width 194 height 40
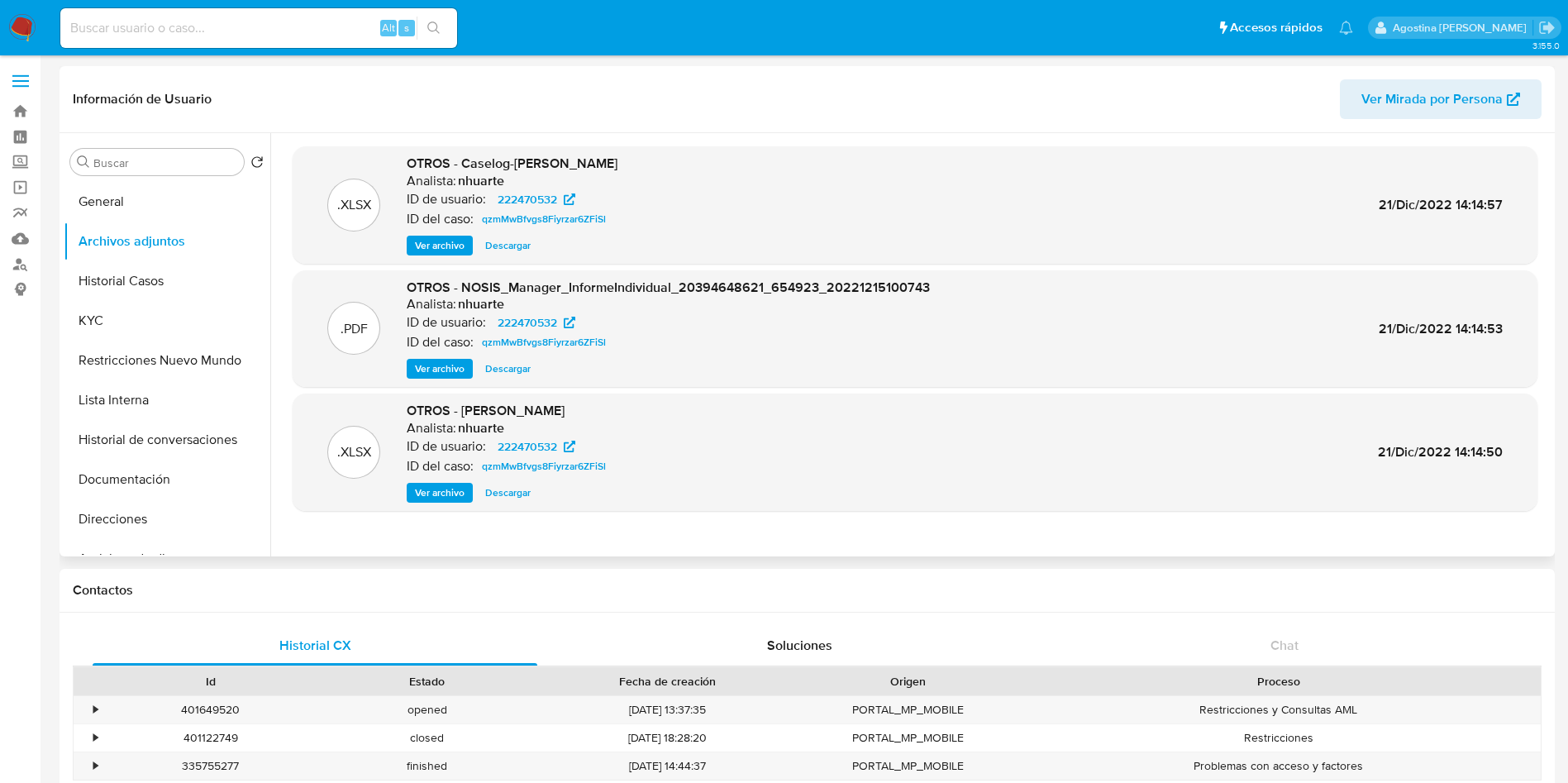
click at [447, 250] on span "Ver archivo" at bounding box center [440, 245] width 50 height 17
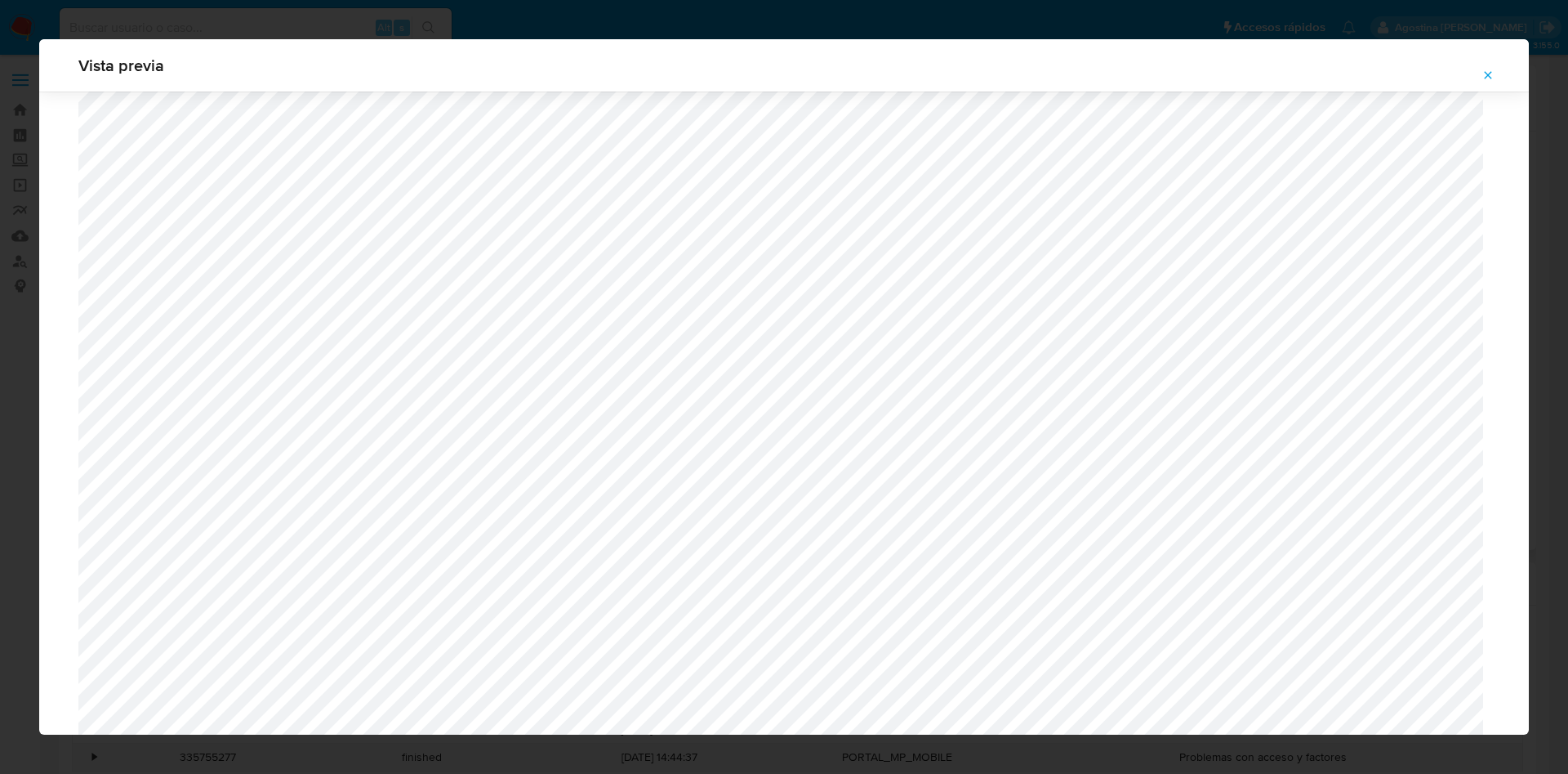
scroll to position [770, 0]
click at [1494, 83] on button "Attachment preview" at bounding box center [1488, 75] width 36 height 26
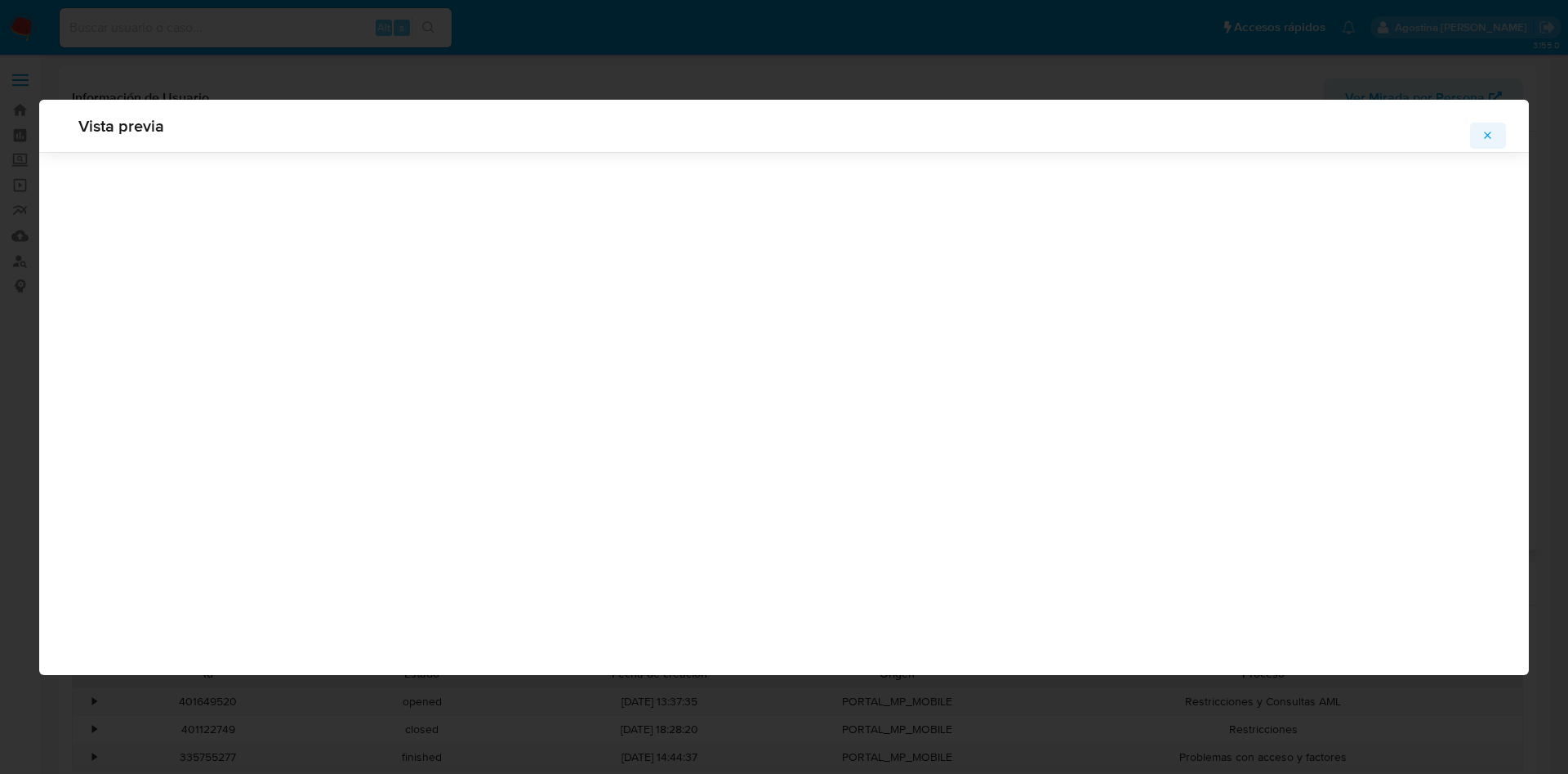
scroll to position [0, 0]
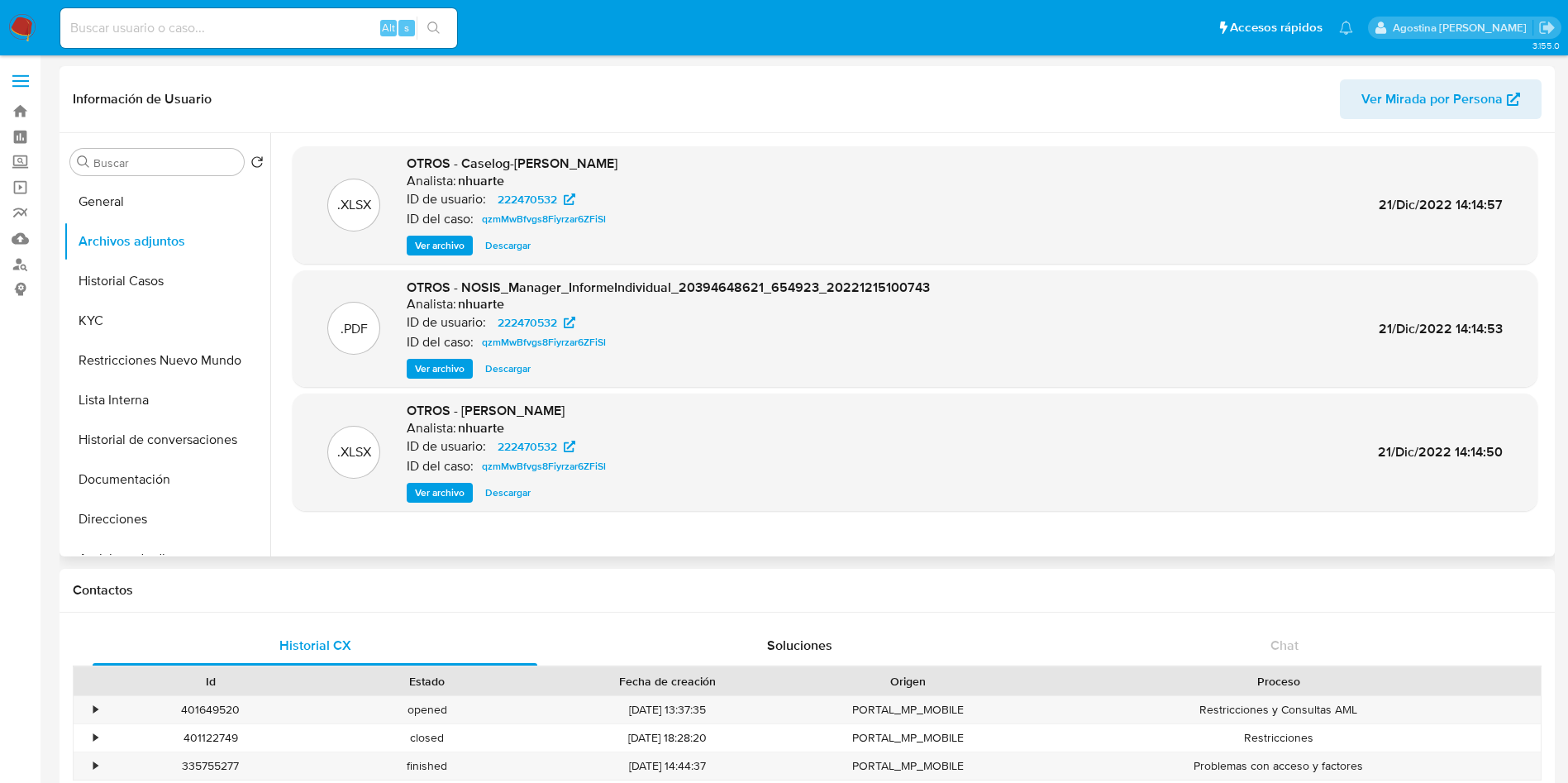
click at [427, 241] on span "Ver archivo" at bounding box center [440, 245] width 50 height 17
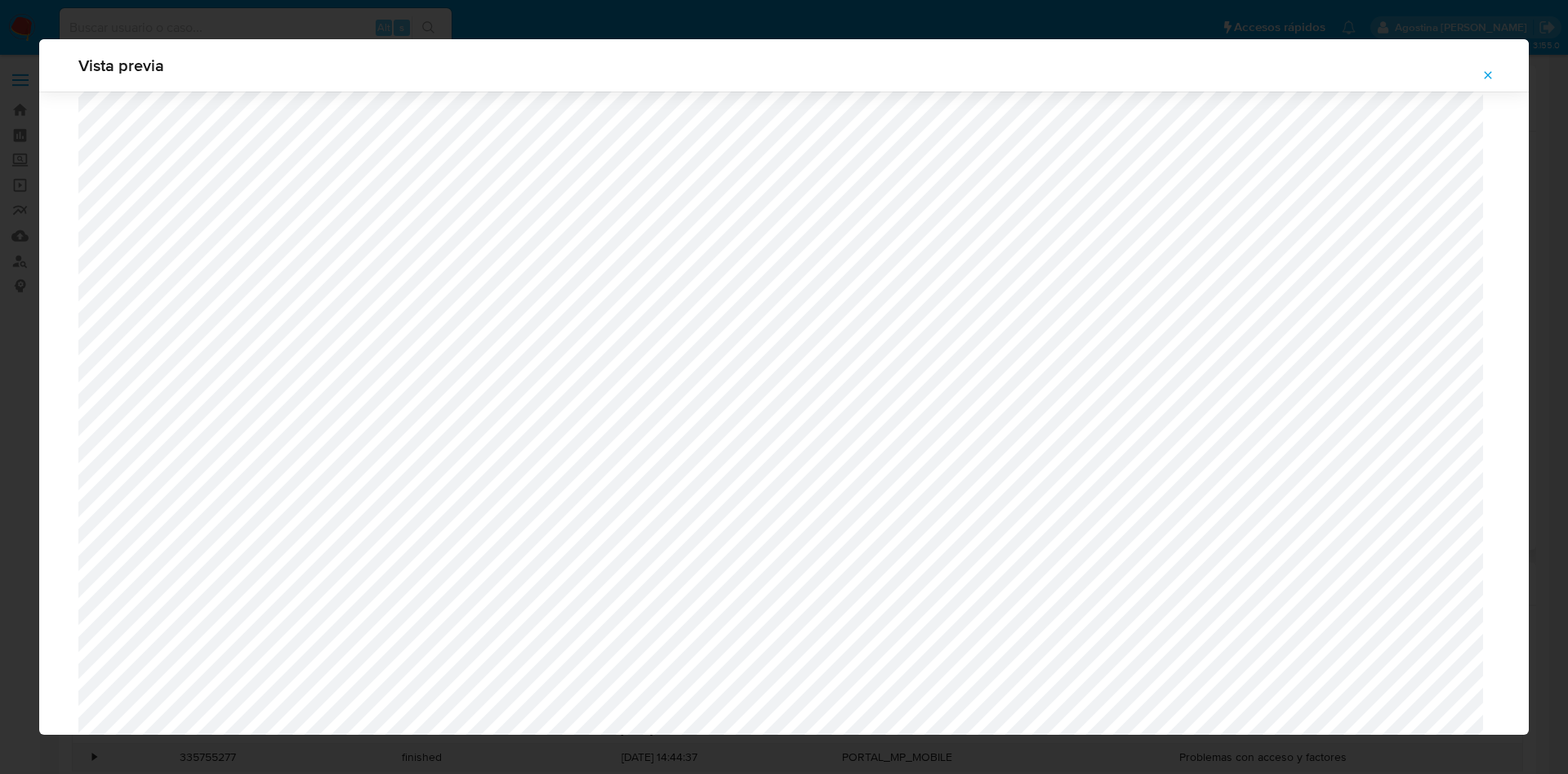
scroll to position [590, 0]
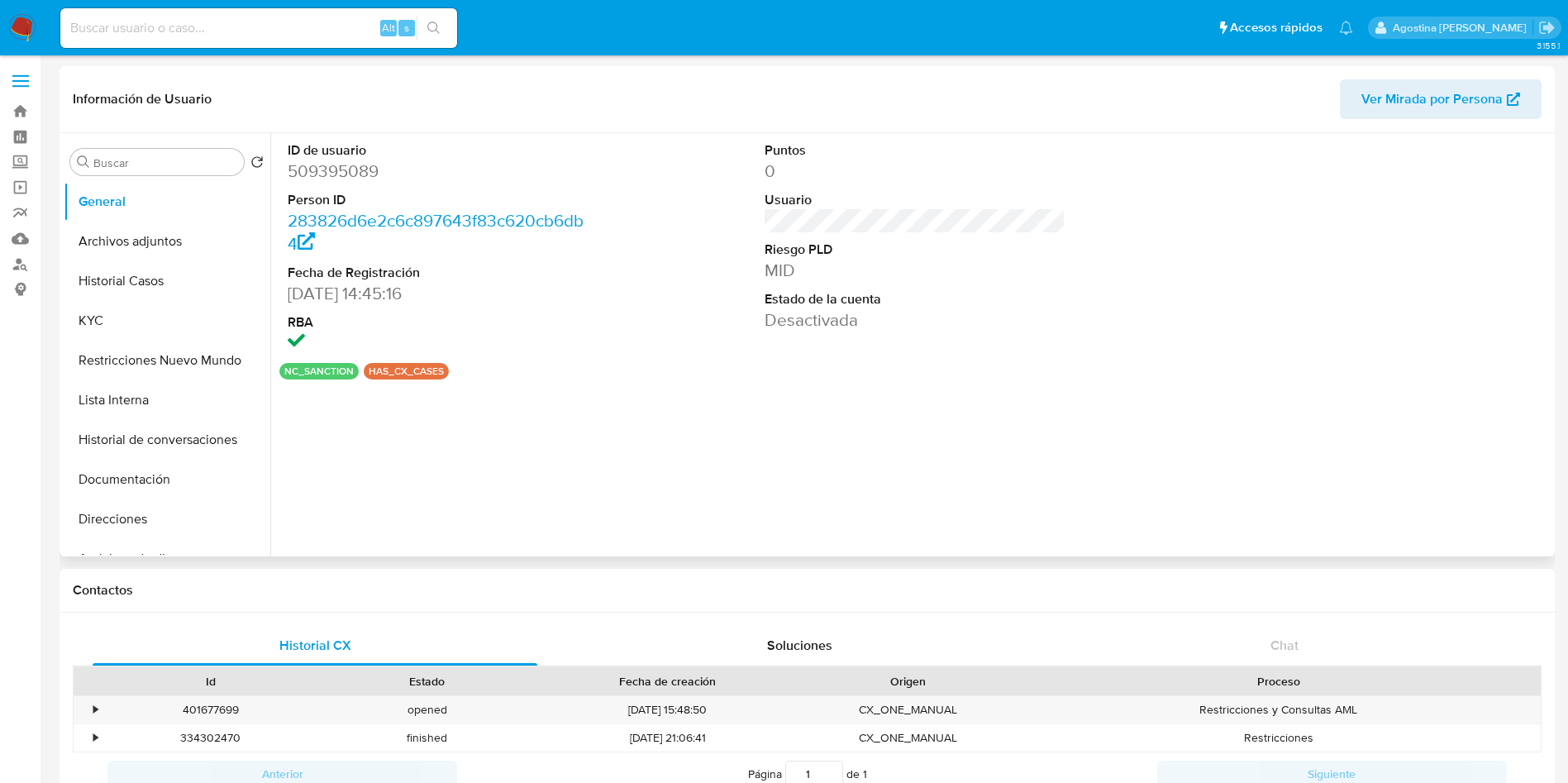
select select "10"
click at [200, 358] on button "Restricciones Nuevo Mundo" at bounding box center [160, 360] width 194 height 40
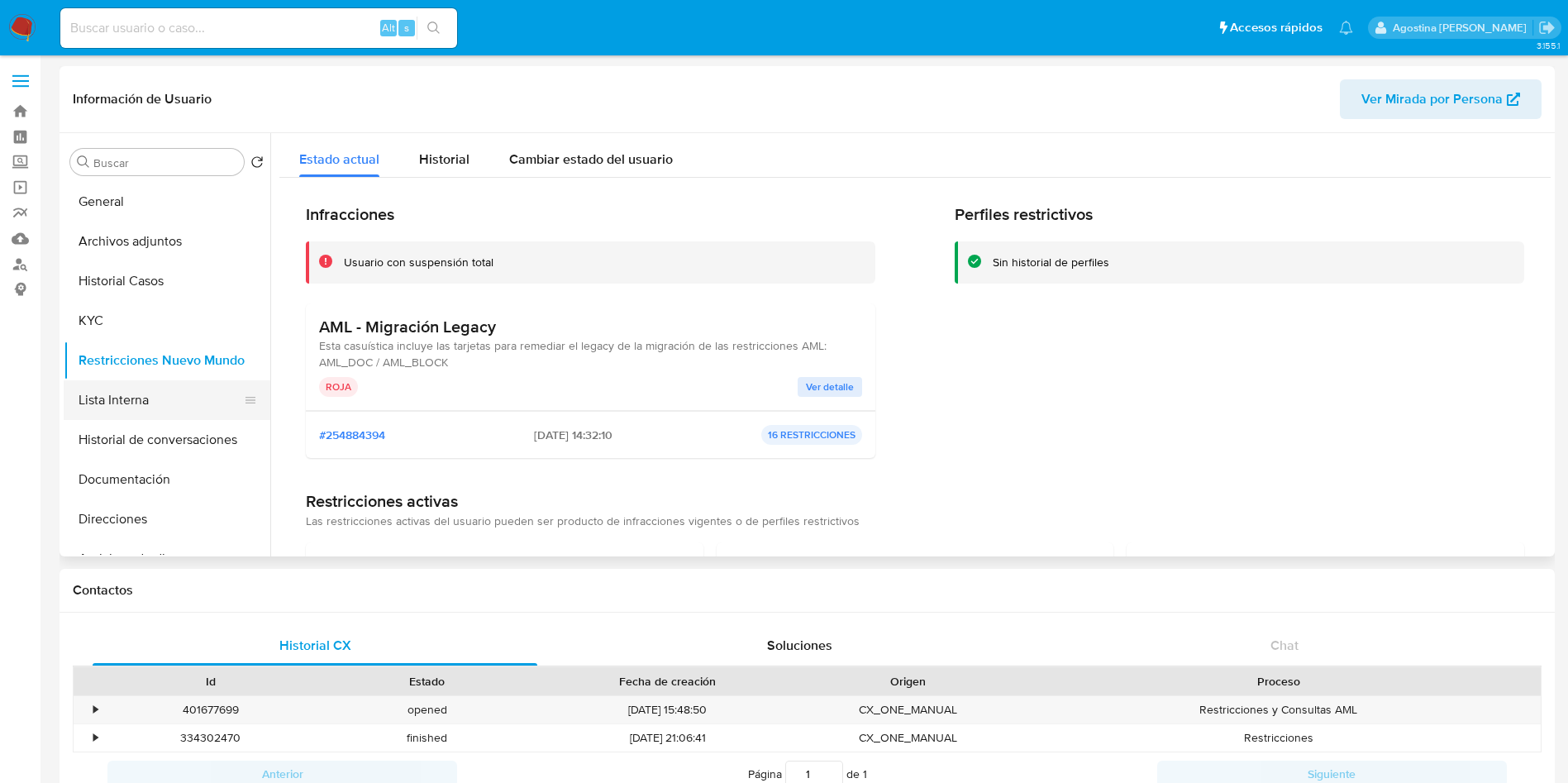
click at [153, 394] on button "Lista Interna" at bounding box center [160, 400] width 194 height 40
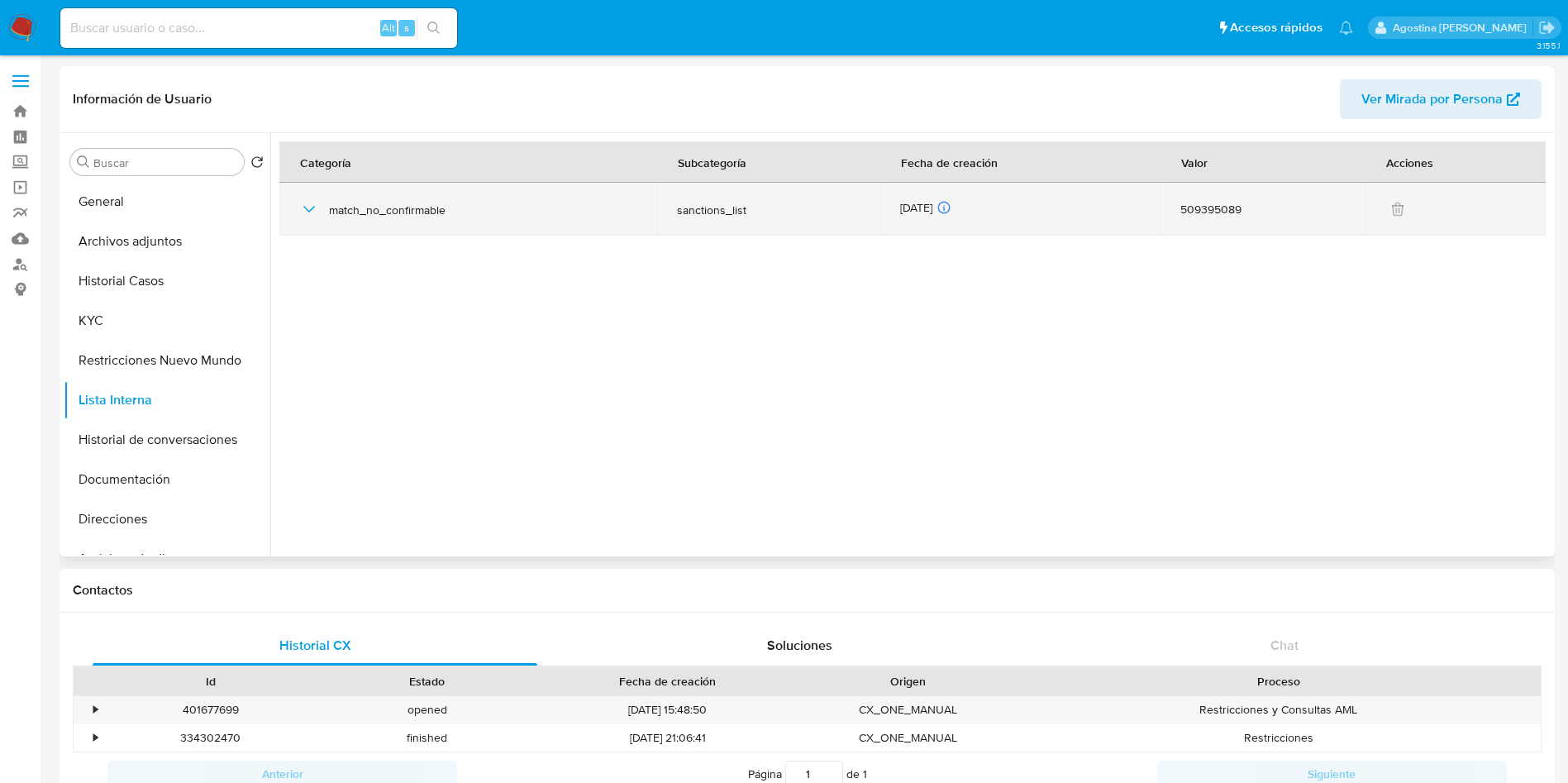
click at [299, 205] on td "match_no_confirmable" at bounding box center [467, 208] width 378 height 53
click at [308, 211] on icon "button" at bounding box center [309, 209] width 20 height 20
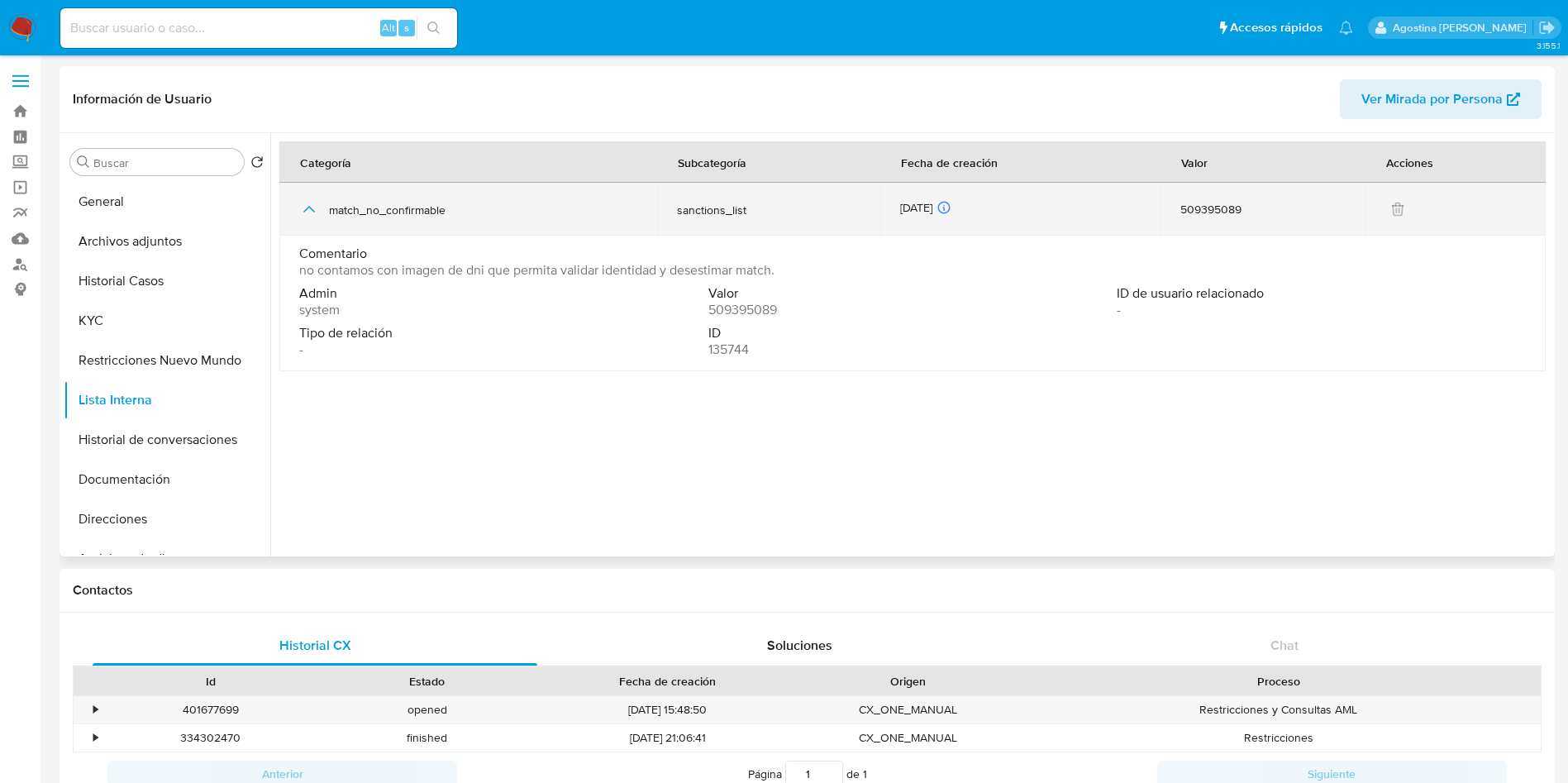
click at [308, 211] on icon "button" at bounding box center [309, 209] width 20 height 20
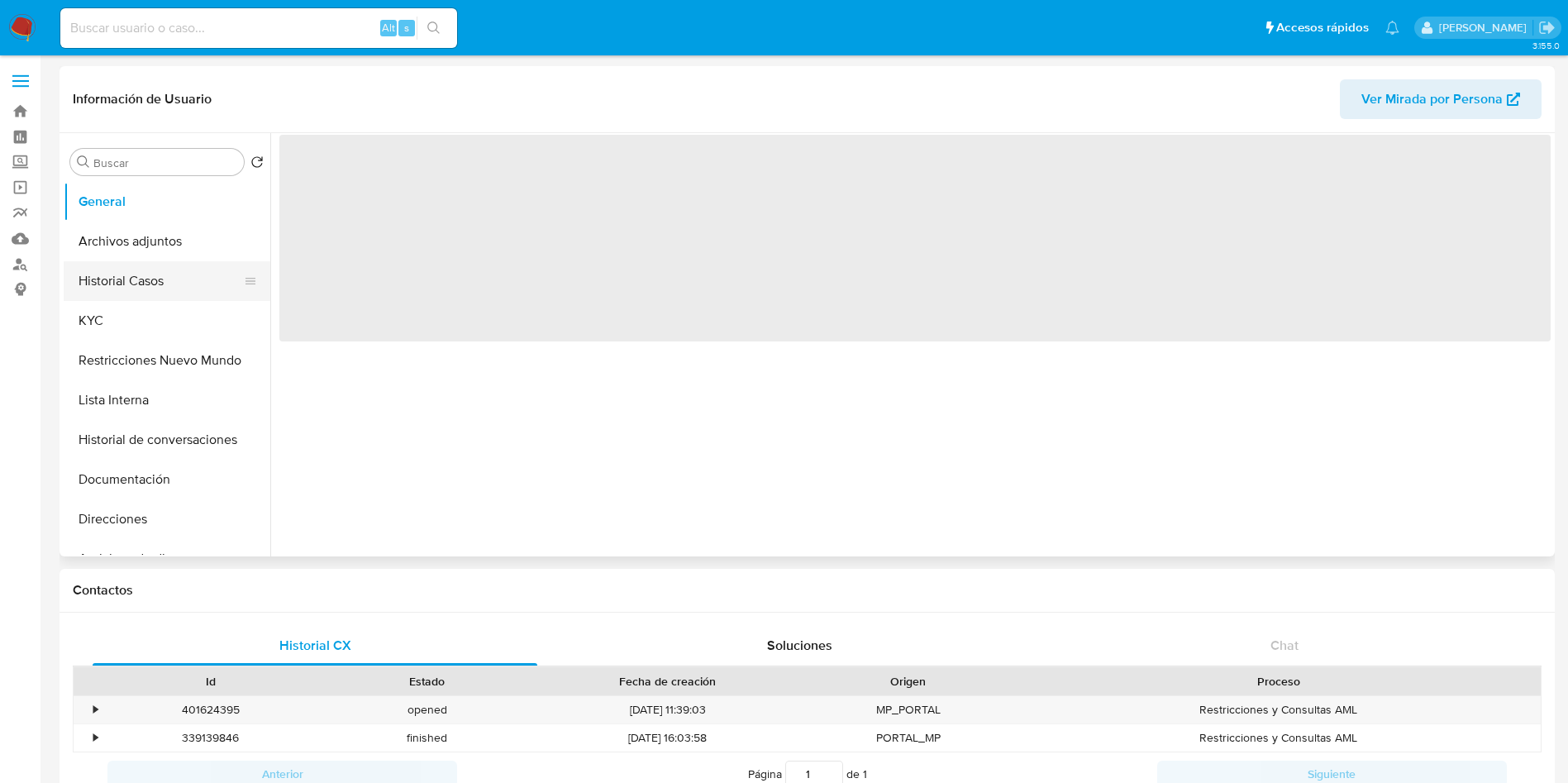
click at [169, 263] on button "Historial Casos" at bounding box center [160, 281] width 194 height 40
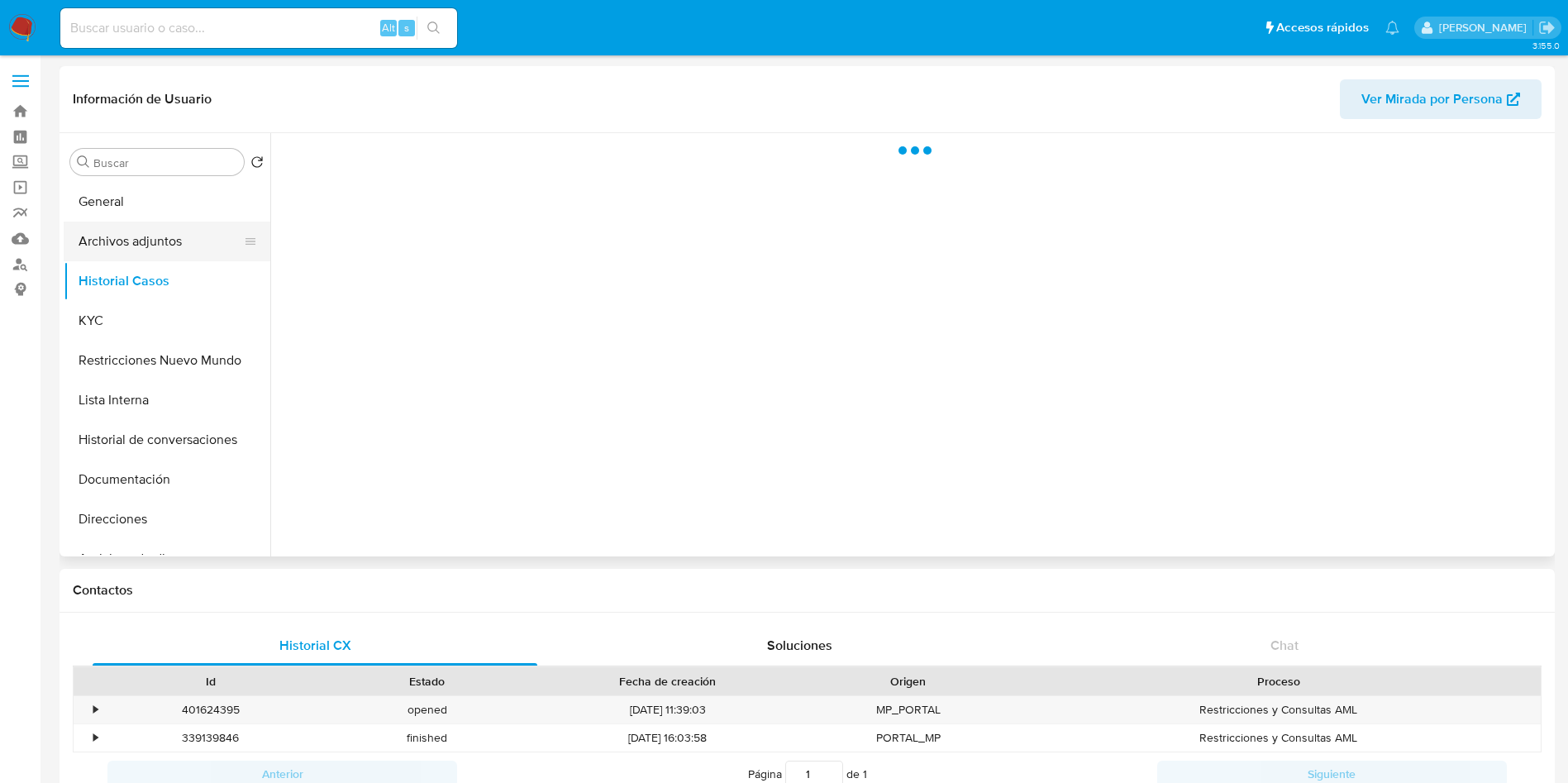
click at [162, 251] on button "Archivos adjuntos" at bounding box center [160, 241] width 194 height 40
select select "10"
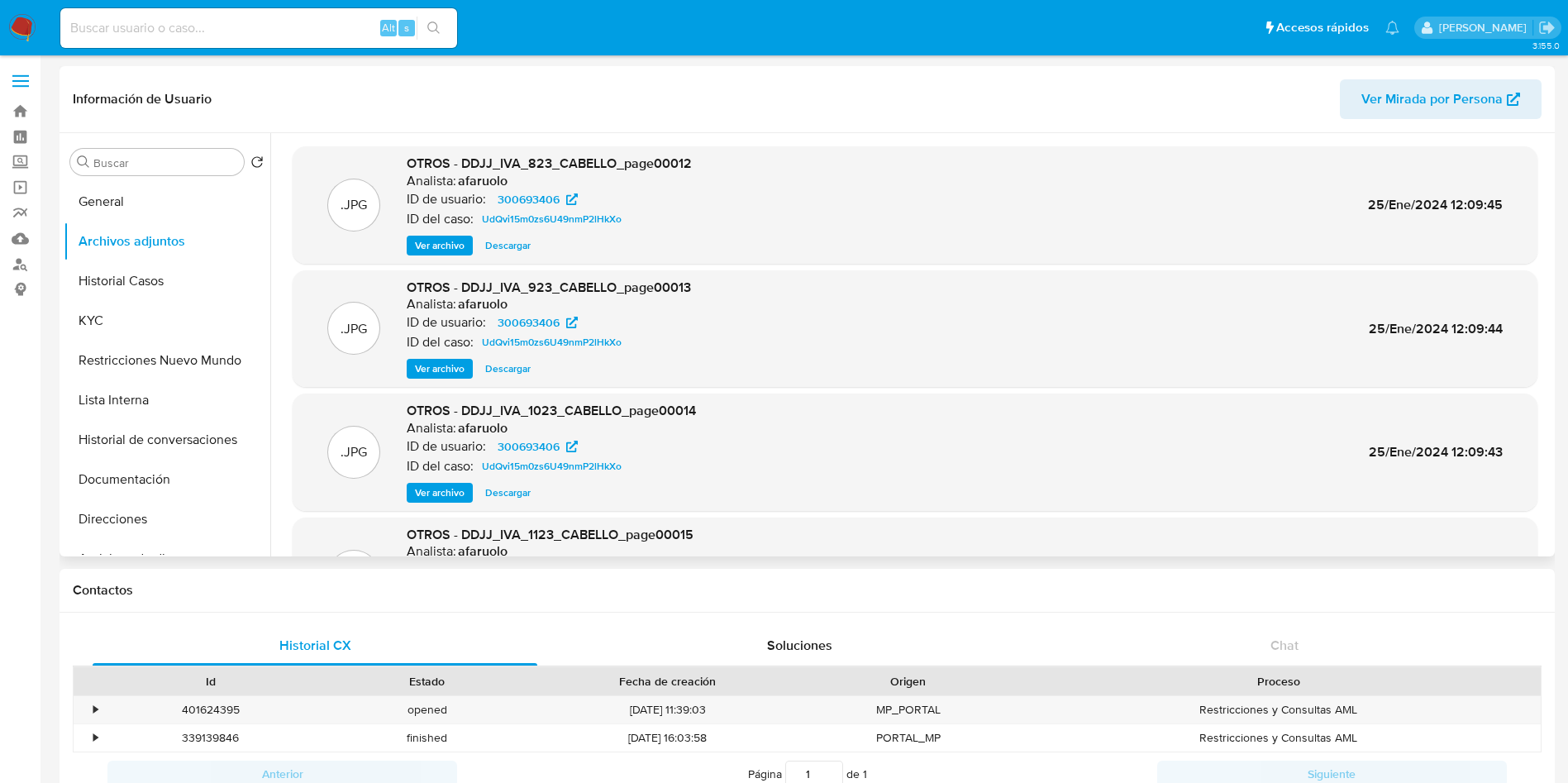
click at [447, 240] on span "Ver archivo" at bounding box center [440, 245] width 50 height 17
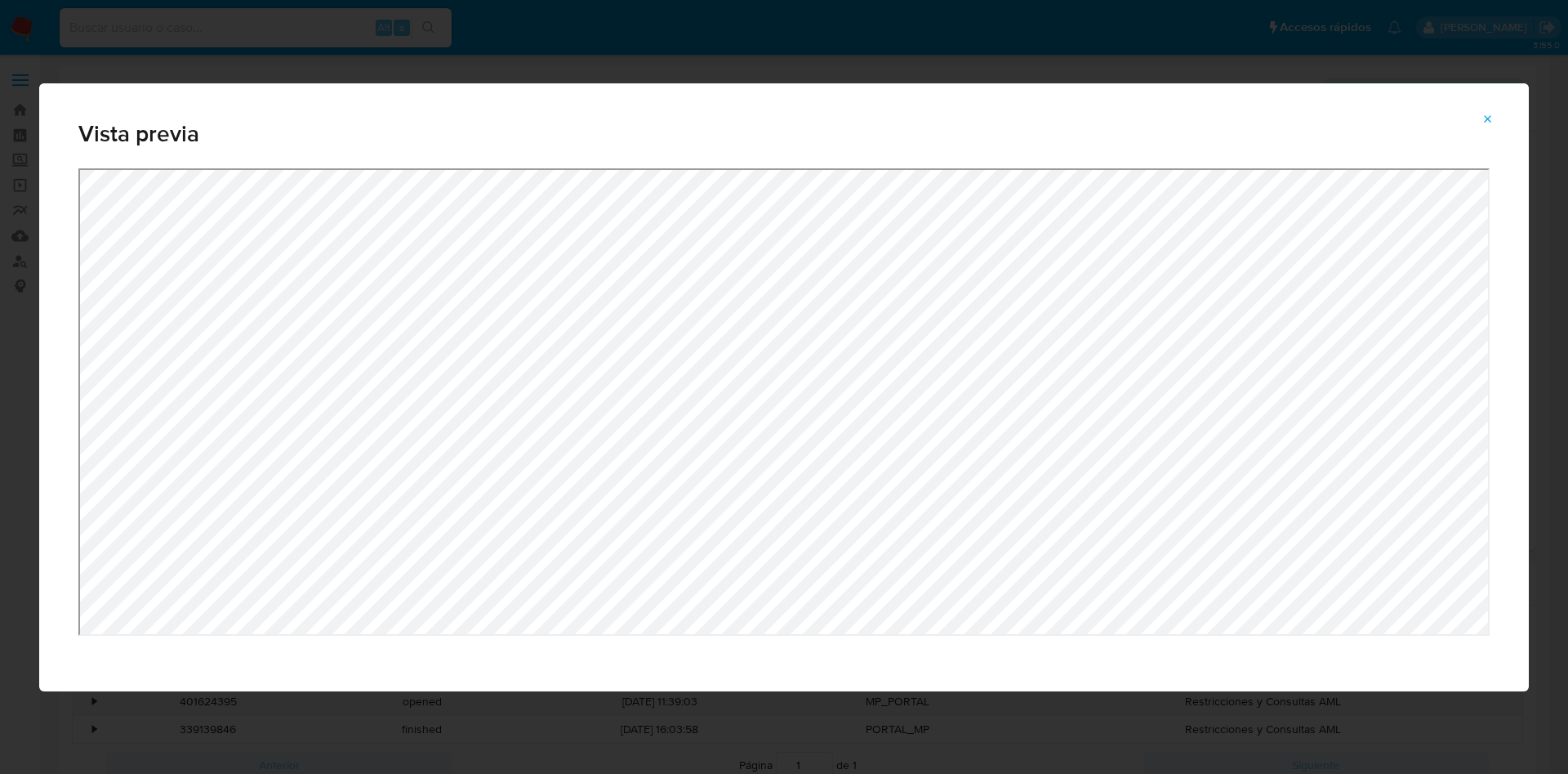
click at [1489, 115] on icon "Attachment preview" at bounding box center [1487, 119] width 13 height 13
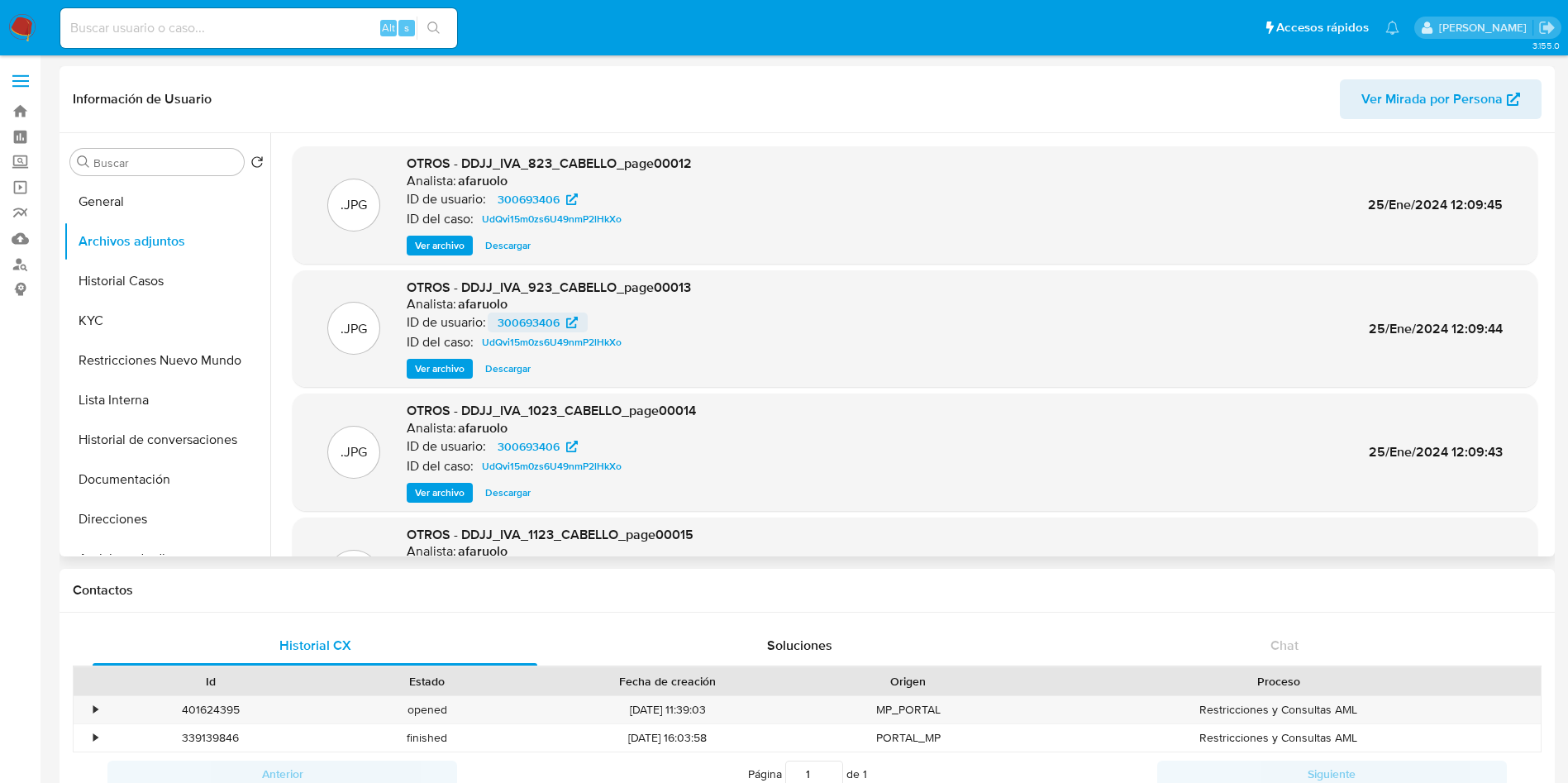
scroll to position [139, 0]
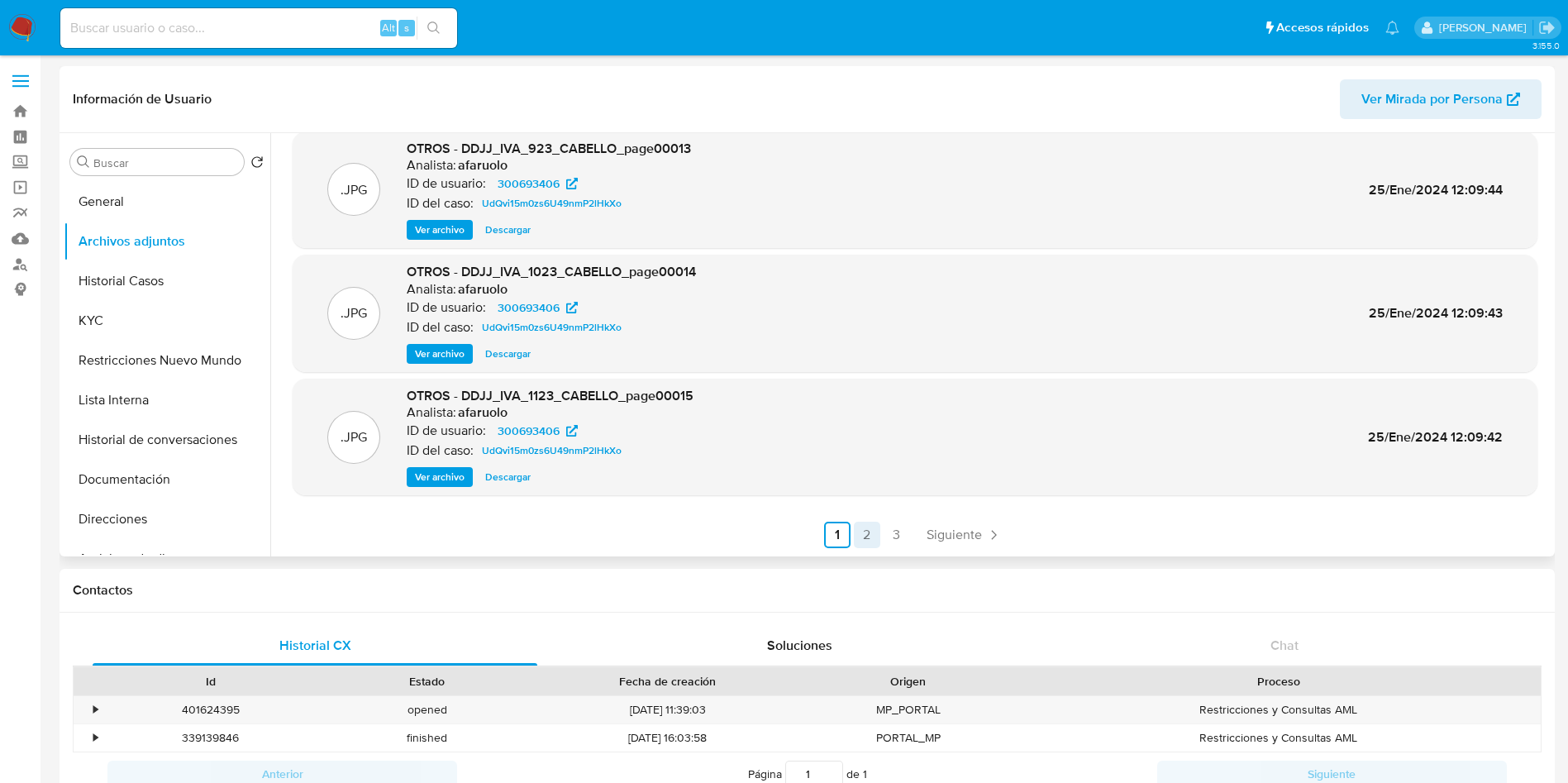
click at [862, 524] on link "2" at bounding box center [866, 534] width 27 height 27
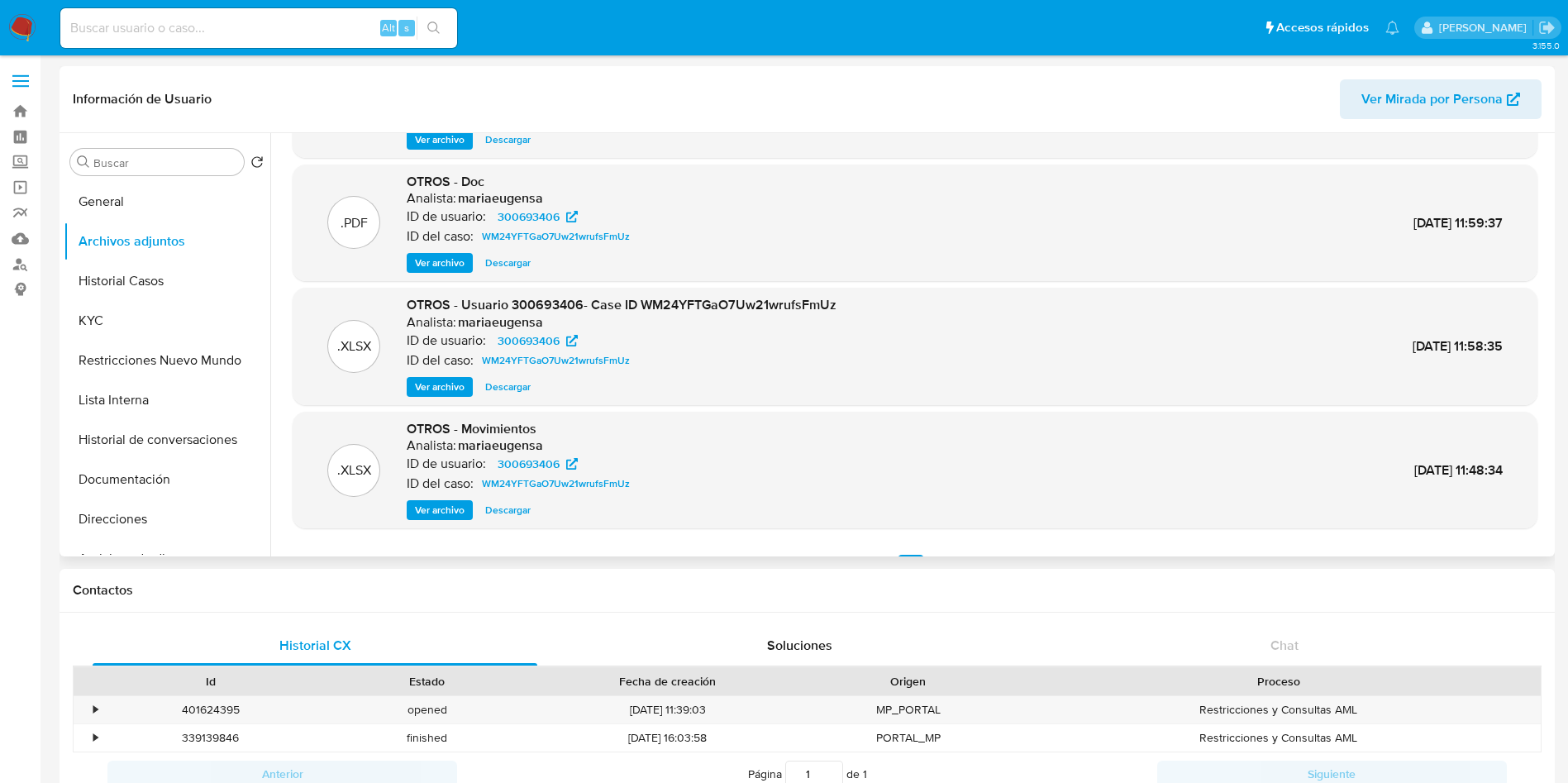
scroll to position [106, 0]
click at [445, 383] on span "Ver archivo" at bounding box center [440, 386] width 50 height 17
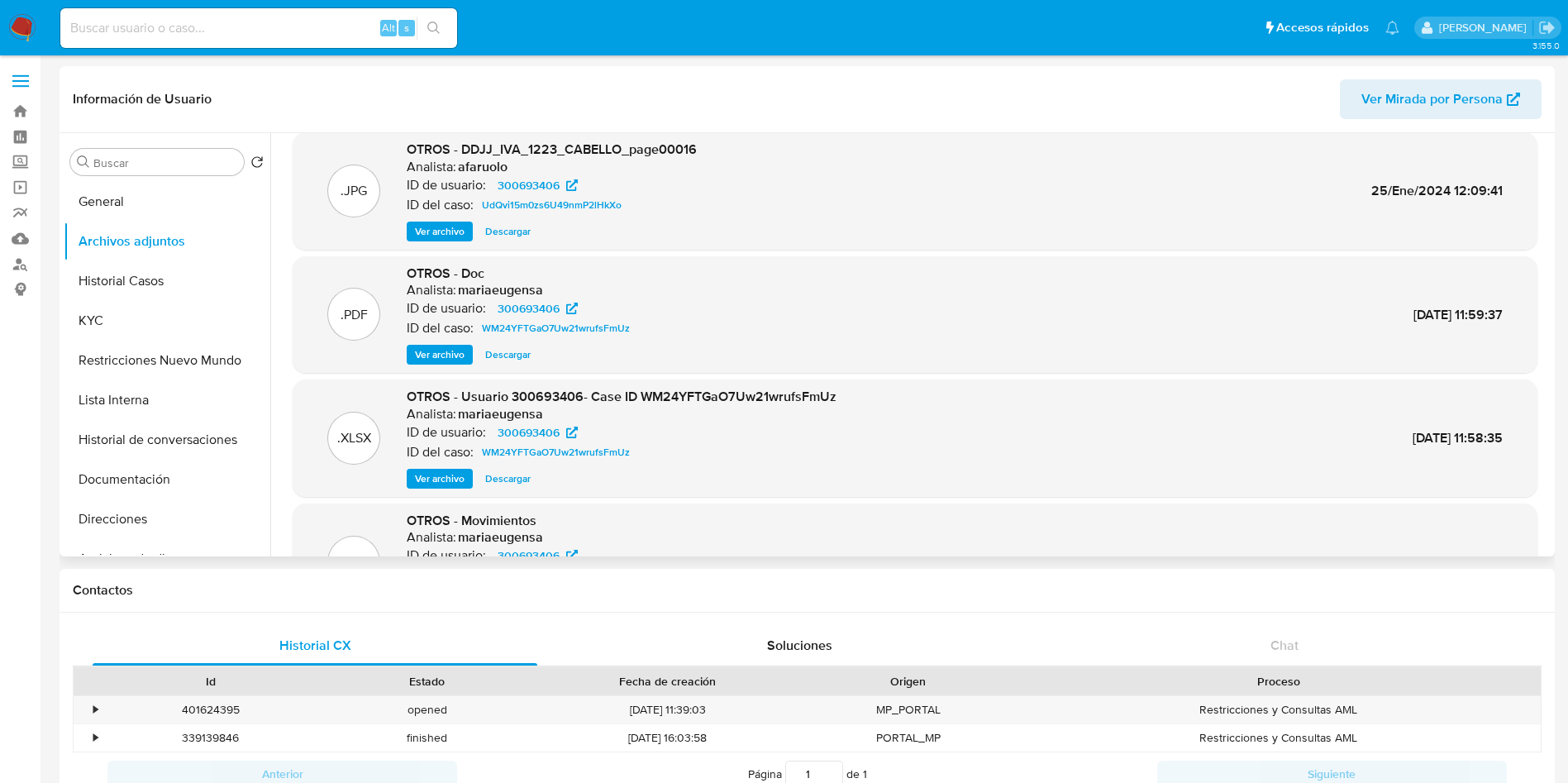
scroll to position [12, 0]
click at [447, 475] on span "Ver archivo" at bounding box center [440, 479] width 50 height 17
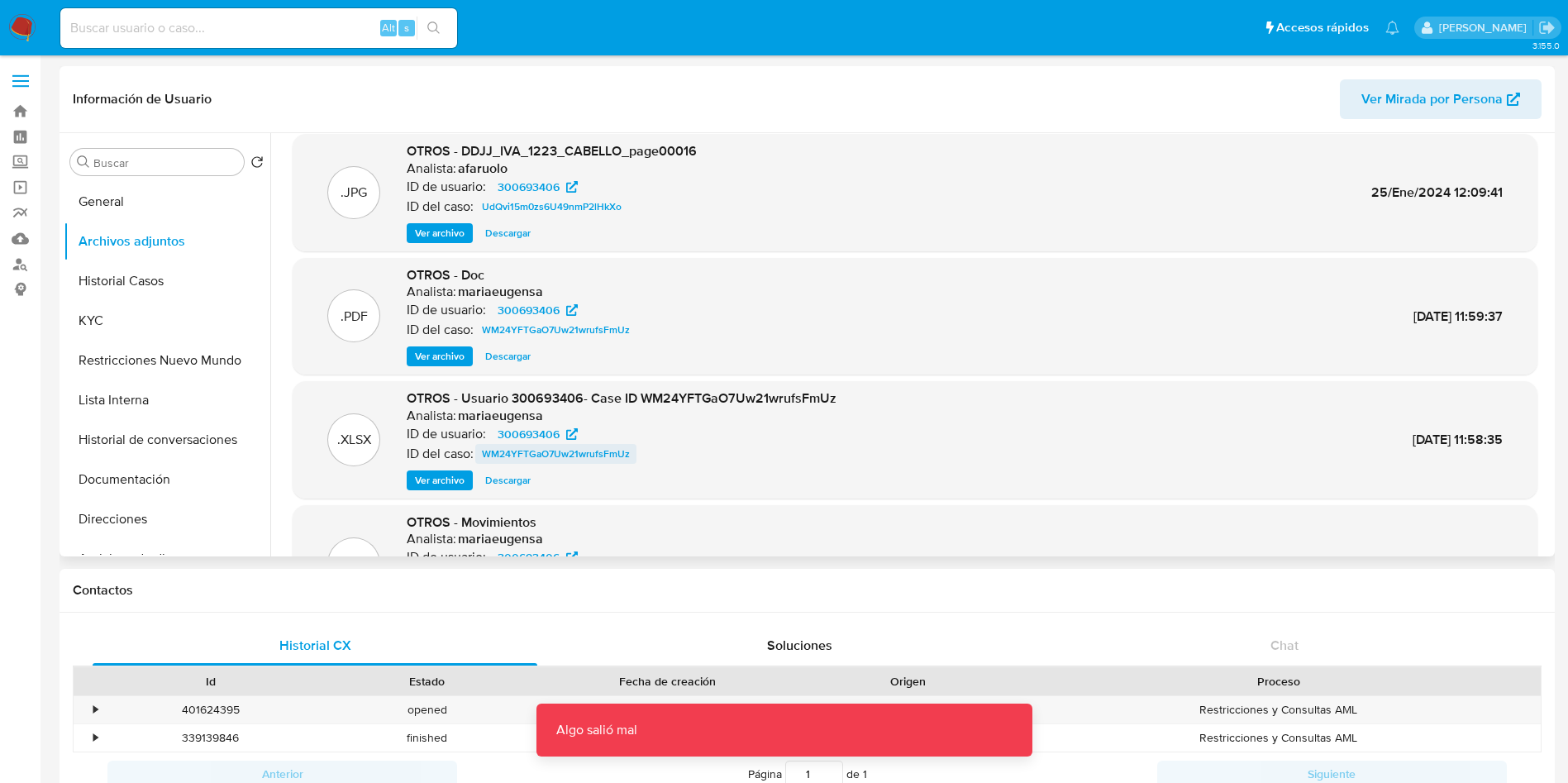
click at [540, 451] on span "WM24YFTGaO7Uw21wrufsFmUz" at bounding box center [555, 454] width 148 height 20
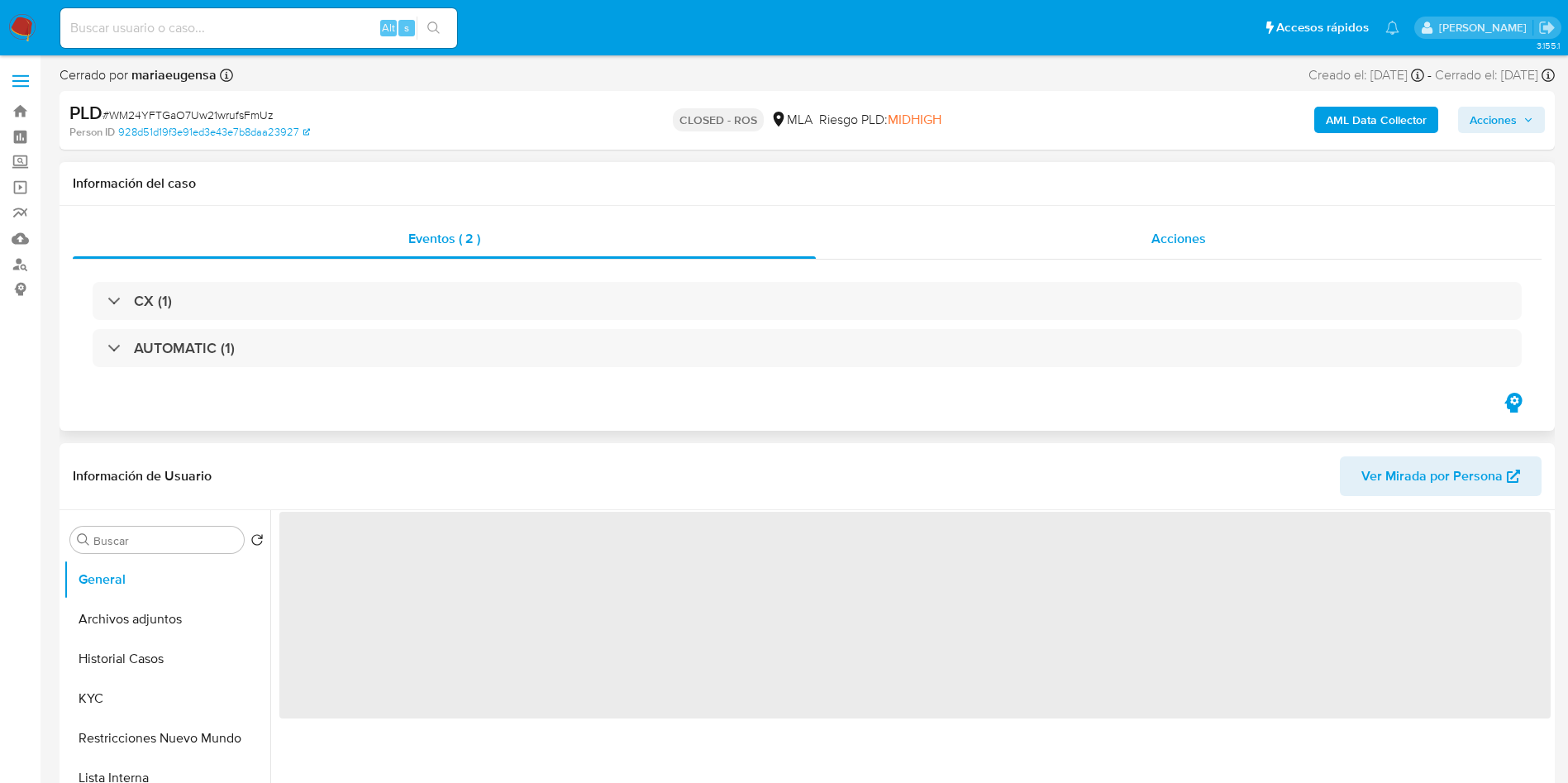
click at [1069, 234] on div "Acciones" at bounding box center [1178, 239] width 725 height 40
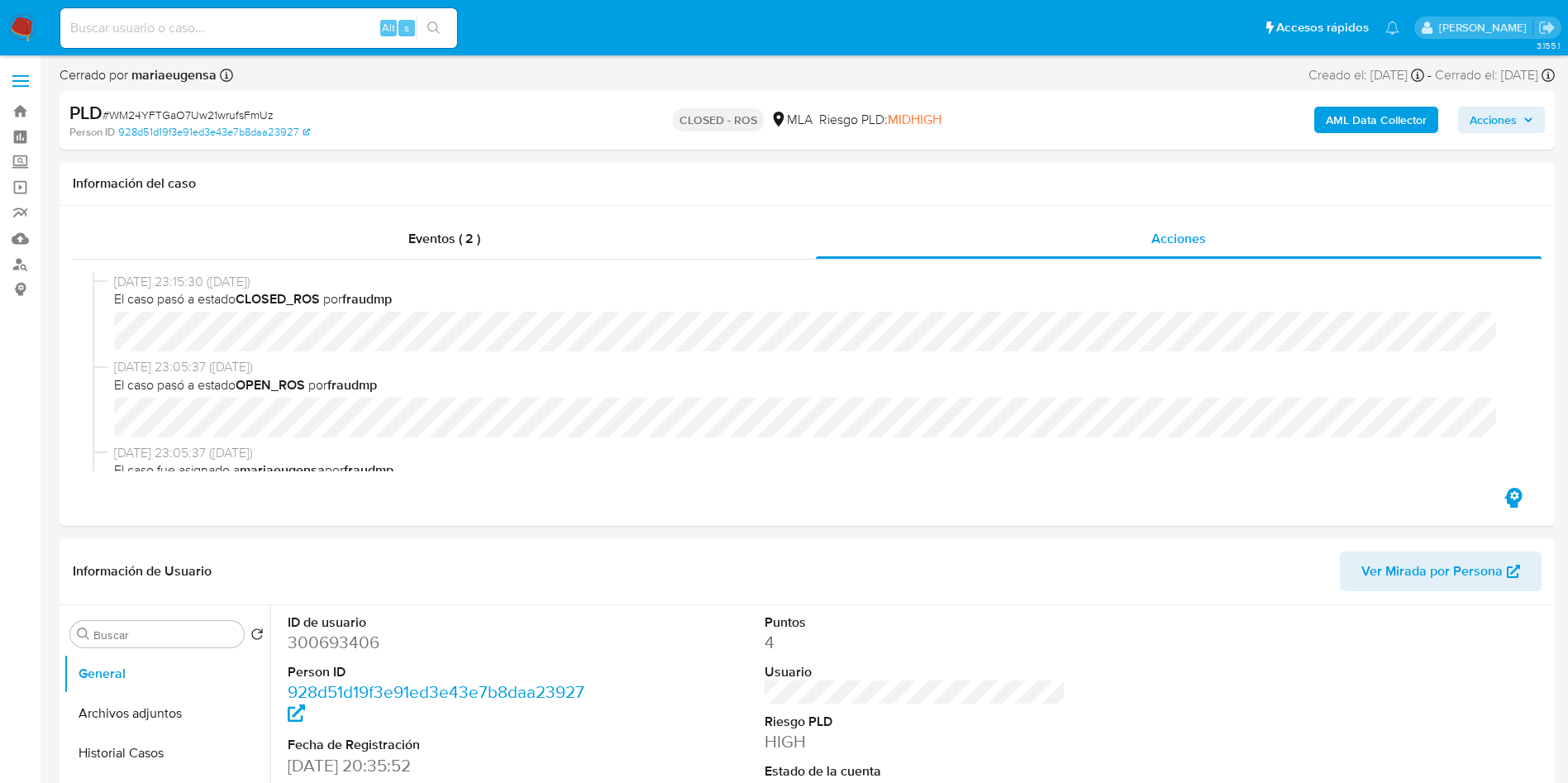
select select "10"
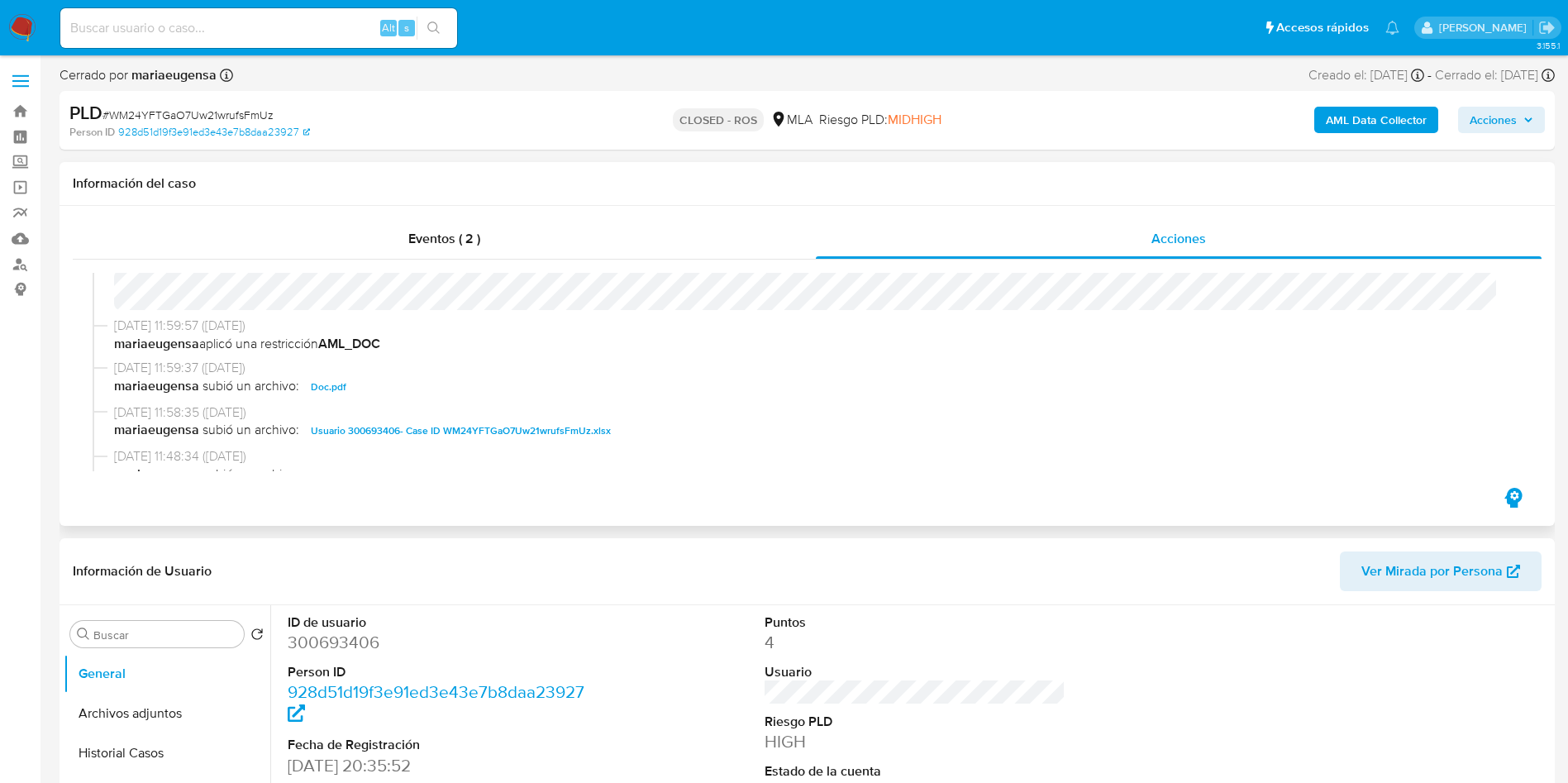
scroll to position [610, 0]
click at [435, 437] on span "Usuario 300693406- Case ID WM24YFTGaO7Uw21wrufsFmUz.xlsx" at bounding box center [460, 428] width 300 height 20
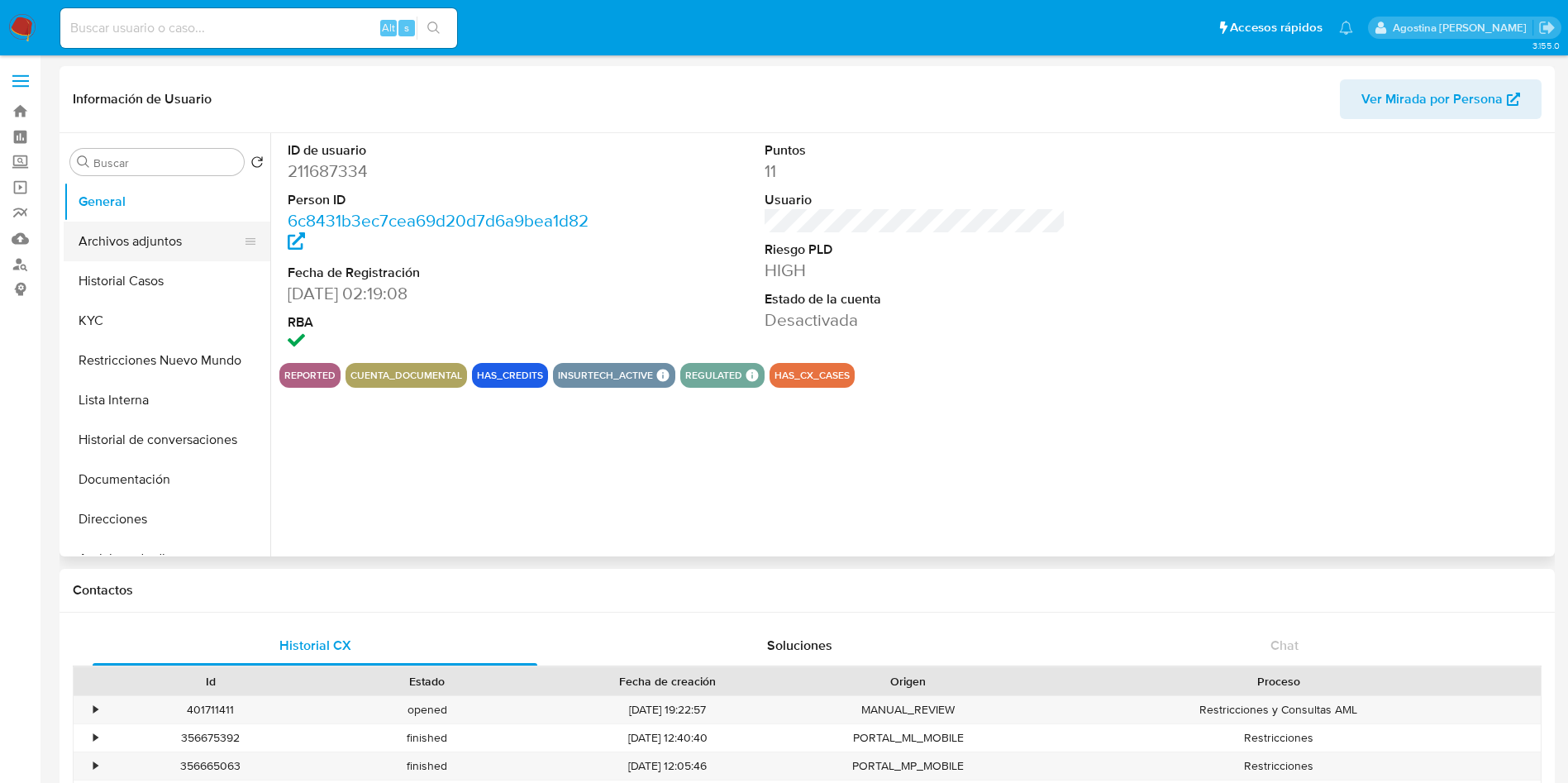
click at [181, 222] on button "Archivos adjuntos" at bounding box center [160, 241] width 194 height 40
select select "10"
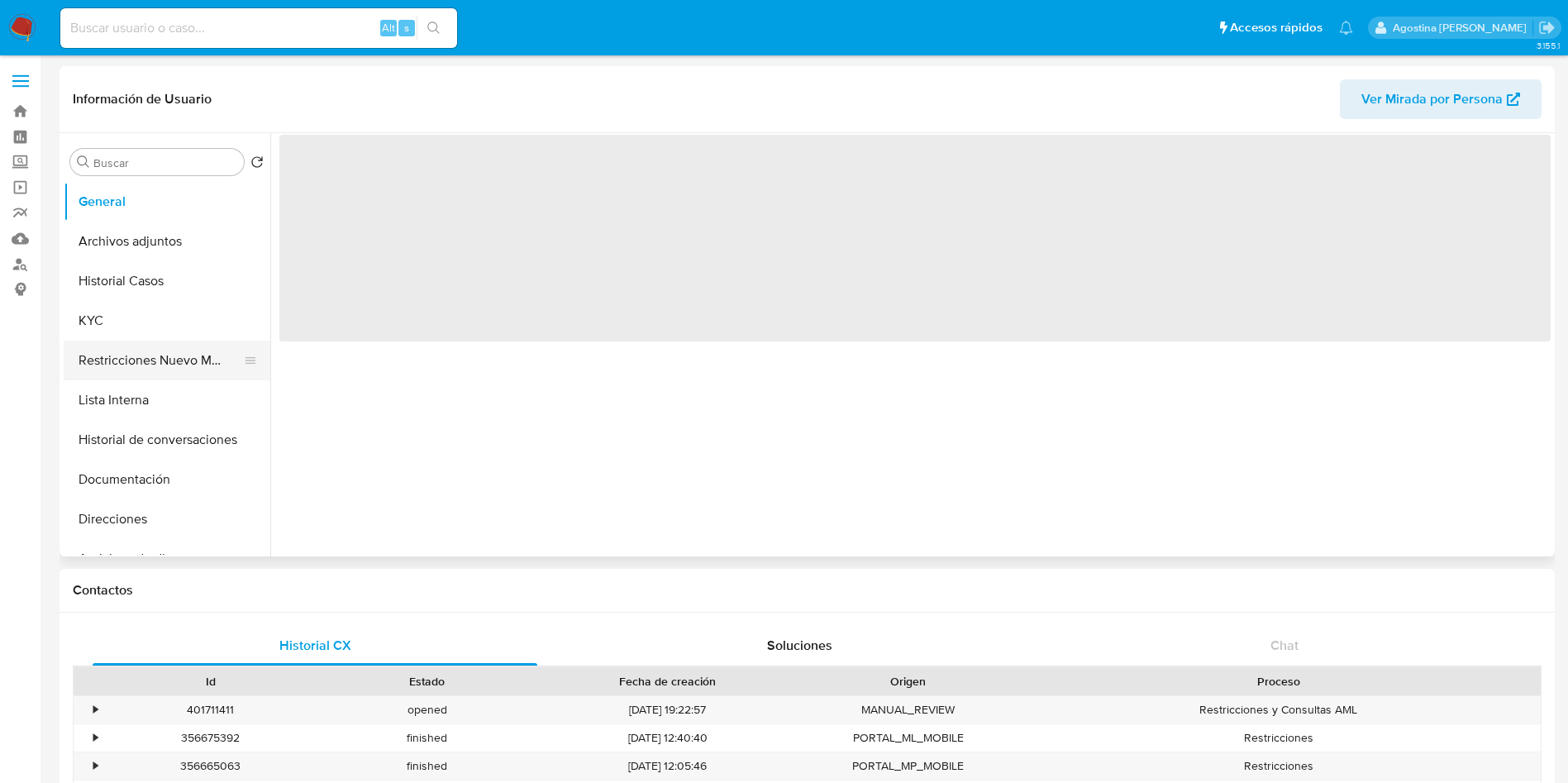
click at [174, 368] on button "Restricciones Nuevo Mundo" at bounding box center [160, 360] width 194 height 40
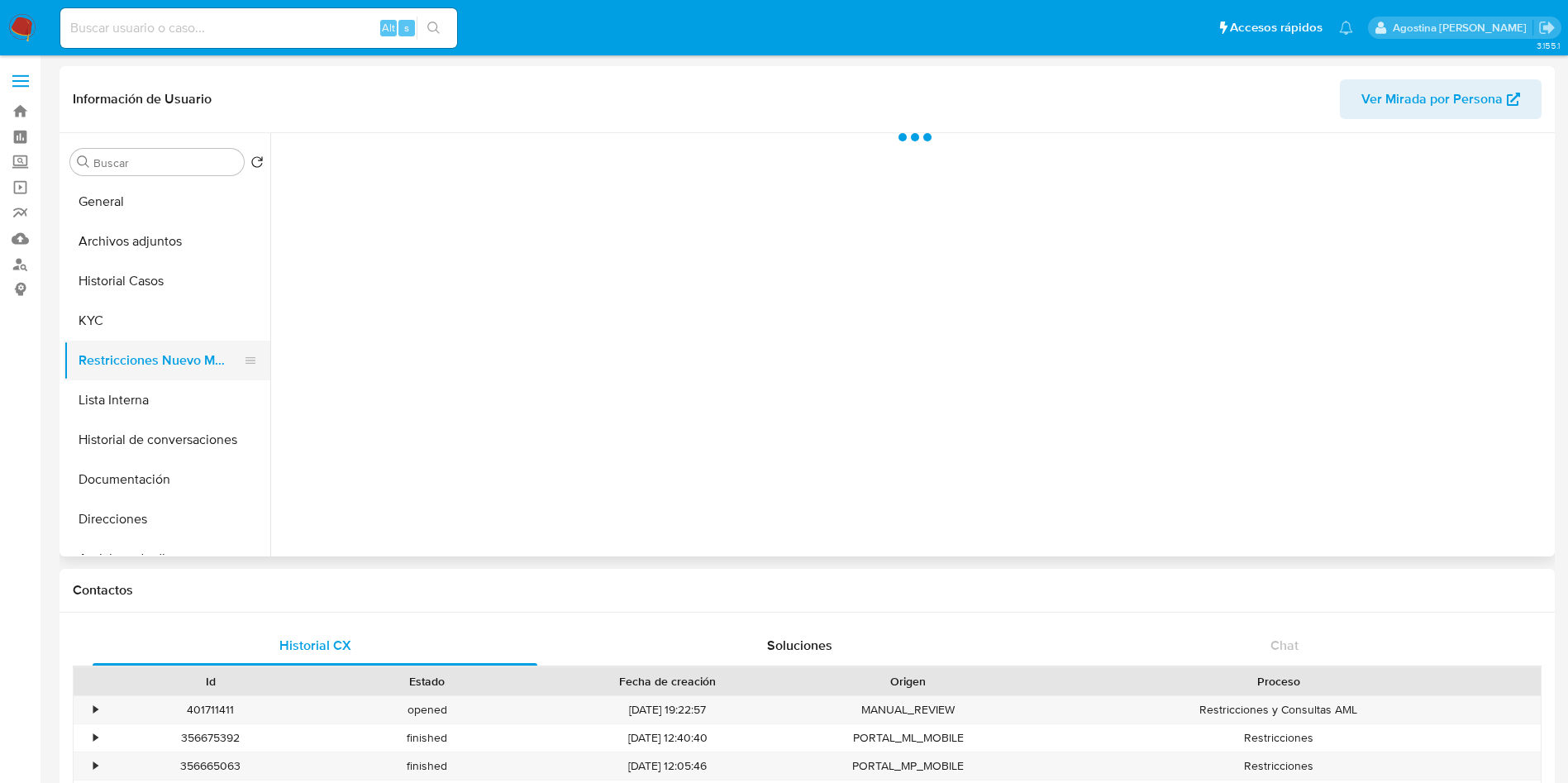
select select "10"
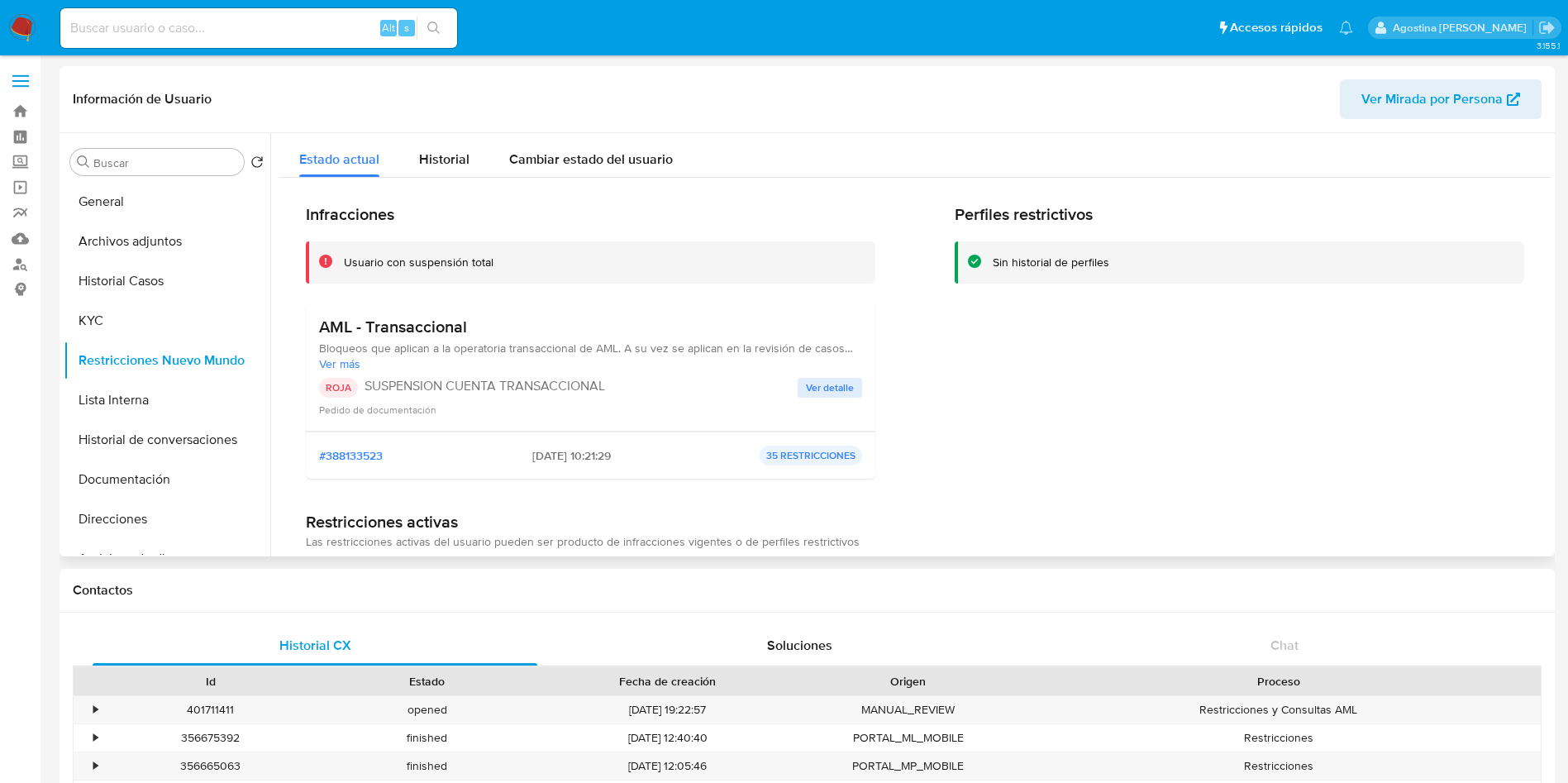
click at [845, 379] on span "Ver detalle" at bounding box center [830, 387] width 48 height 17
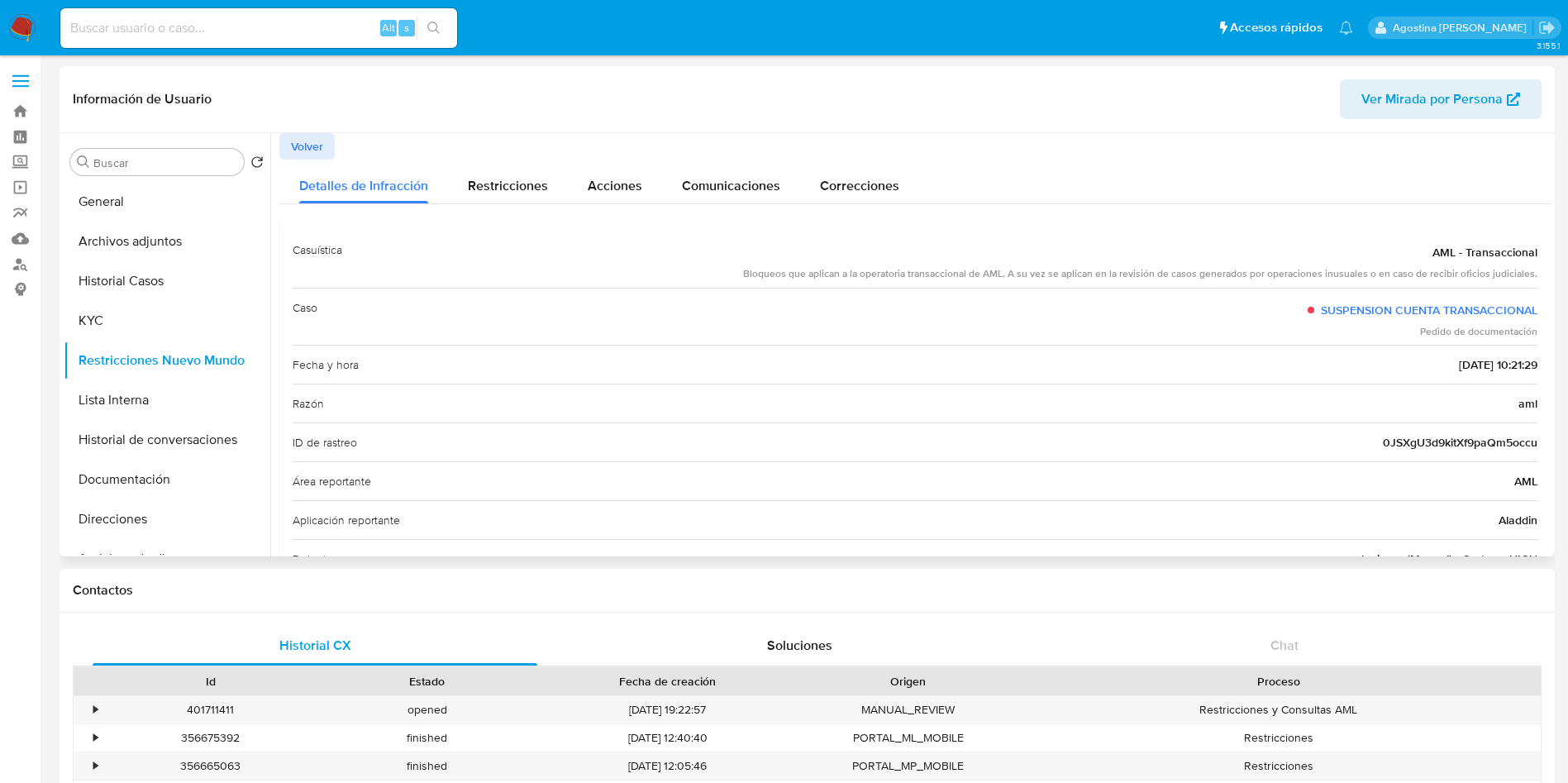
click at [309, 145] on span "Volver" at bounding box center [307, 146] width 32 height 23
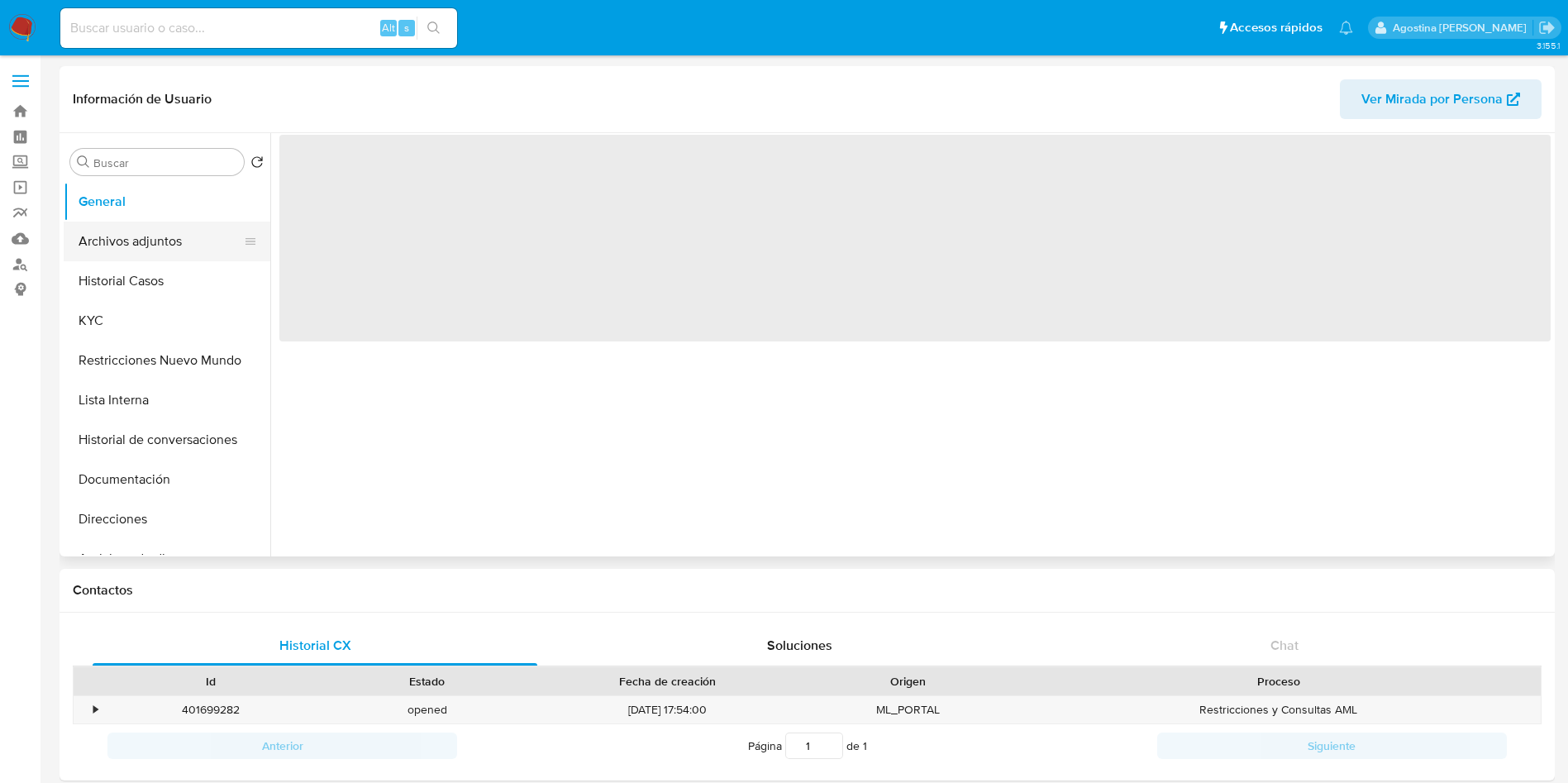
click at [165, 237] on button "Archivos adjuntos" at bounding box center [160, 241] width 194 height 40
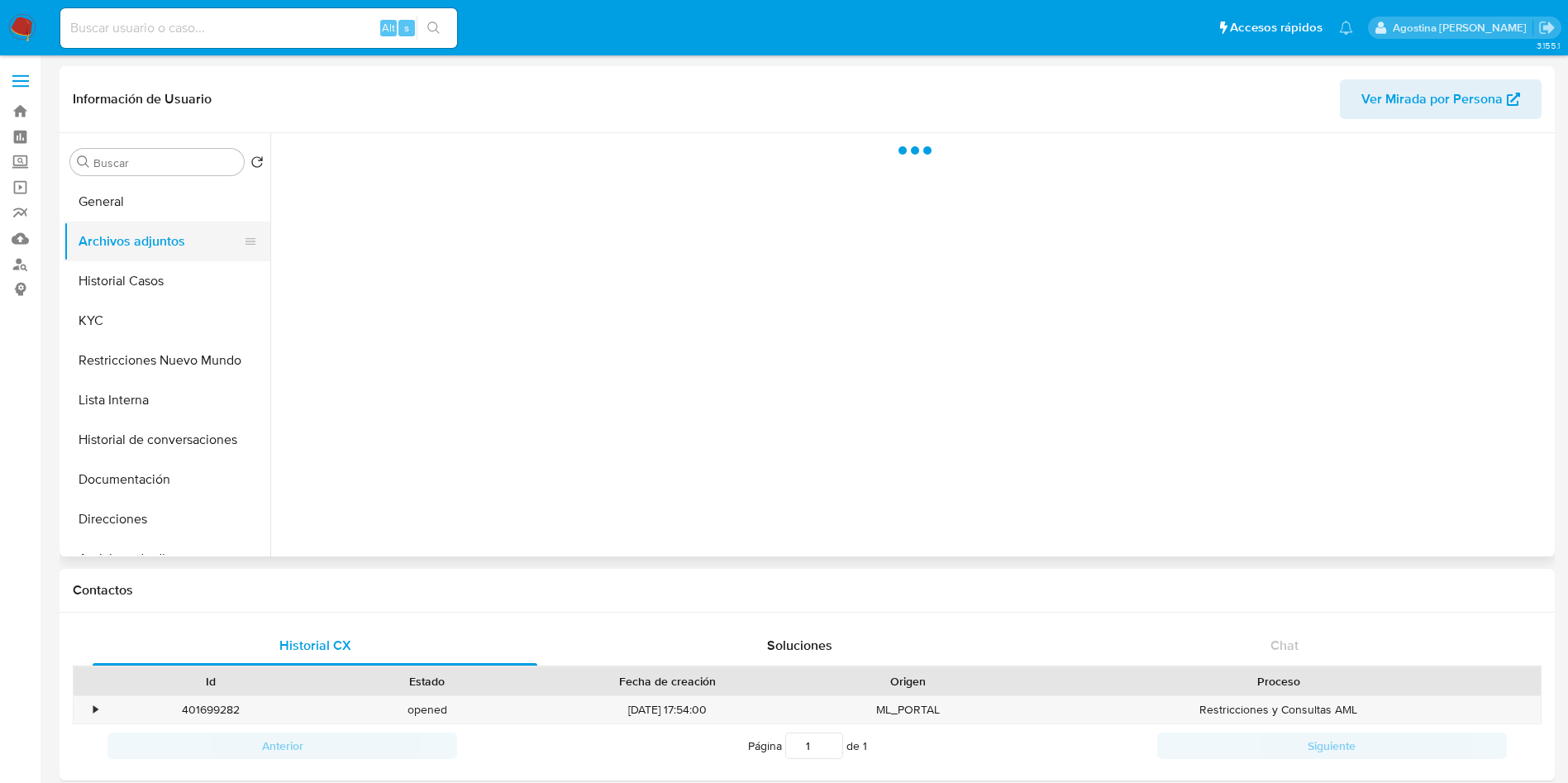
select select "10"
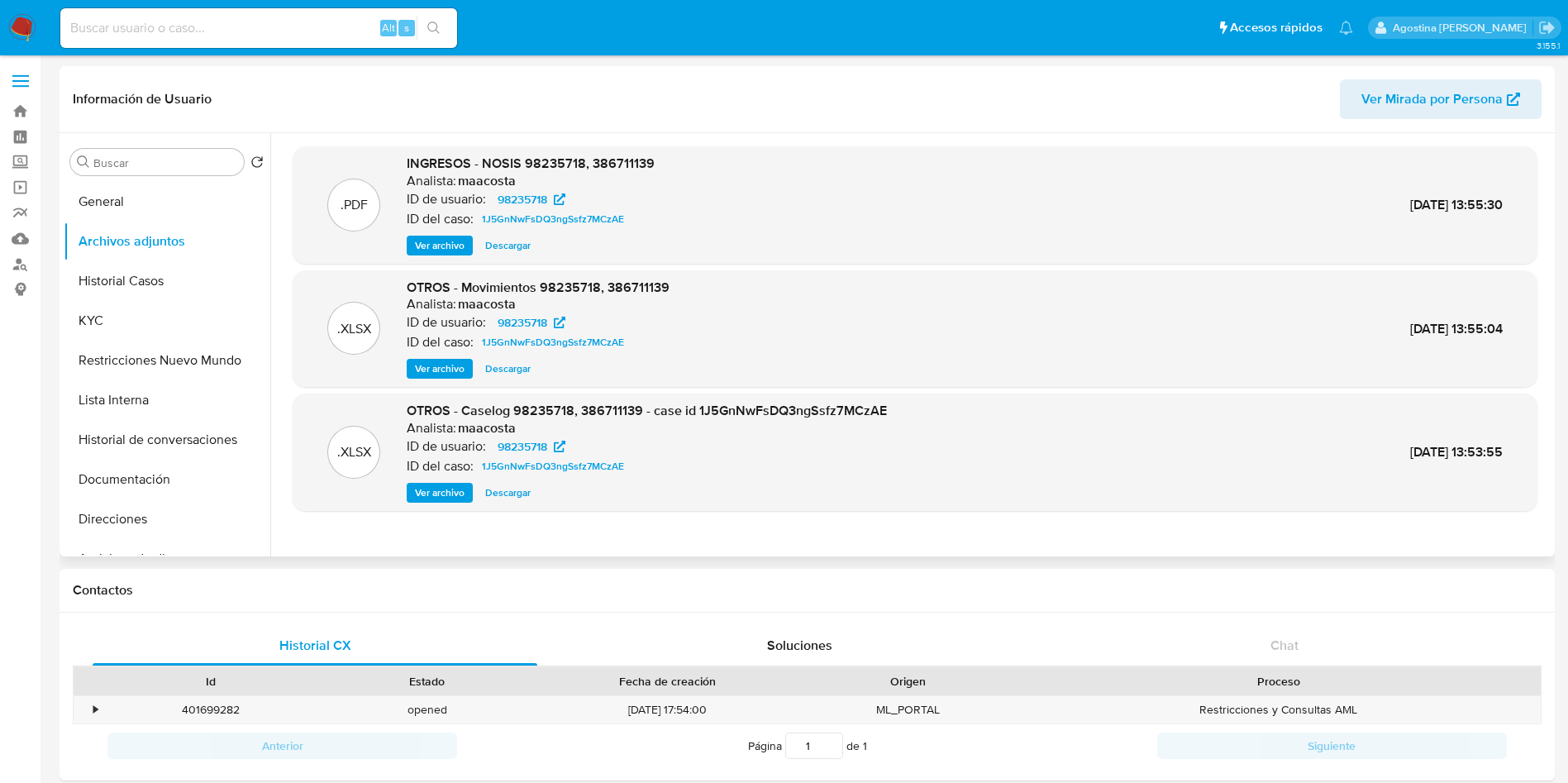
click at [450, 484] on span "Ver archivo" at bounding box center [440, 492] width 50 height 17
click at [575, 349] on span "1J5GnNwFsDQ3ngSsfz7MCzAE" at bounding box center [552, 342] width 142 height 20
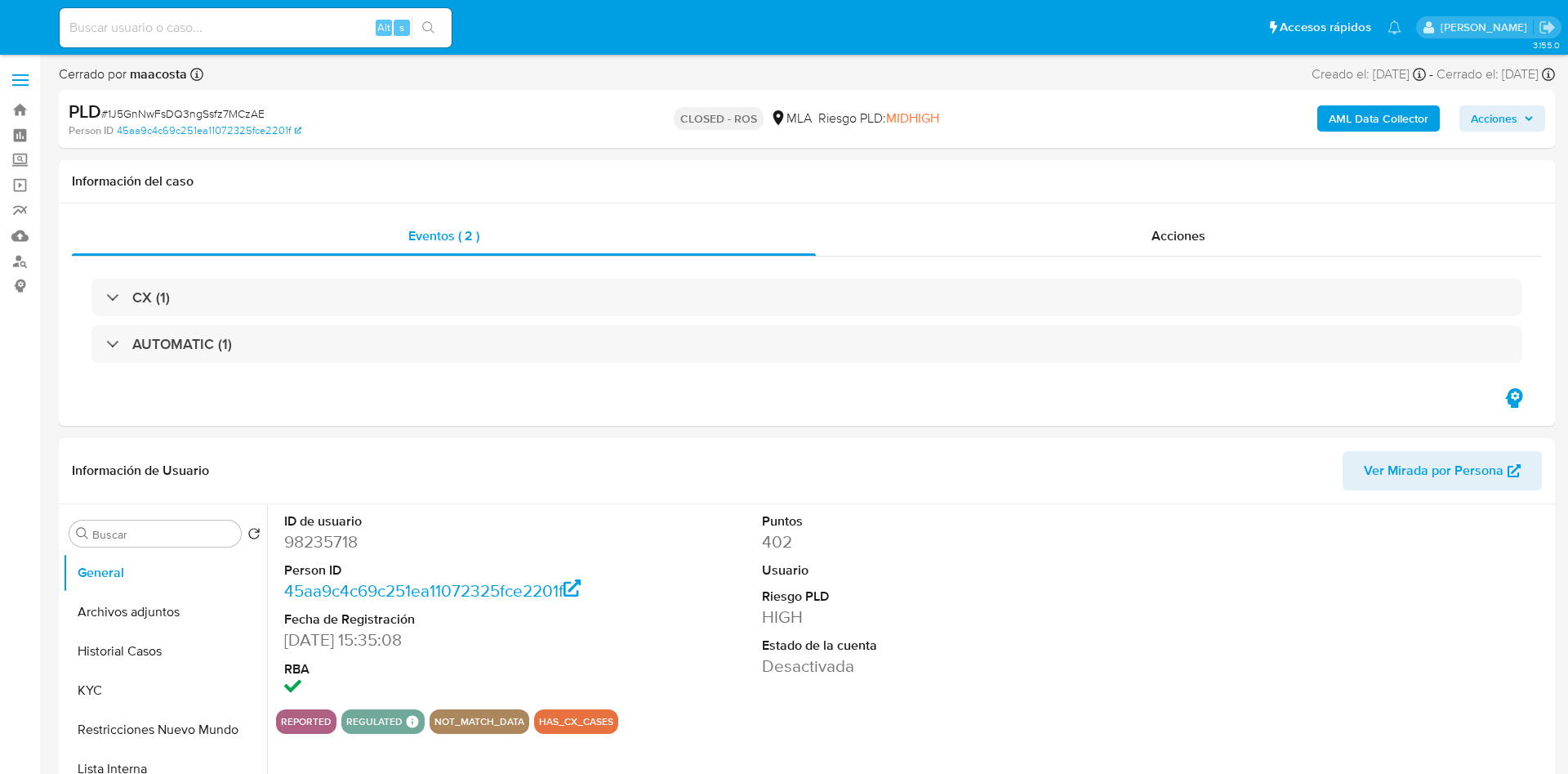
select select "10"
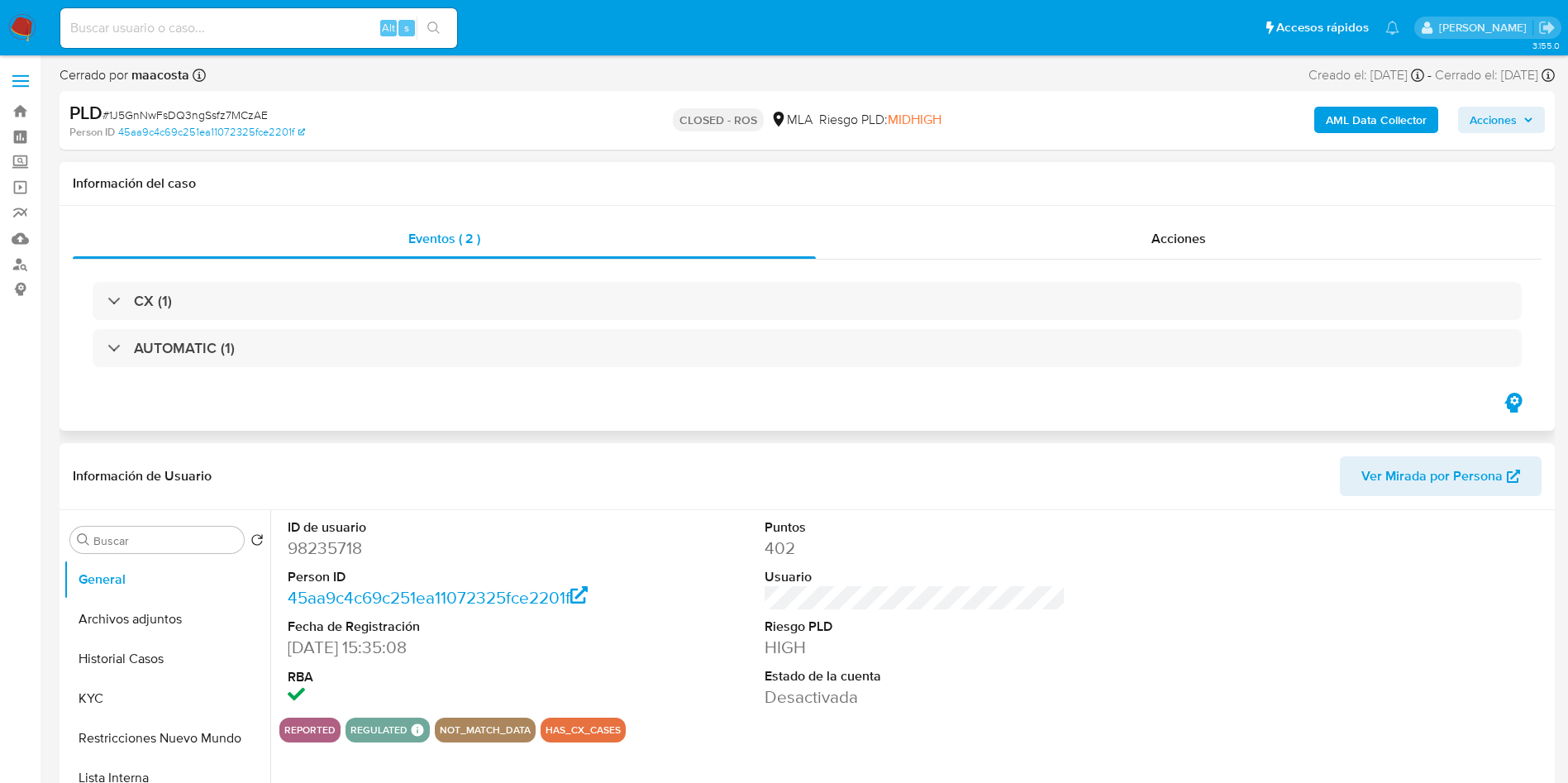
click at [1033, 205] on div "Eventos ( 2 ) Acciones CX (1) AUTOMATIC (1)" at bounding box center [807, 318] width 1495 height 225
click at [1036, 255] on div "Acciones" at bounding box center [1178, 239] width 725 height 40
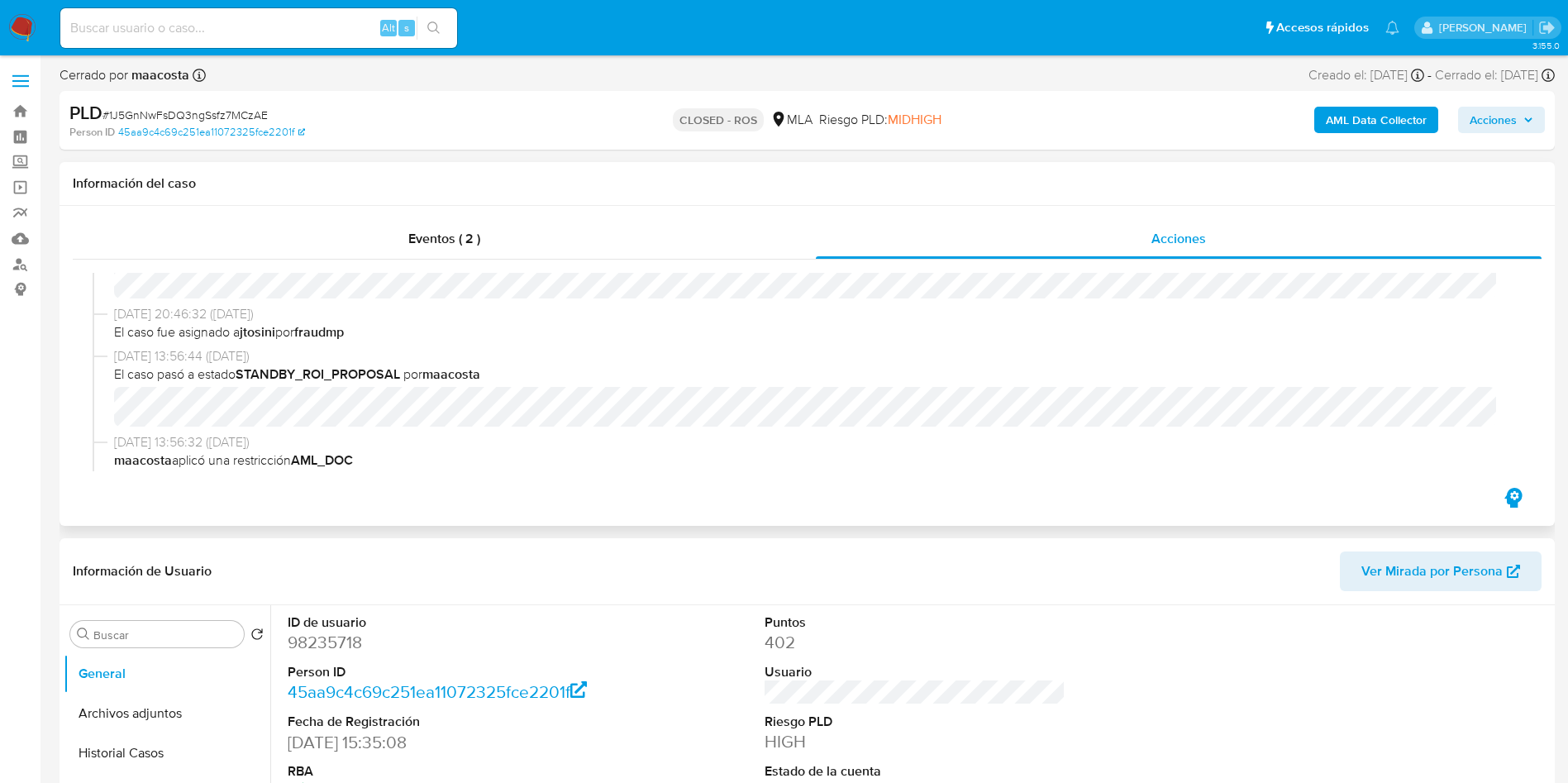
scroll to position [813, 0]
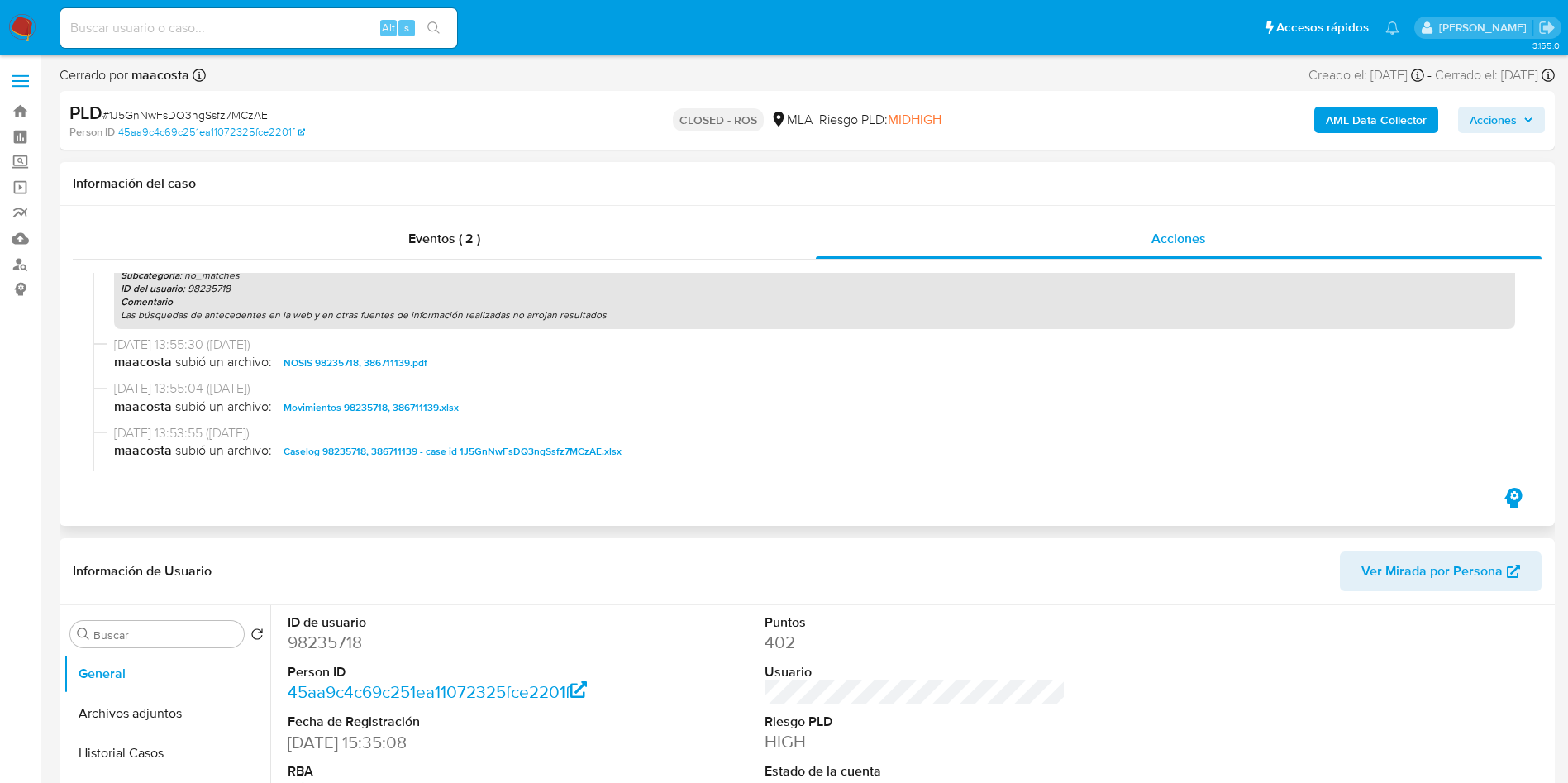
click at [378, 444] on span "Caselog 98235718, 386711139 - case id 1J5GnNwFsDQ3ngSsfz7MCzAE.xlsx" at bounding box center [453, 452] width 338 height 20
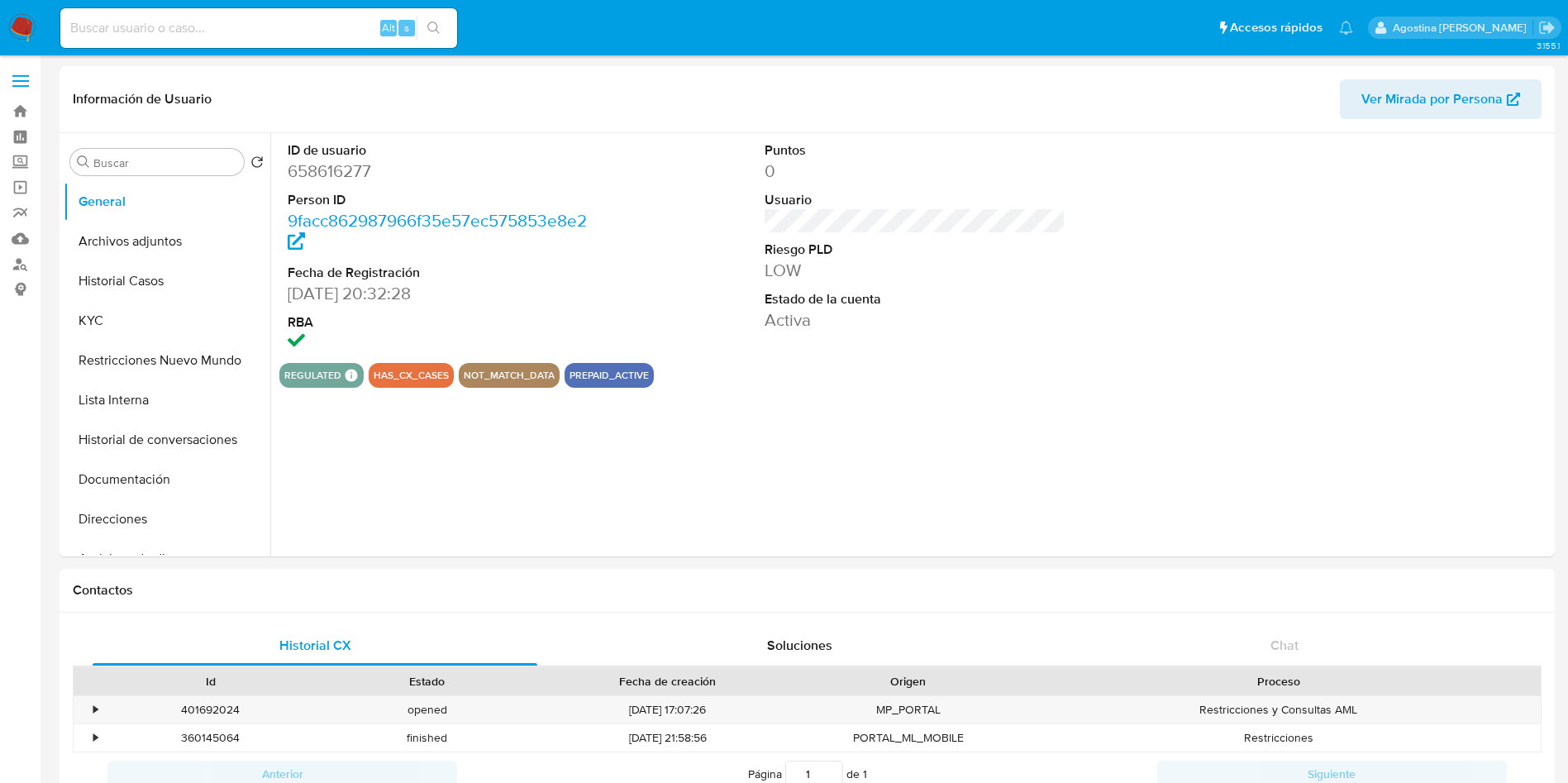
select select "10"
click at [130, 228] on button "Archivos adjuntos" at bounding box center [160, 241] width 194 height 40
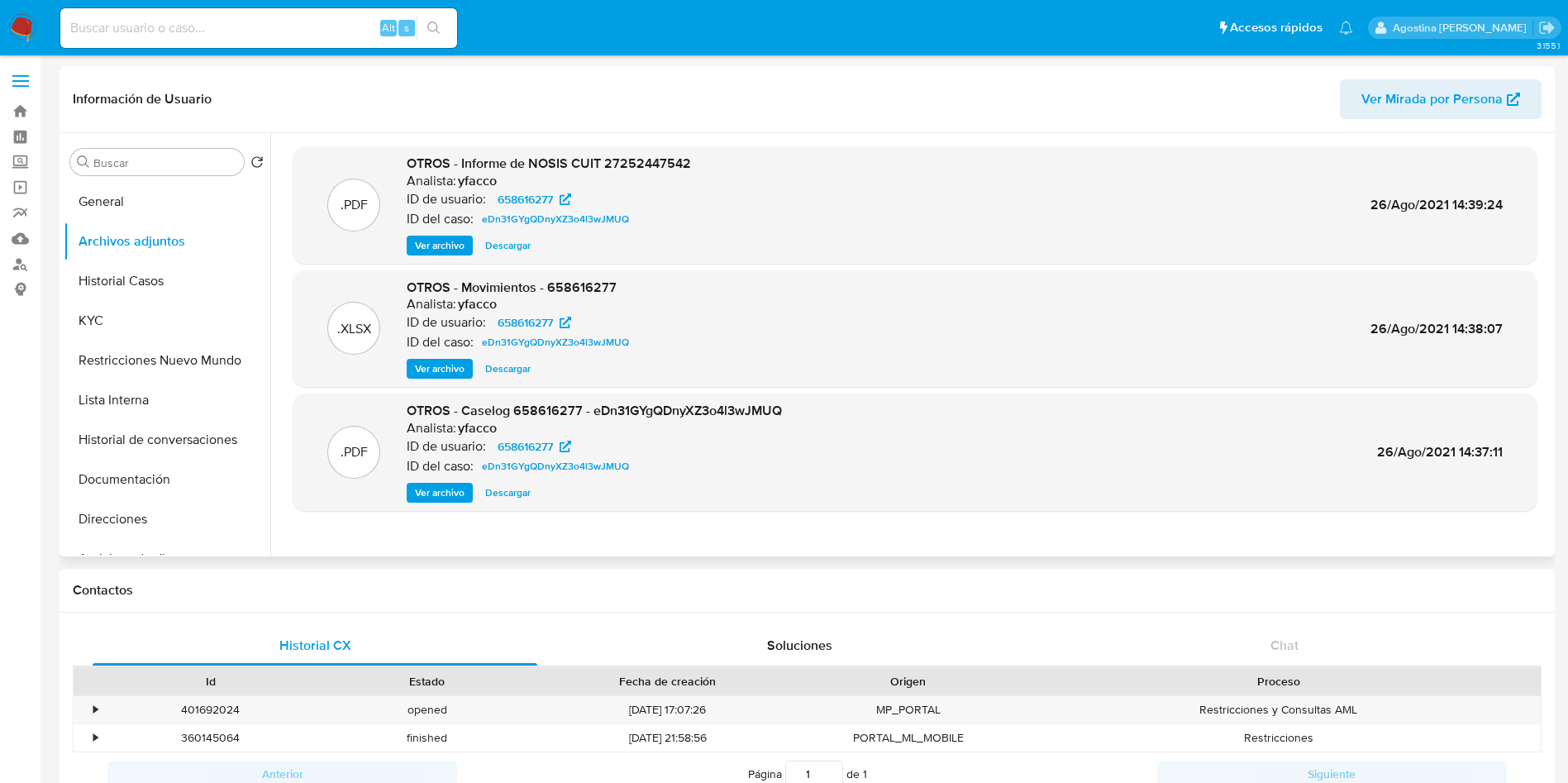
click at [449, 488] on span "Ver archivo" at bounding box center [440, 492] width 50 height 17
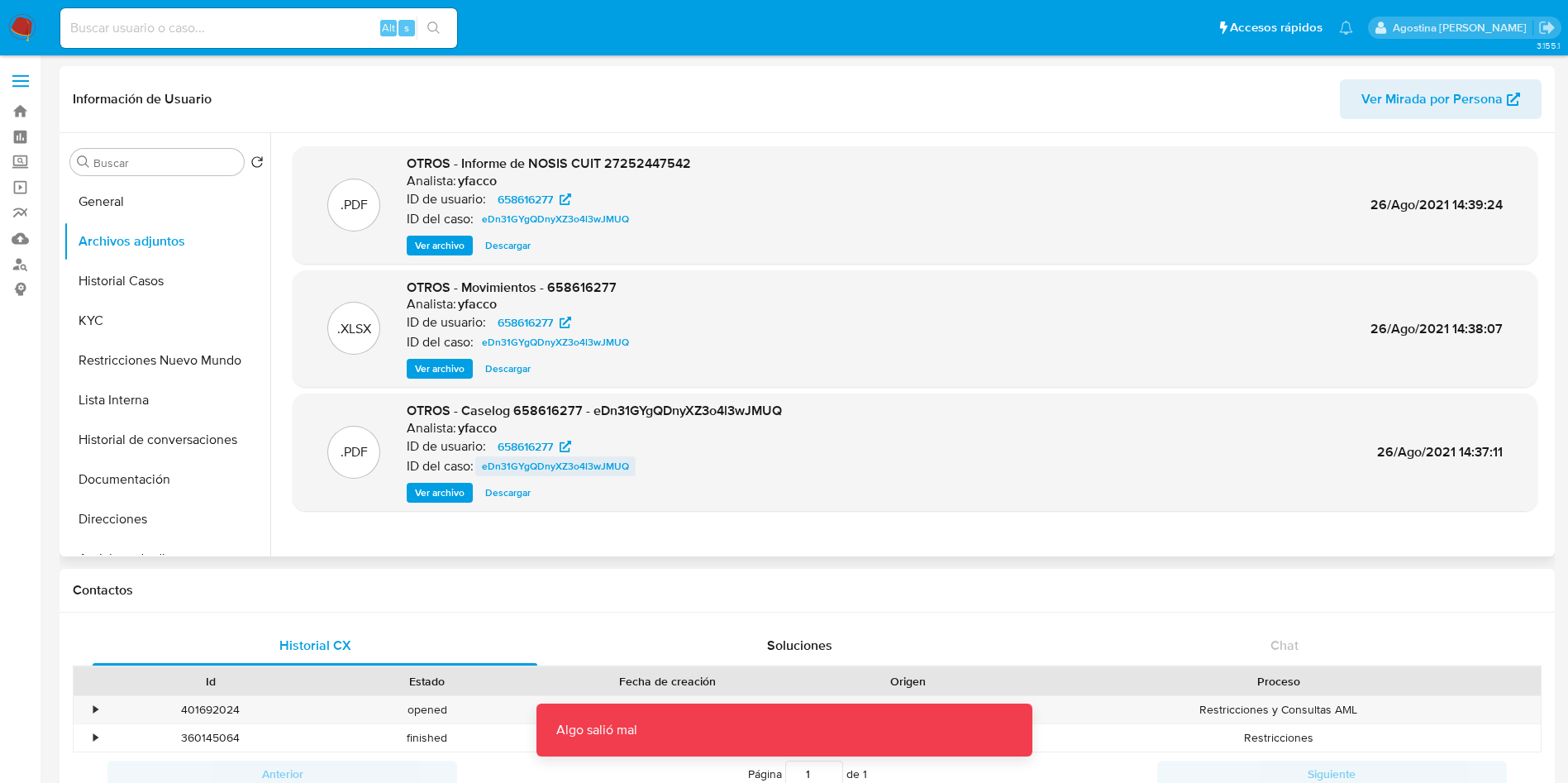
click at [516, 471] on span "eDn31GYgQDnyXZ3o4l3wJMUQ" at bounding box center [555, 466] width 147 height 20
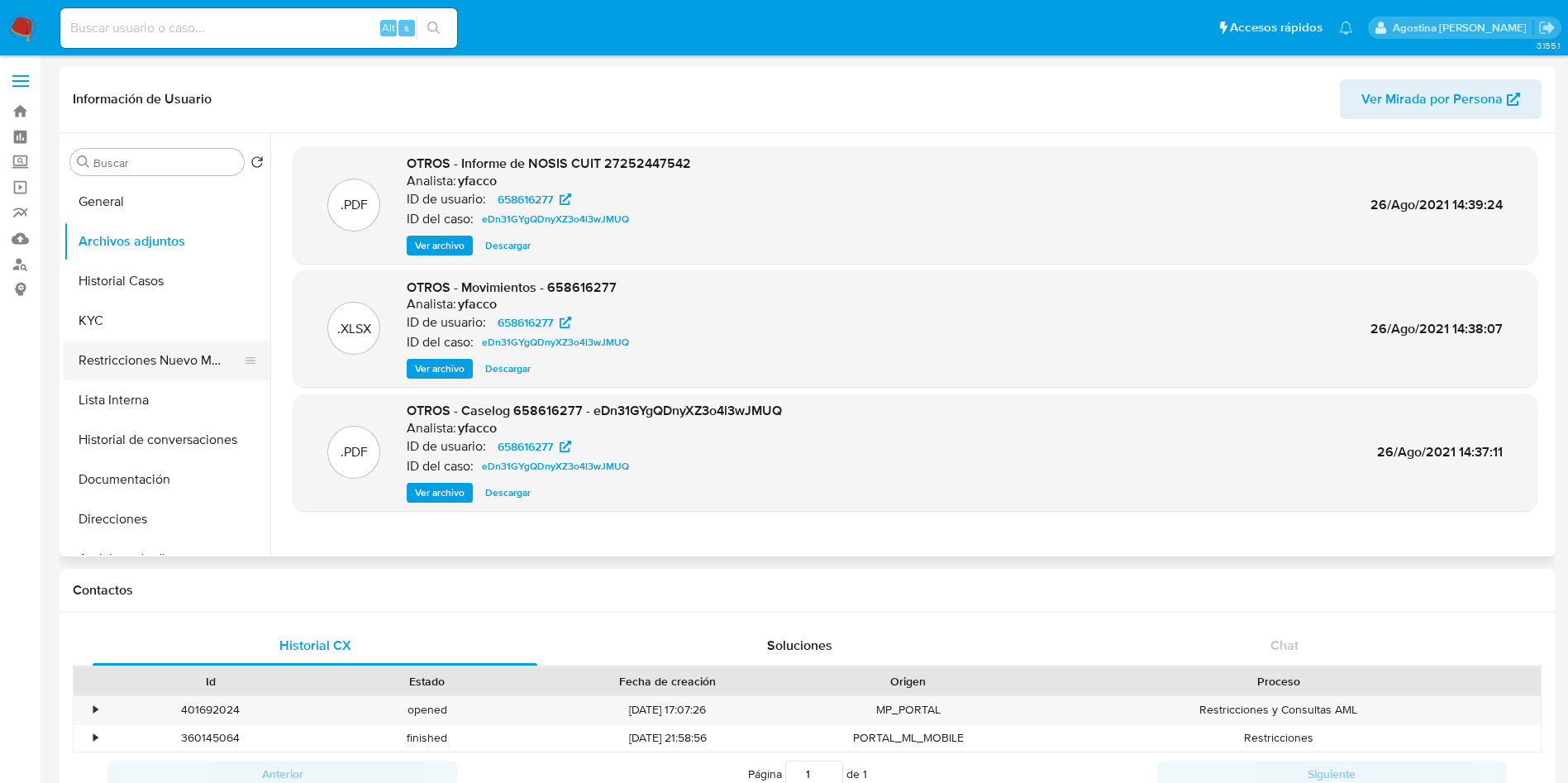
click at [194, 364] on button "Restricciones Nuevo Mundo" at bounding box center [160, 360] width 194 height 40
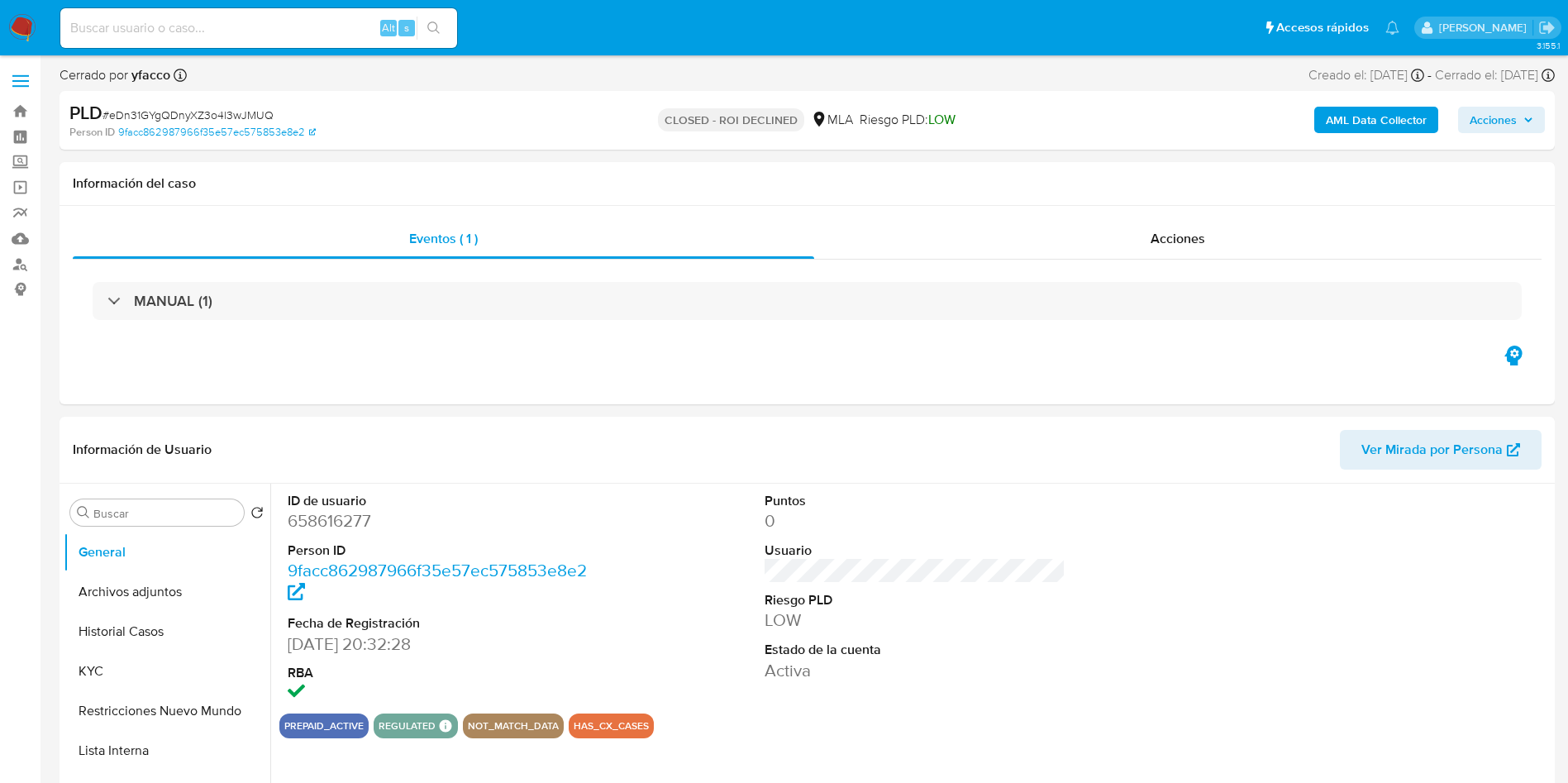
select select "10"
click at [989, 224] on div "Acciones" at bounding box center [1177, 239] width 727 height 40
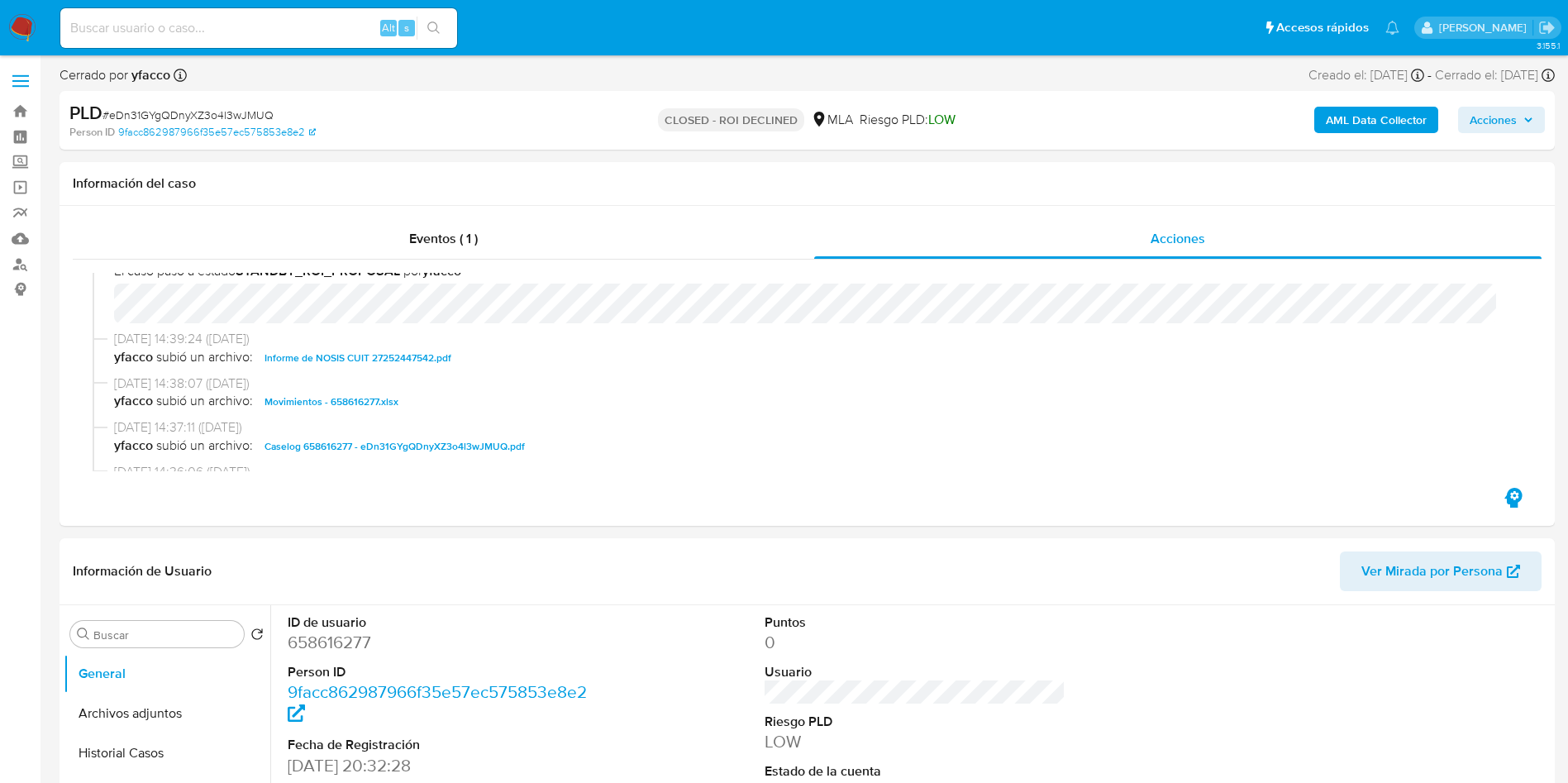
scroll to position [328, 0]
click at [476, 437] on span "Caselog 658616277 - eDn31GYgQDnyXZ3o4l3wJMUQ.pdf" at bounding box center [394, 445] width 260 height 20
